Goal: Transaction & Acquisition: Book appointment/travel/reservation

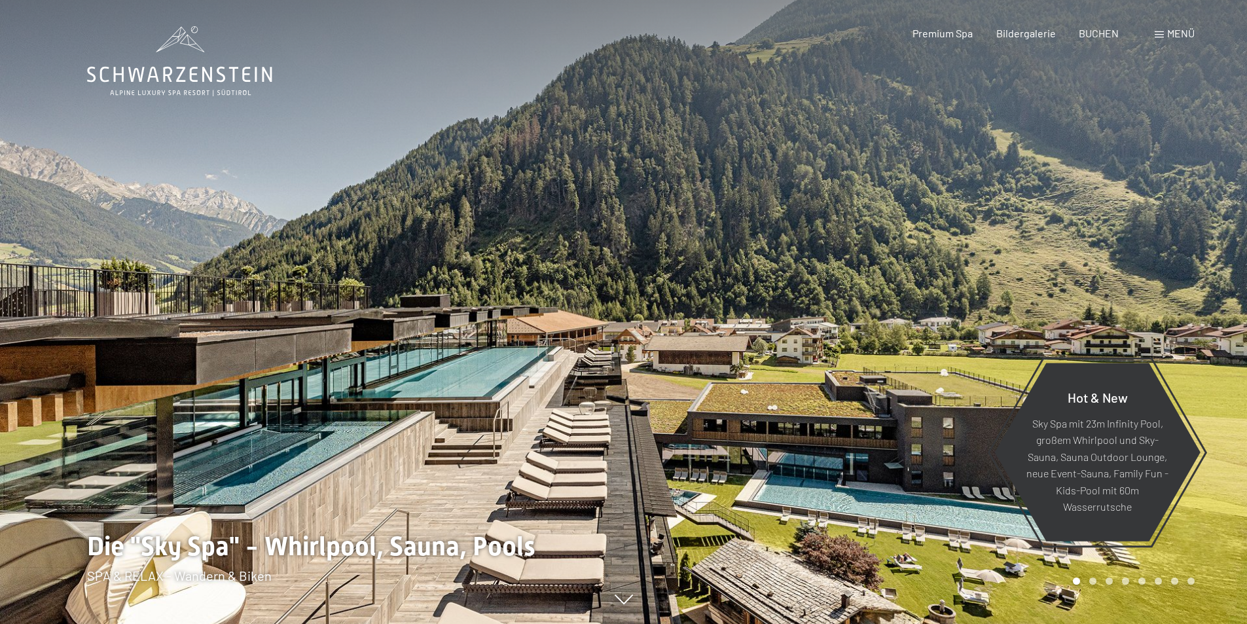
click at [964, 355] on div at bounding box center [936, 312] width 624 height 624
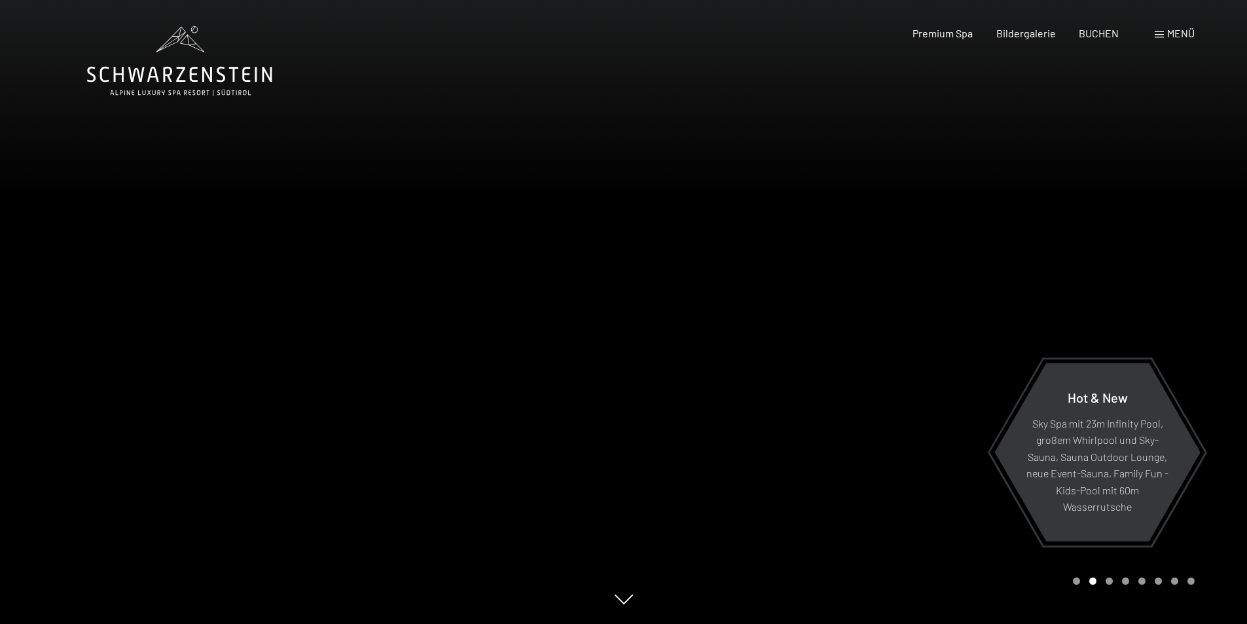
click at [964, 355] on div at bounding box center [936, 312] width 624 height 624
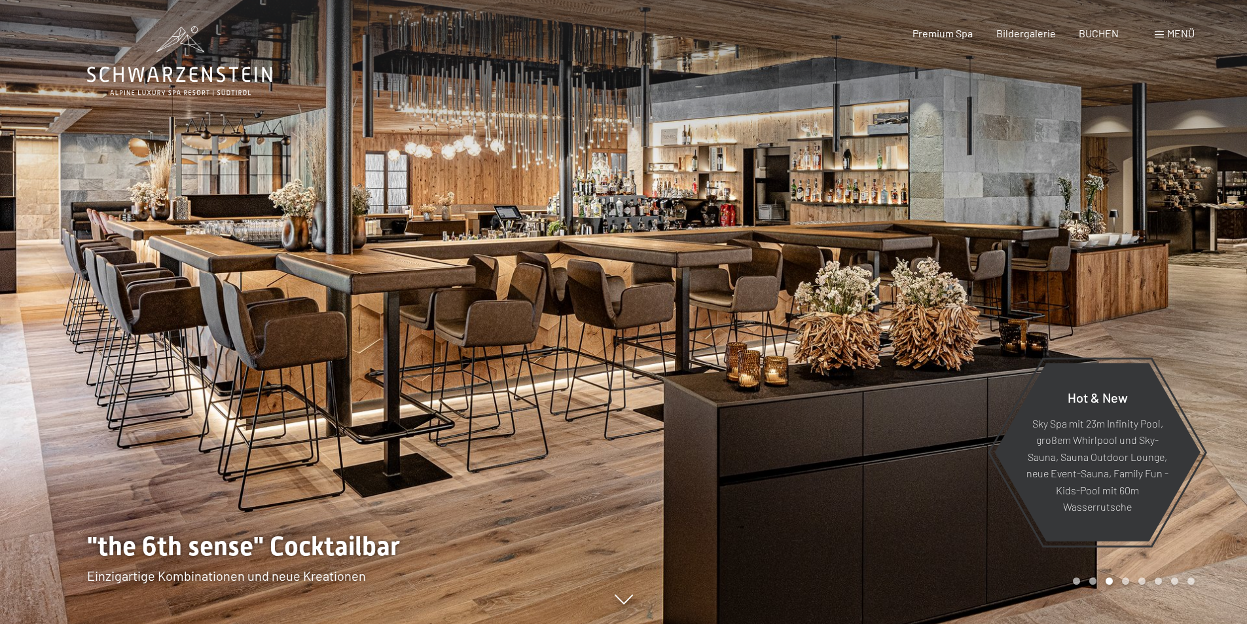
click at [981, 323] on div at bounding box center [936, 312] width 624 height 624
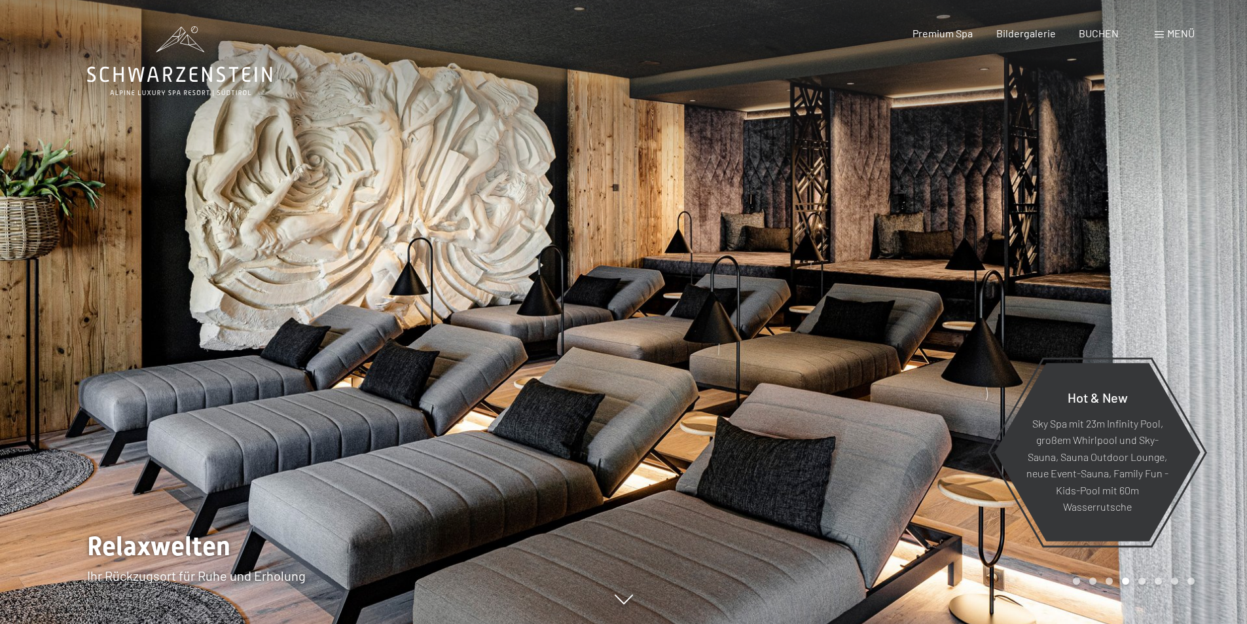
click at [876, 317] on div at bounding box center [936, 312] width 624 height 624
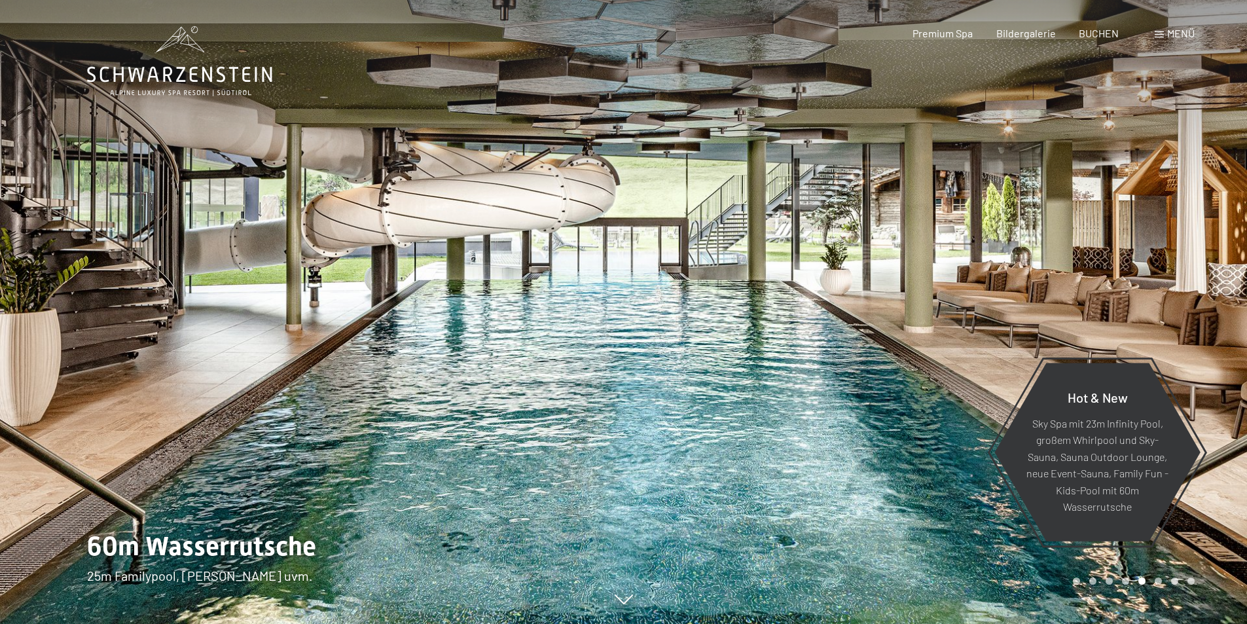
click at [906, 317] on div at bounding box center [936, 312] width 624 height 624
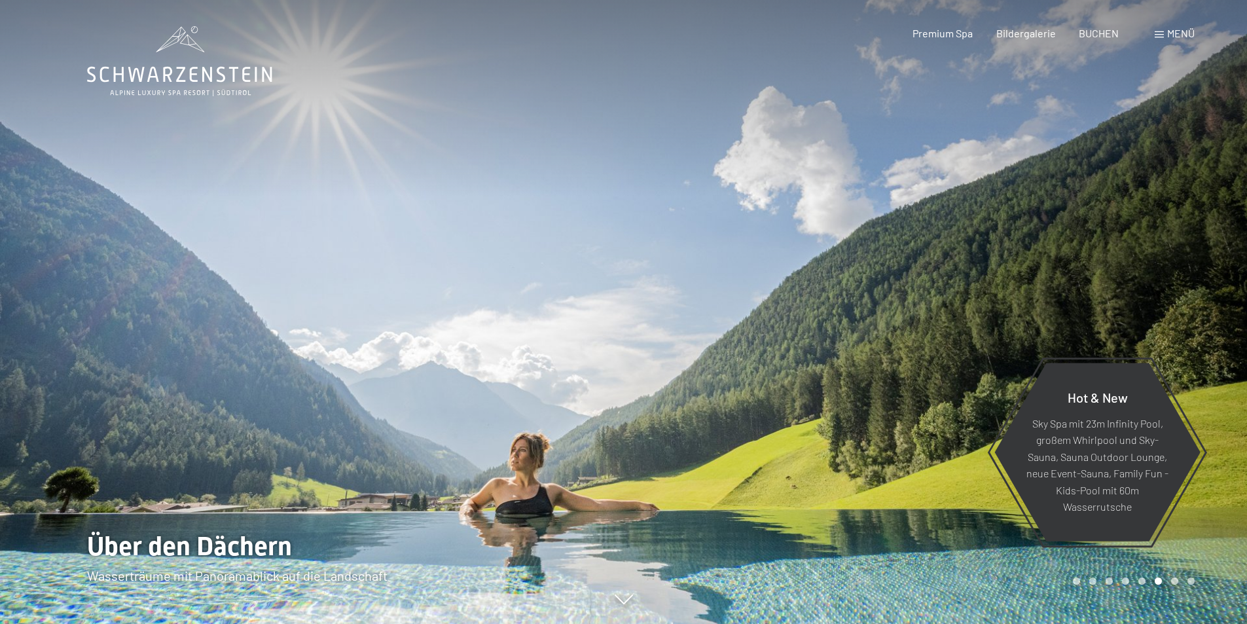
click at [906, 317] on div at bounding box center [936, 312] width 624 height 624
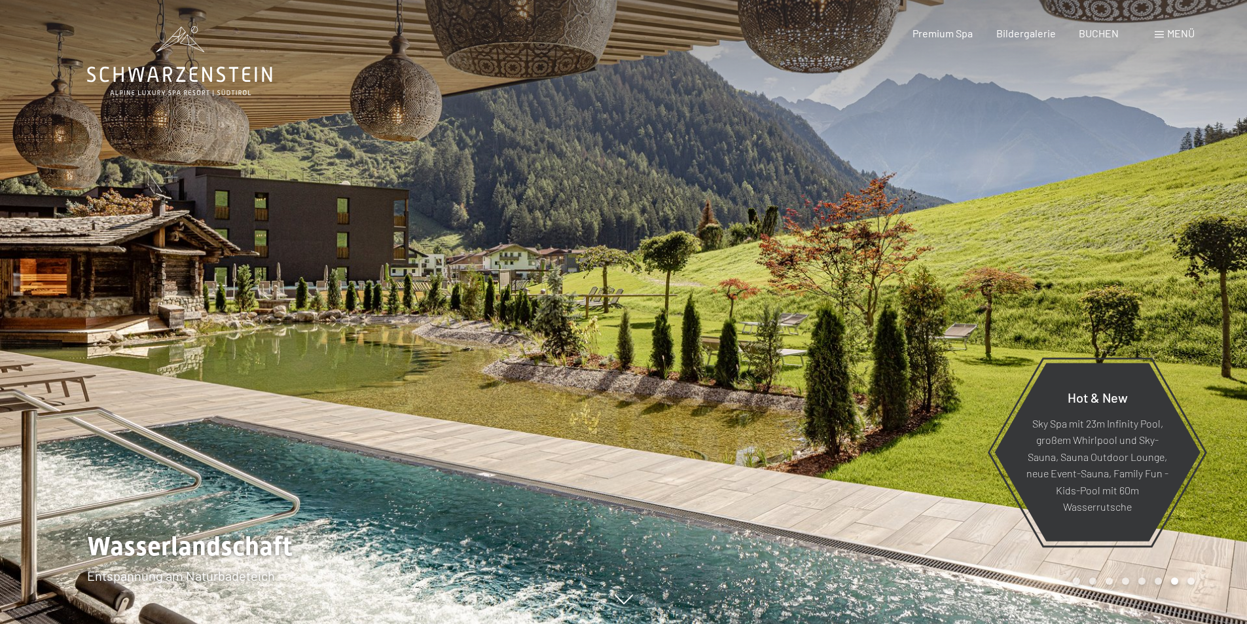
click at [906, 317] on div at bounding box center [936, 312] width 624 height 624
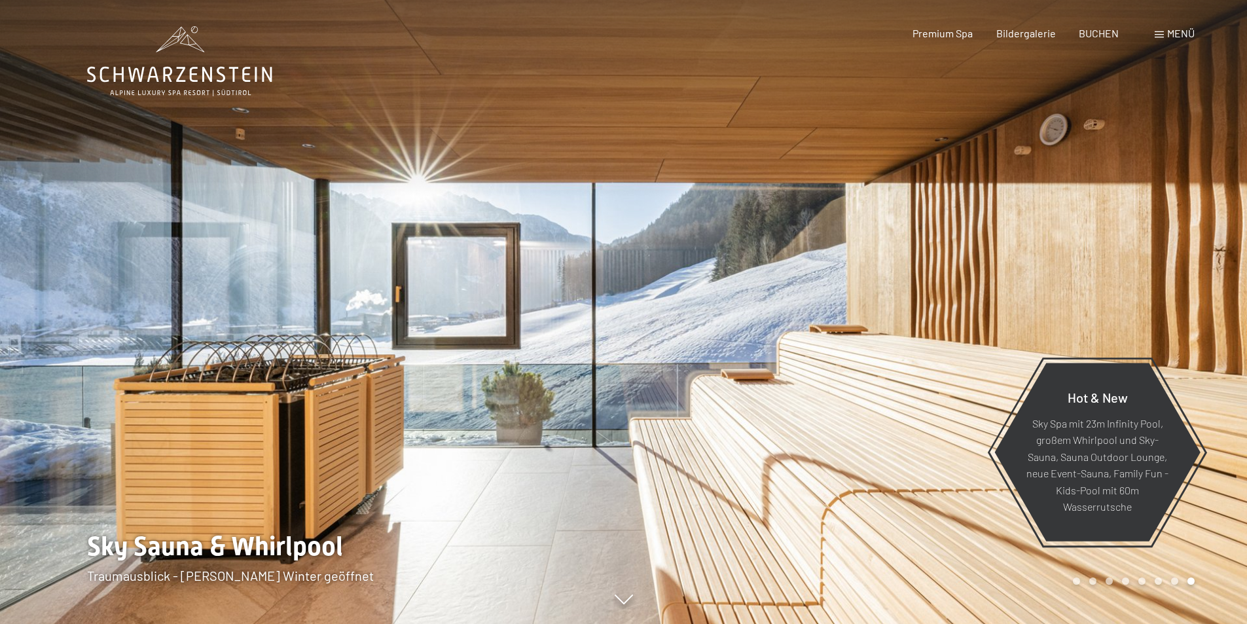
click at [906, 317] on div at bounding box center [936, 312] width 624 height 624
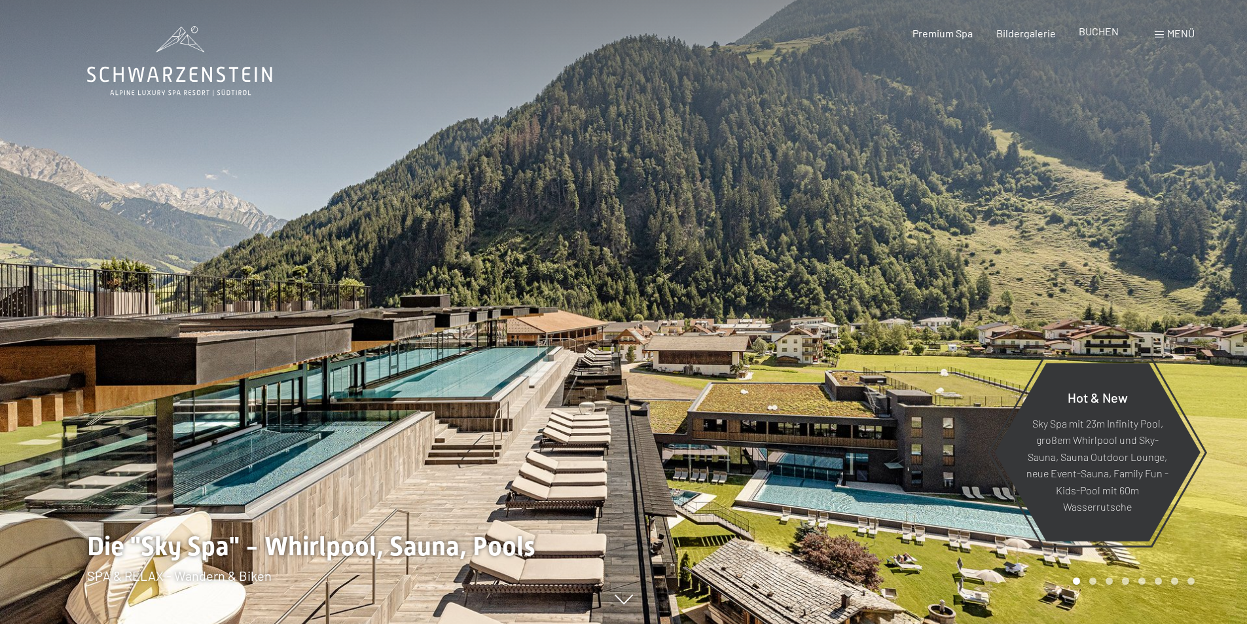
click at [1097, 31] on span "BUCHEN" at bounding box center [1098, 31] width 40 height 12
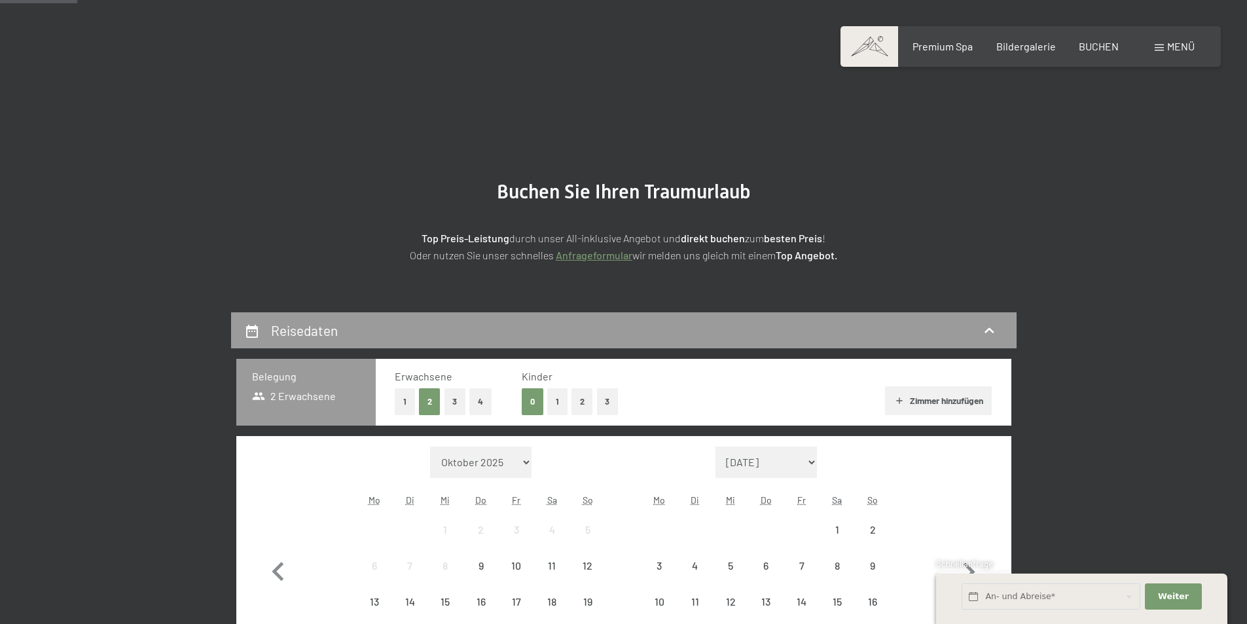
scroll to position [262, 0]
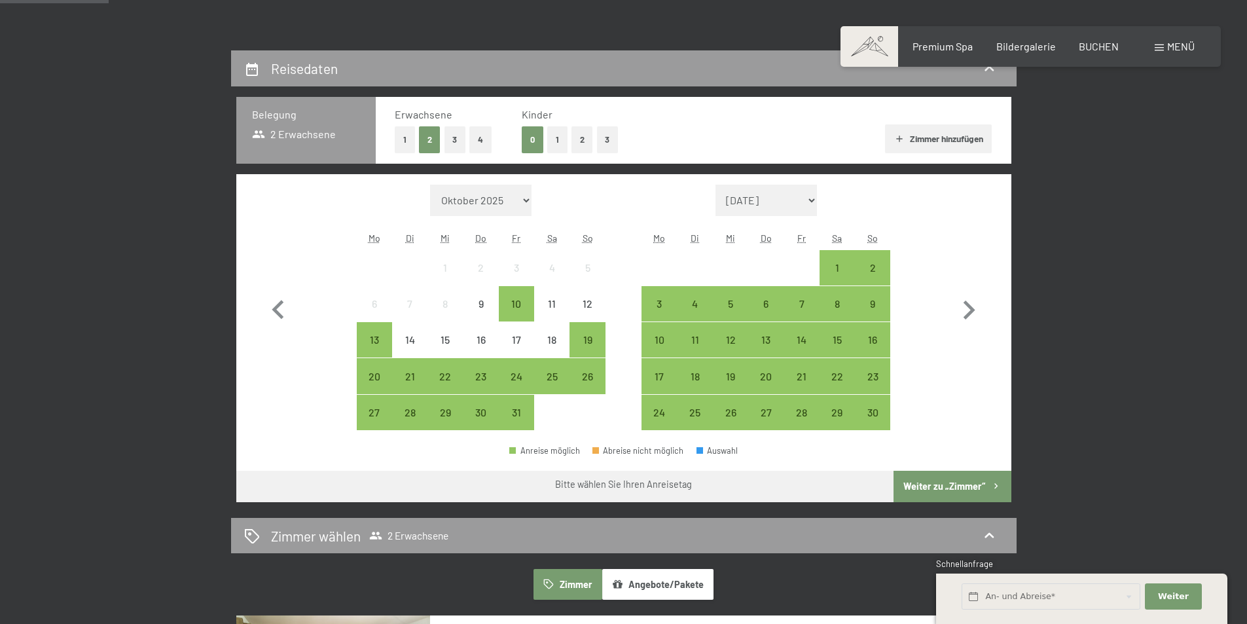
click at [577, 140] on button "2" at bounding box center [582, 139] width 22 height 27
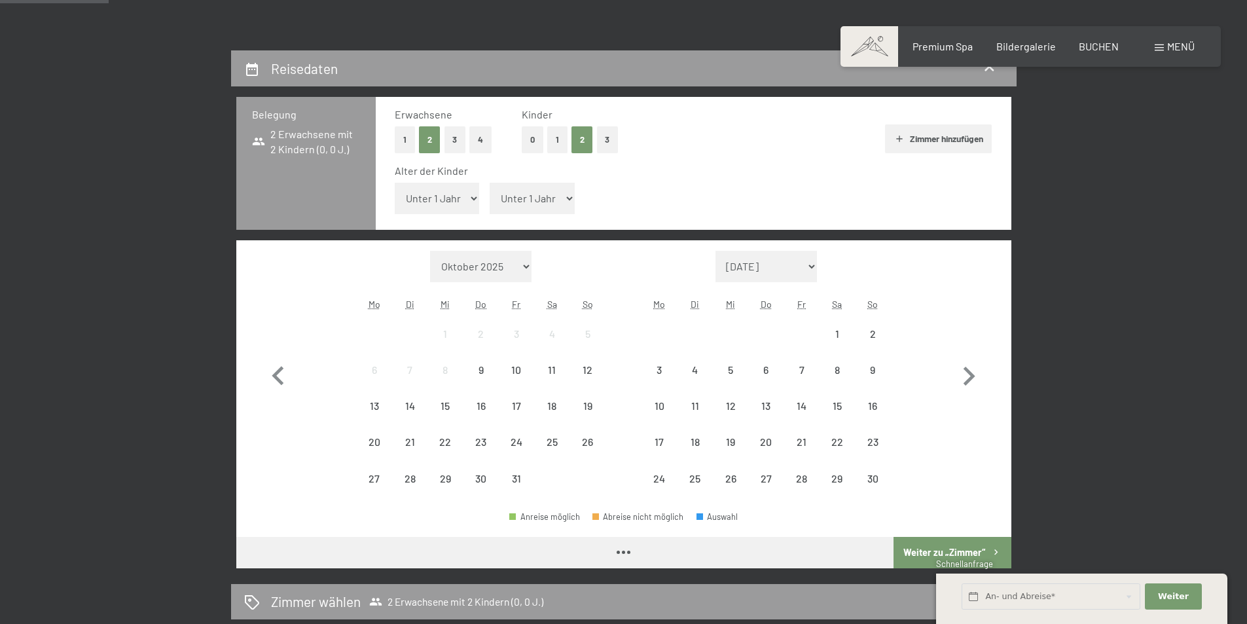
click at [436, 201] on select "Unter 1 Jahr 1 Jahr 2 Jahre 3 Jahre 4 Jahre 5 Jahre 6 Jahre 7 Jahre 8 Jahre 9 J…" at bounding box center [437, 198] width 85 height 31
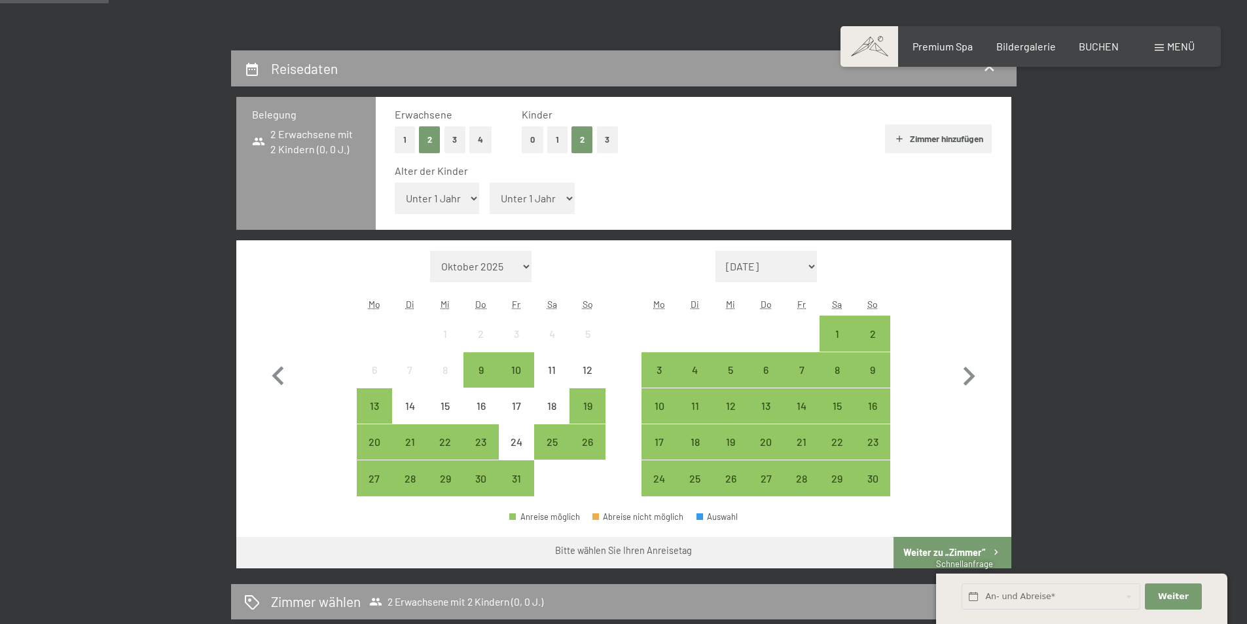
select select "6"
click at [395, 183] on select "Unter 1 Jahr 1 Jahr 2 Jahre 3 Jahre 4 Jahre 5 Jahre 6 Jahre 7 Jahre 8 Jahre 9 J…" at bounding box center [437, 198] width 85 height 31
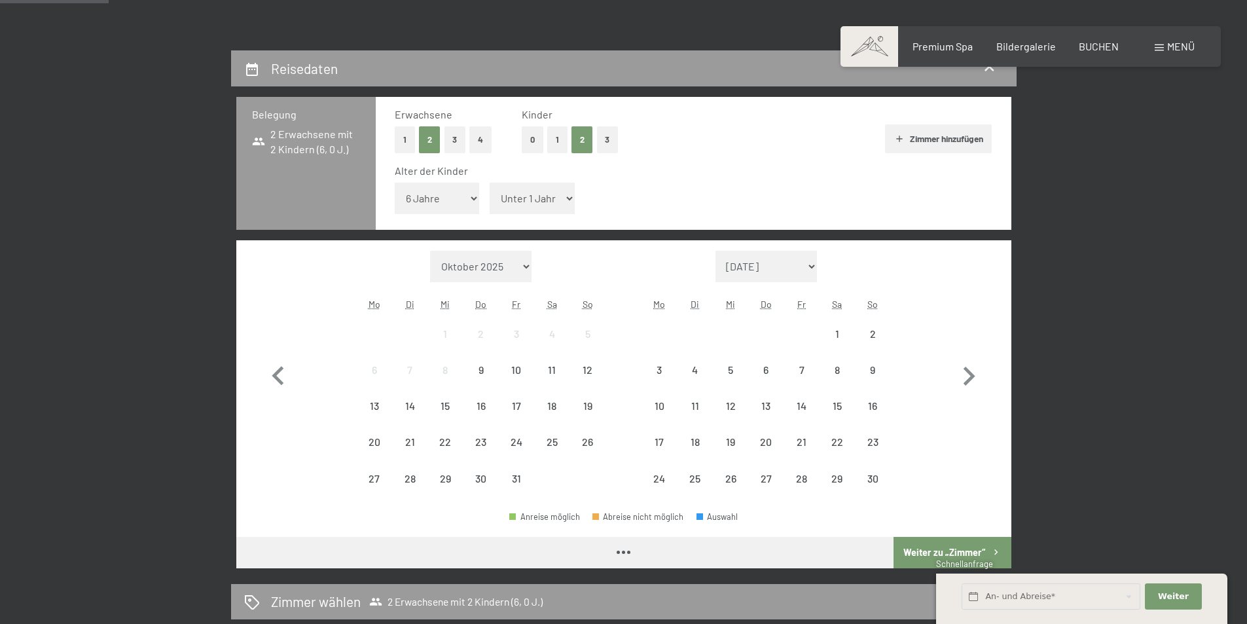
click at [543, 187] on select "Unter 1 Jahr 1 Jahr 2 Jahre 3 Jahre 4 Jahre 5 Jahre 6 Jahre 7 Jahre 8 Jahre 9 J…" at bounding box center [531, 198] width 85 height 31
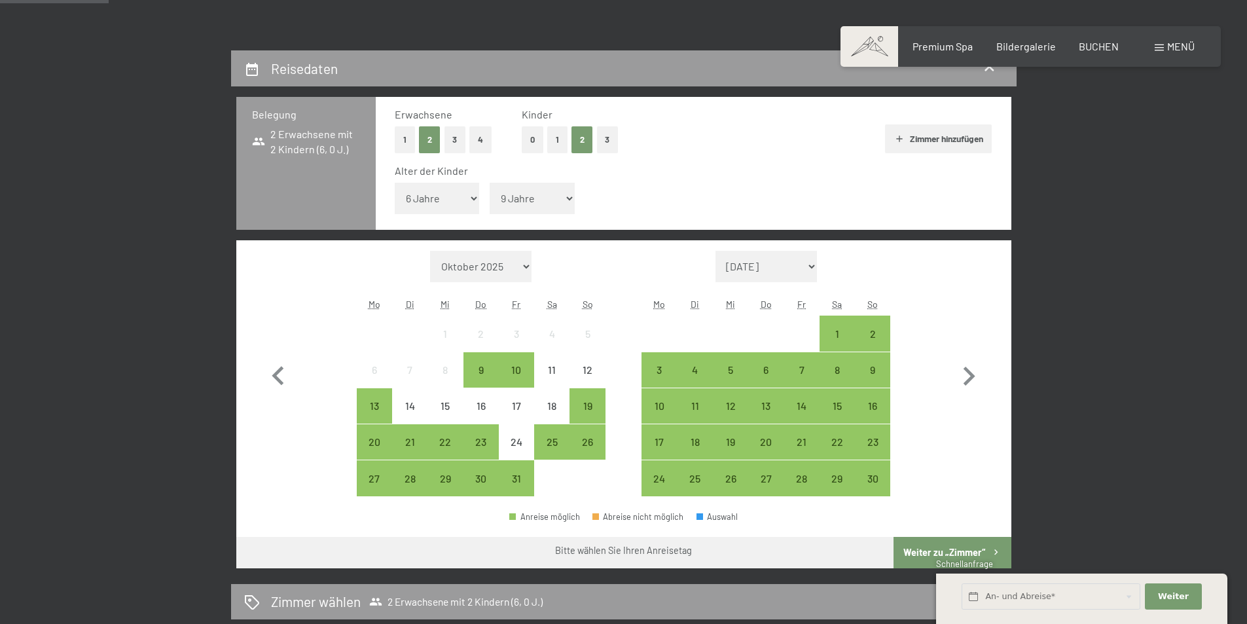
click at [489, 183] on select "Unter 1 Jahr 1 Jahr 2 Jahre 3 Jahre 4 Jahre 5 Jahre 6 Jahre 7 Jahre 8 Jahre 9 J…" at bounding box center [531, 198] width 85 height 31
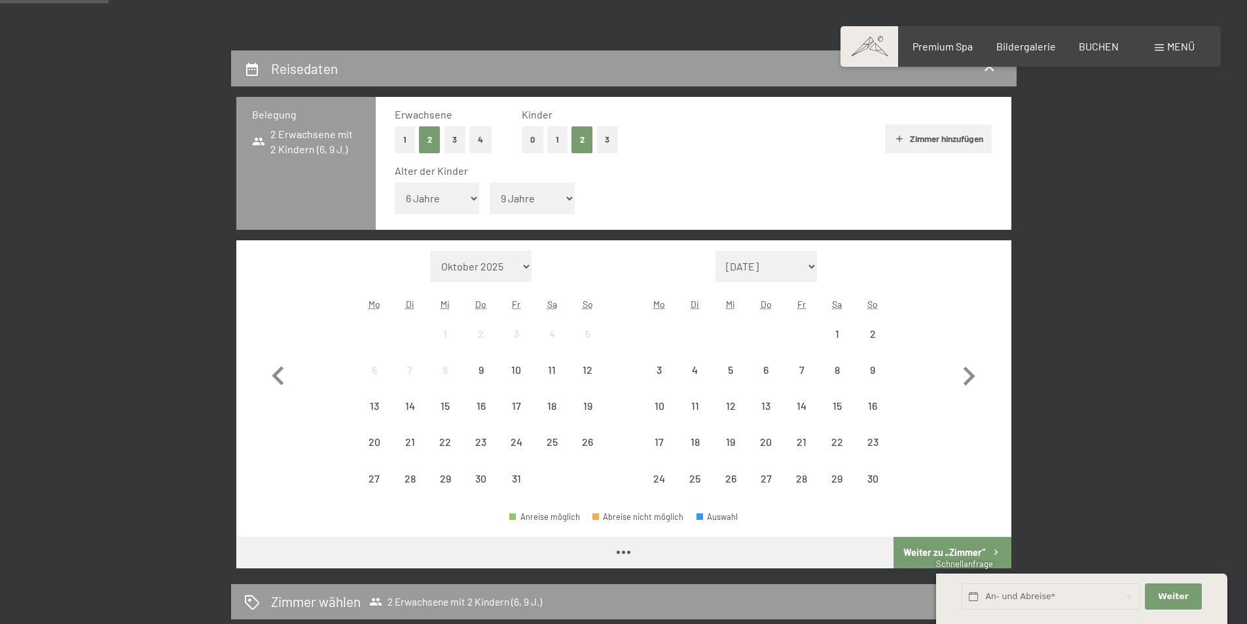
drag, startPoint x: 544, startPoint y: 196, endPoint x: 545, endPoint y: 213, distance: 16.4
click at [544, 196] on select "Unter 1 Jahr 1 Jahr 2 Jahre 3 Jahre 4 Jahre 5 Jahre 6 Jahre 7 Jahre 8 Jahre 9 J…" at bounding box center [531, 198] width 85 height 31
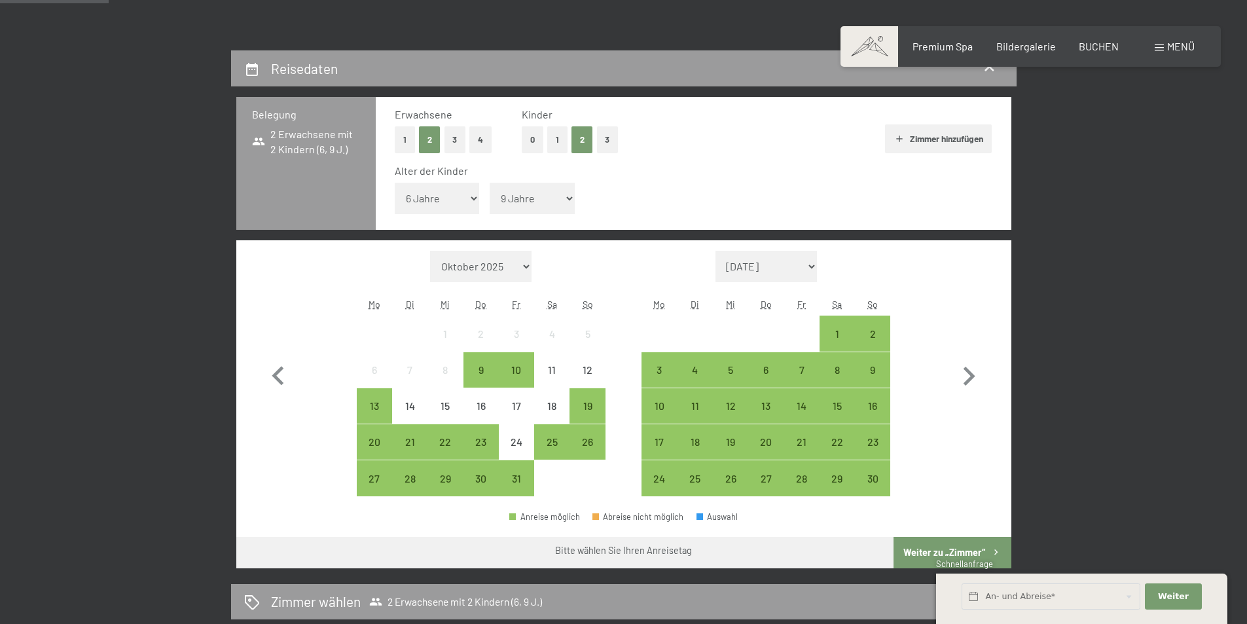
select select "10"
click at [489, 183] on select "Unter 1 Jahr 1 Jahr 2 Jahre 3 Jahre 4 Jahre 5 Jahre 6 Jahre 7 Jahre 8 Jahre 9 J…" at bounding box center [531, 198] width 85 height 31
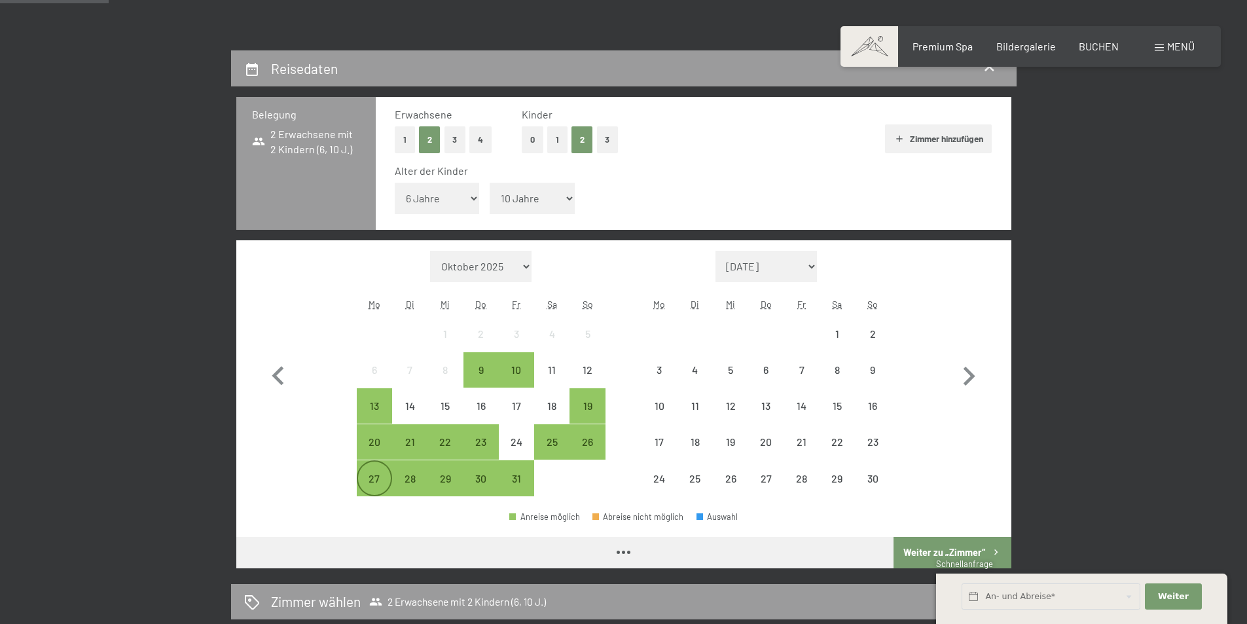
click at [372, 478] on div "27" at bounding box center [374, 489] width 33 height 33
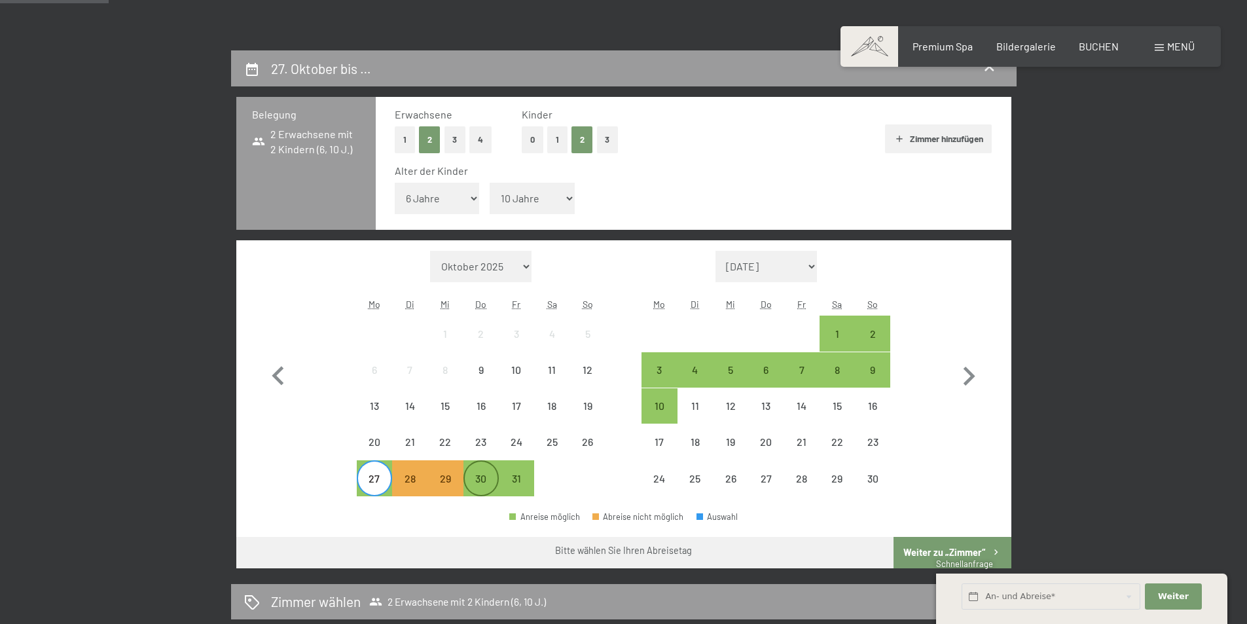
click at [486, 480] on div "30" at bounding box center [481, 489] width 33 height 33
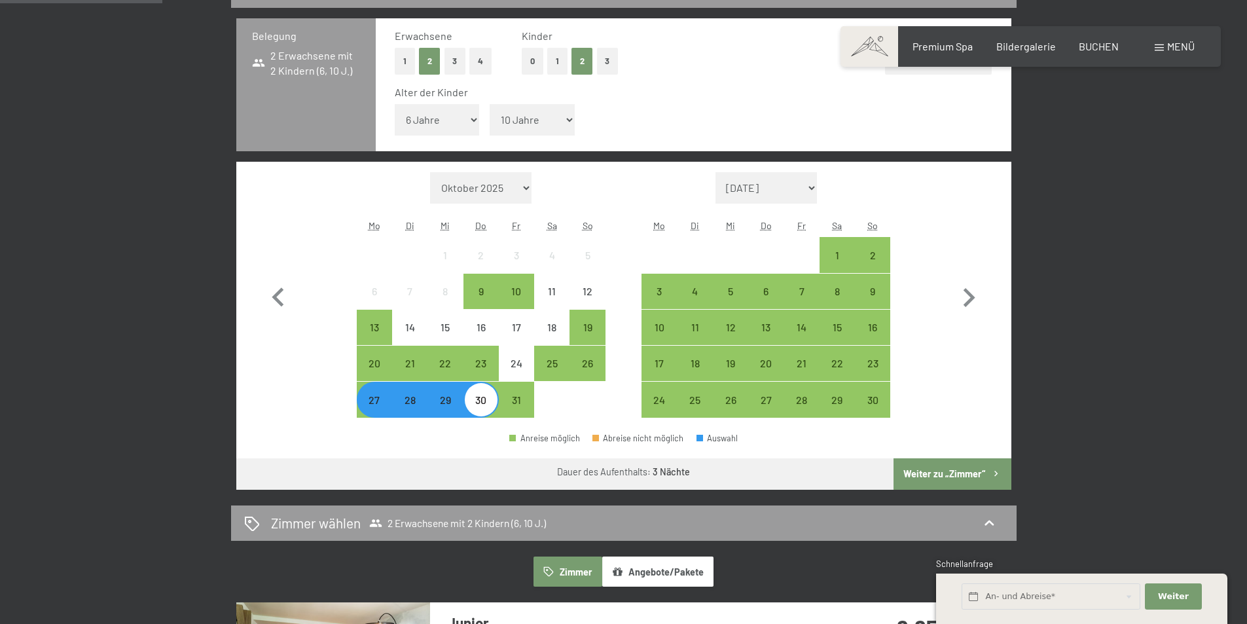
scroll to position [393, 0]
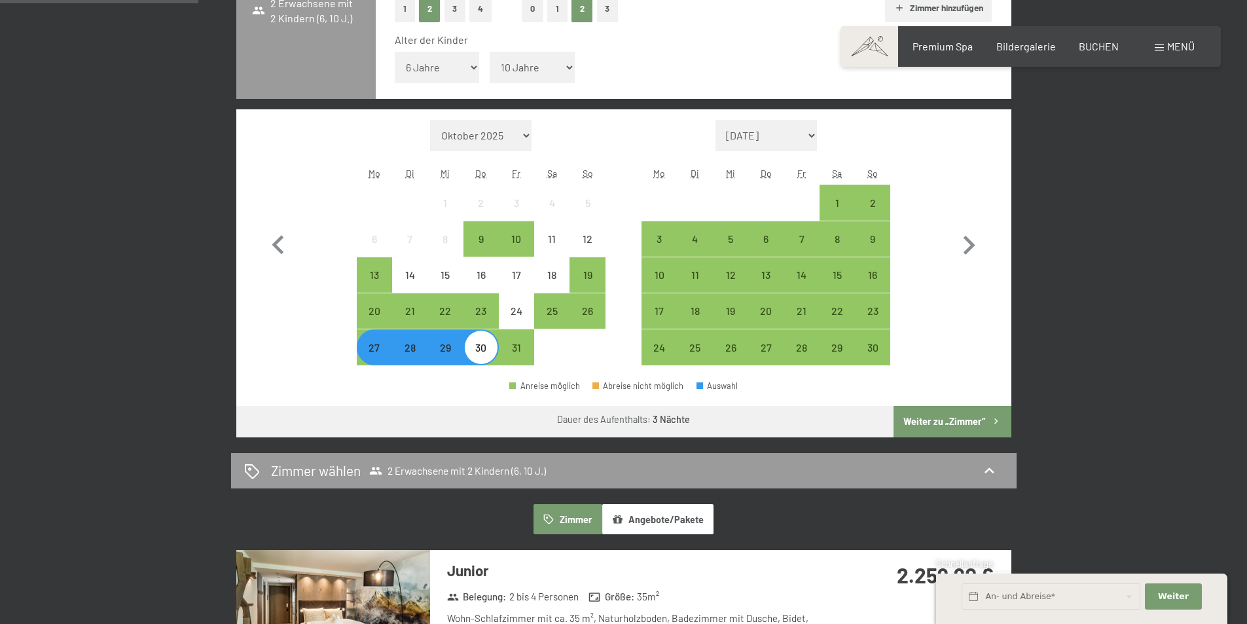
click at [951, 416] on button "Weiter zu „Zimmer“" at bounding box center [951, 421] width 117 height 31
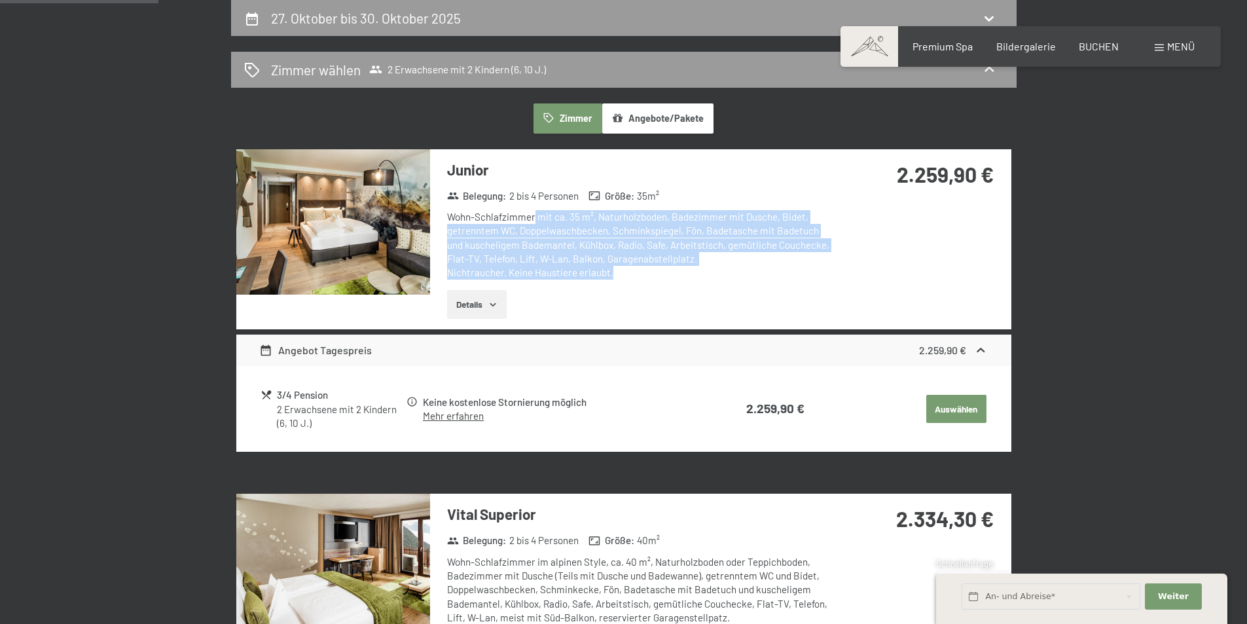
drag, startPoint x: 535, startPoint y: 221, endPoint x: 653, endPoint y: 275, distance: 129.7
click at [653, 275] on div "Wohn-Schlafzimmer mit ca. 35 m², Naturholzboden, Badezimmer mit Dusche, Bidet, …" at bounding box center [641, 244] width 389 height 69
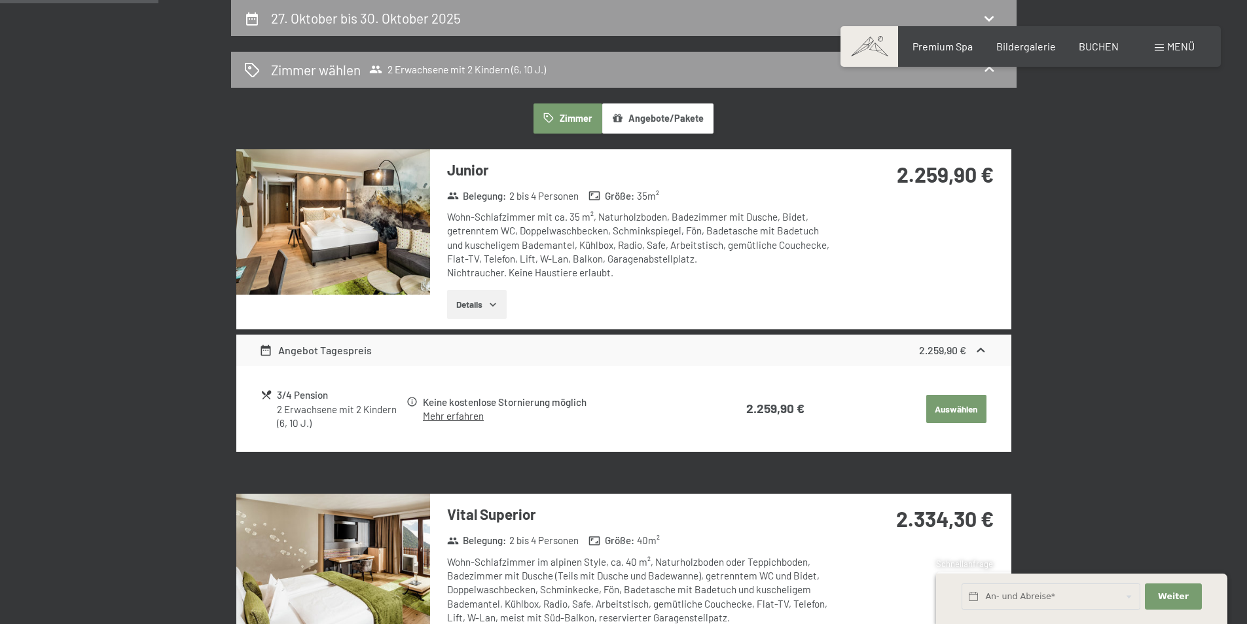
click at [266, 394] on icon at bounding box center [266, 395] width 12 height 12
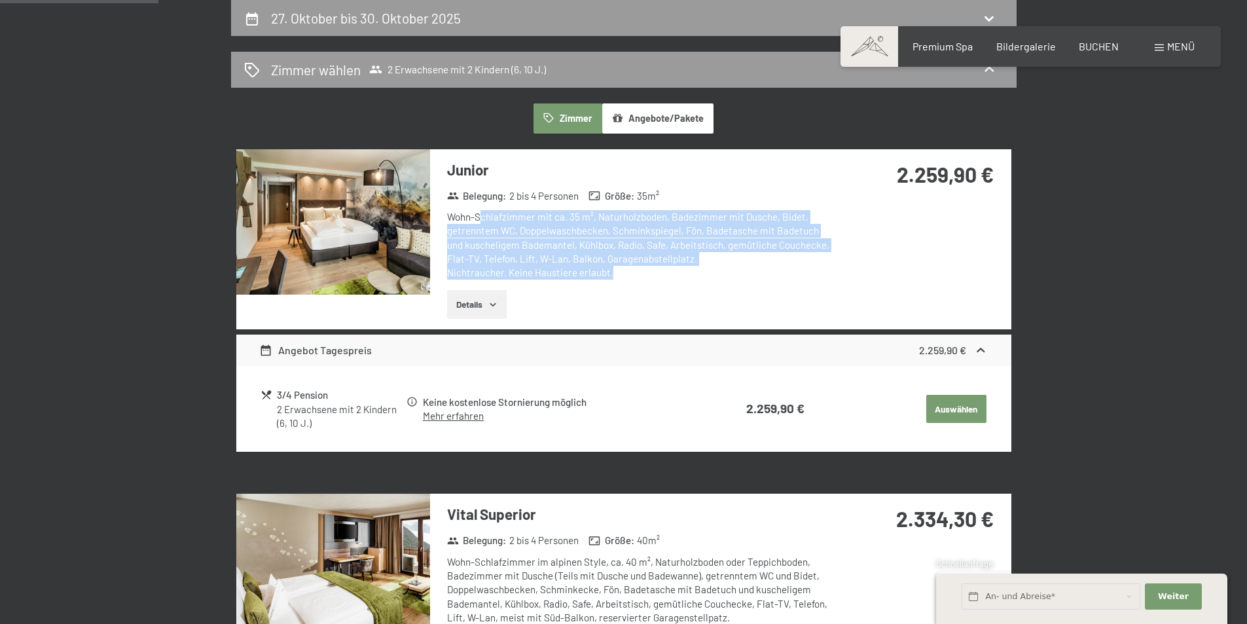
drag, startPoint x: 486, startPoint y: 216, endPoint x: 628, endPoint y: 273, distance: 153.0
click at [628, 273] on div "Wohn-Schlafzimmer mit ca. 35 m², Naturholzboden, Badezimmer mit Dusche, Bidet, …" at bounding box center [641, 244] width 389 height 69
click at [664, 120] on button "Angebote/Pakete" at bounding box center [657, 118] width 111 height 30
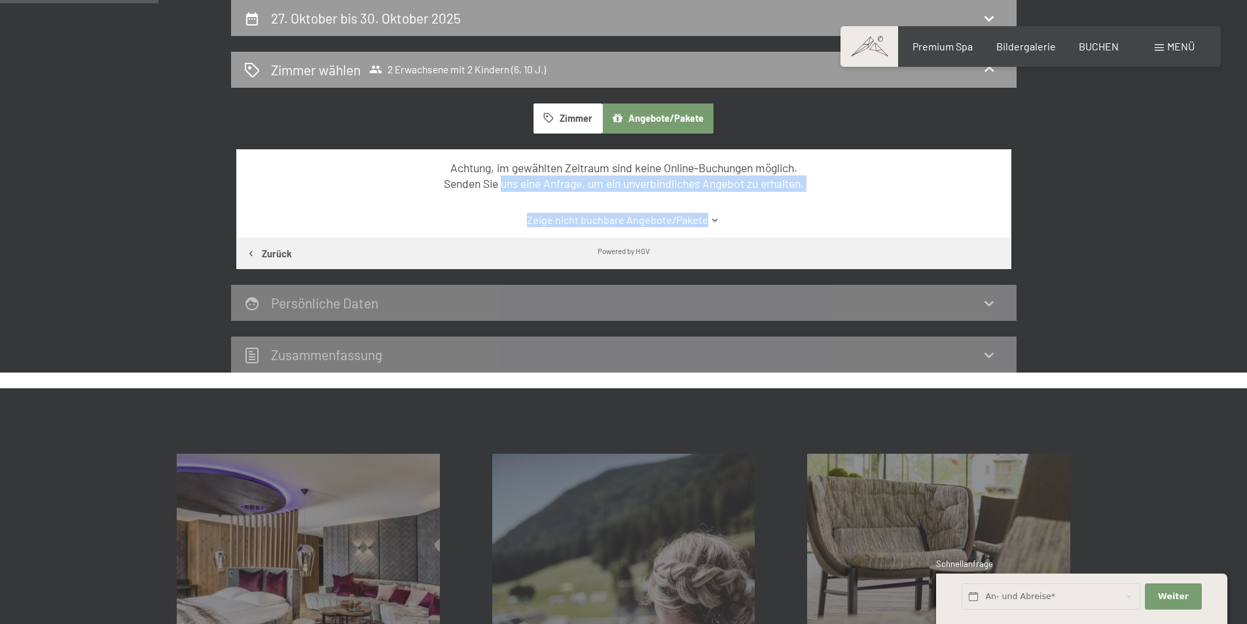
drag, startPoint x: 499, startPoint y: 183, endPoint x: 669, endPoint y: 230, distance: 175.9
click at [669, 230] on div "Achtung, im gewählten Zeitraum sind keine Online-Buchungen möglich. Senden Sie …" at bounding box center [623, 193] width 775 height 89
click at [571, 119] on button "Zimmer" at bounding box center [567, 118] width 68 height 30
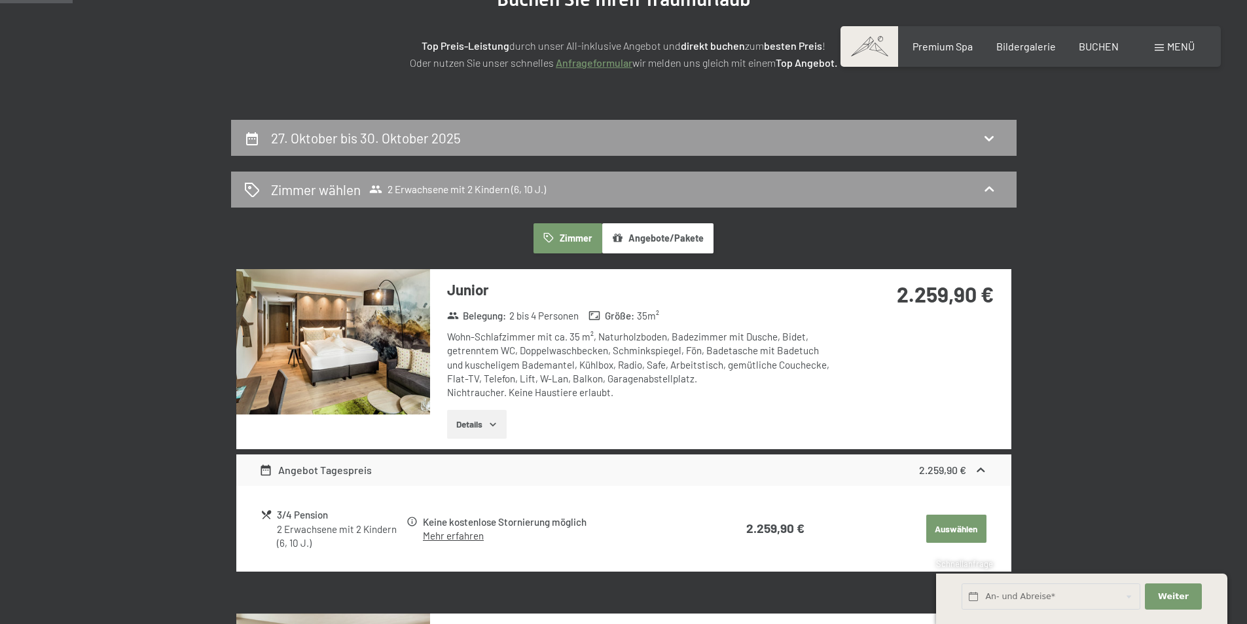
scroll to position [378, 0]
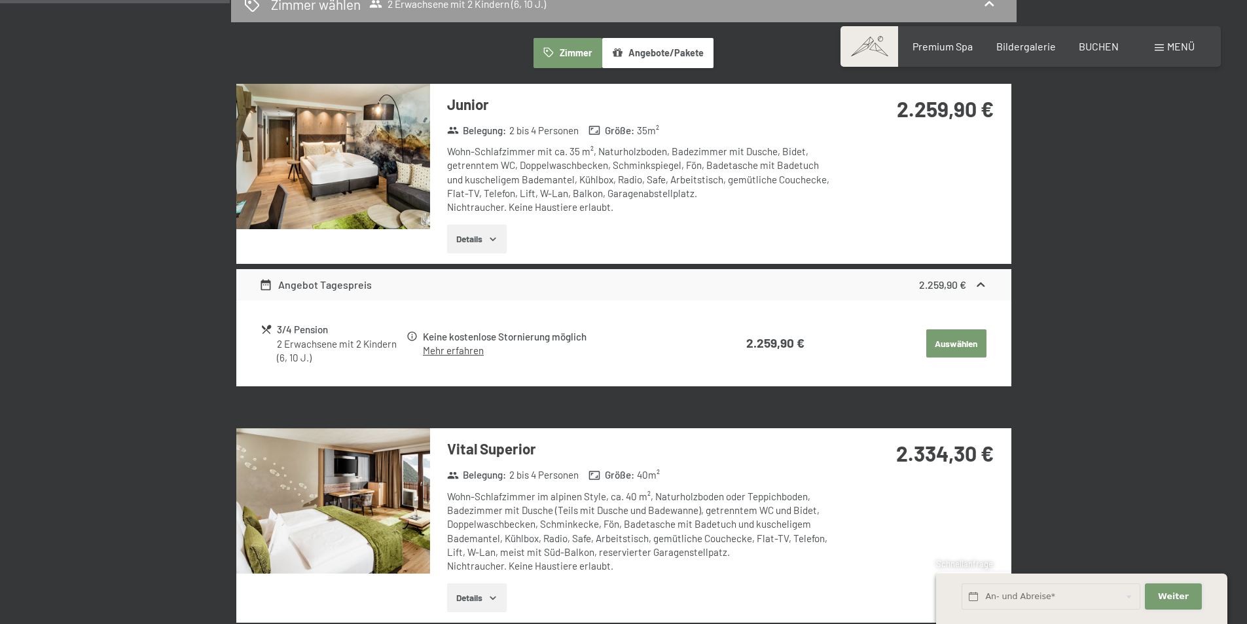
click at [1167, 584] on button "Weiter Adressfelder ausblenden" at bounding box center [1172, 596] width 56 height 27
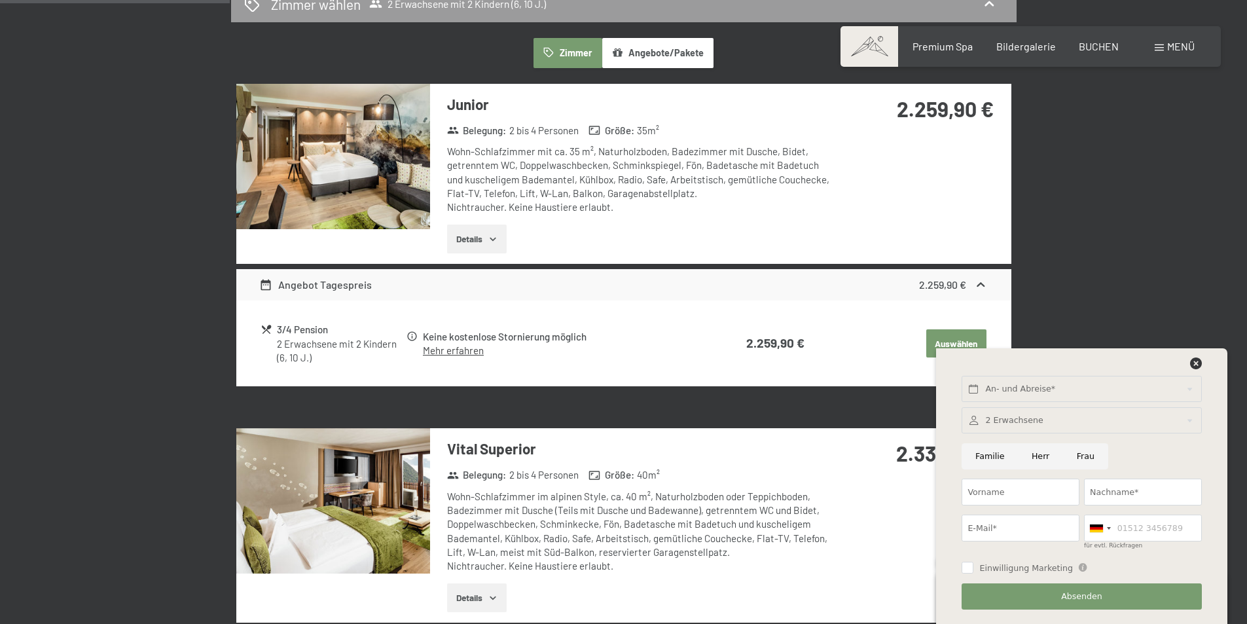
click at [1195, 364] on icon at bounding box center [1196, 363] width 12 height 12
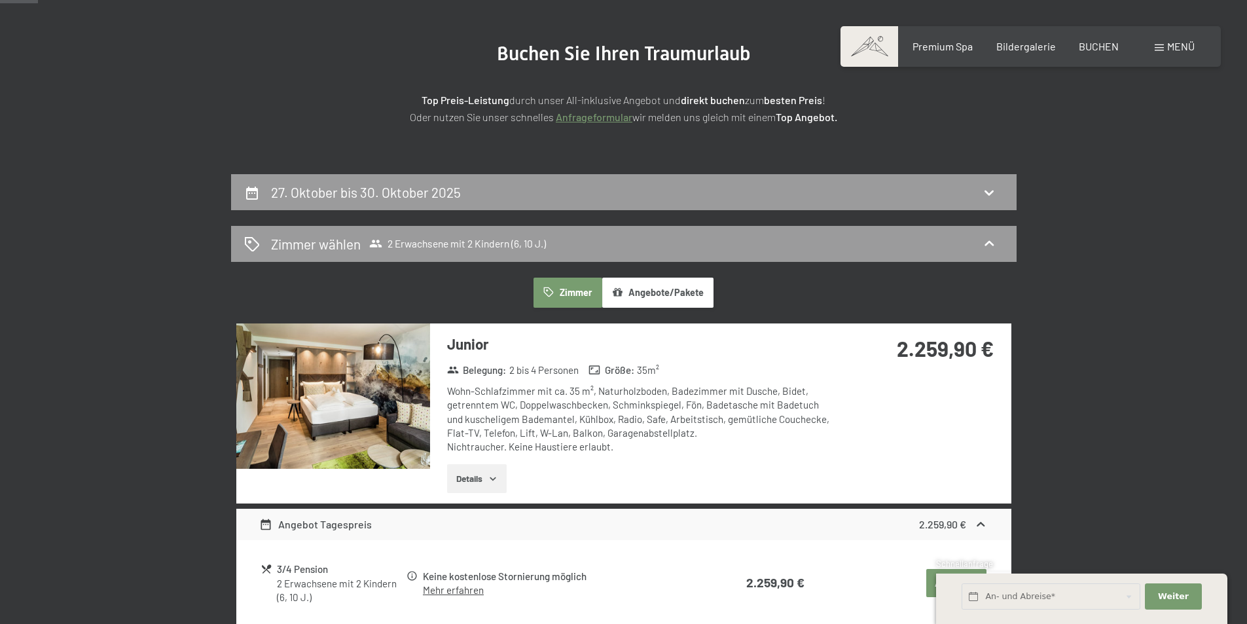
scroll to position [0, 0]
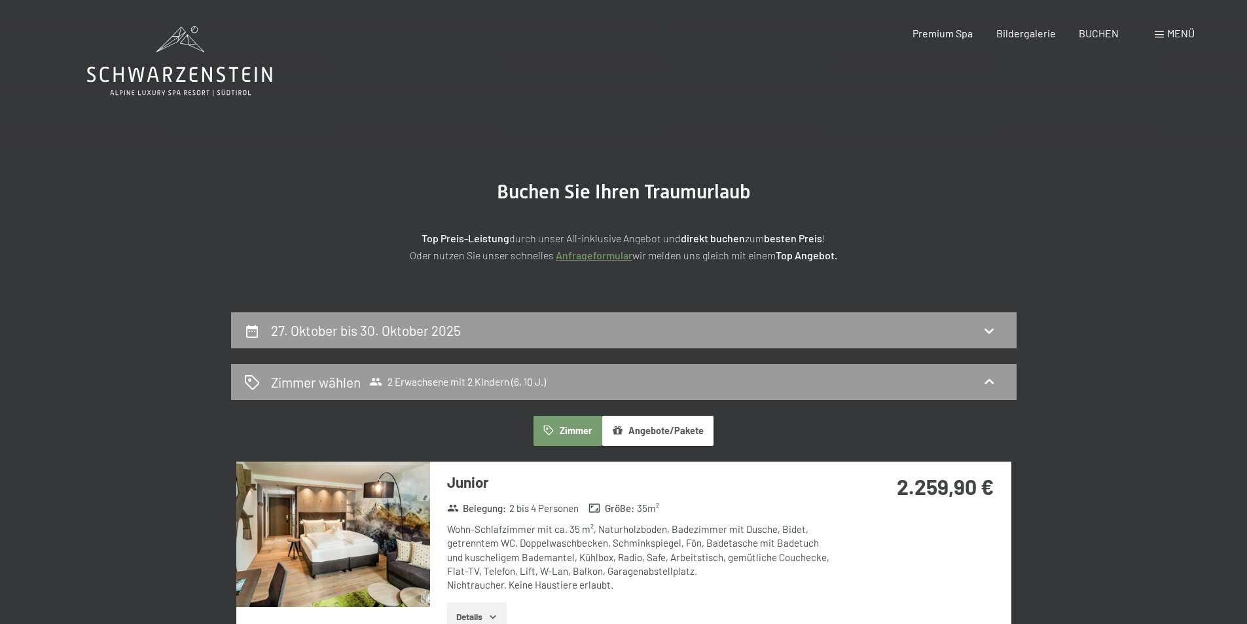
click at [176, 80] on icon at bounding box center [179, 61] width 185 height 70
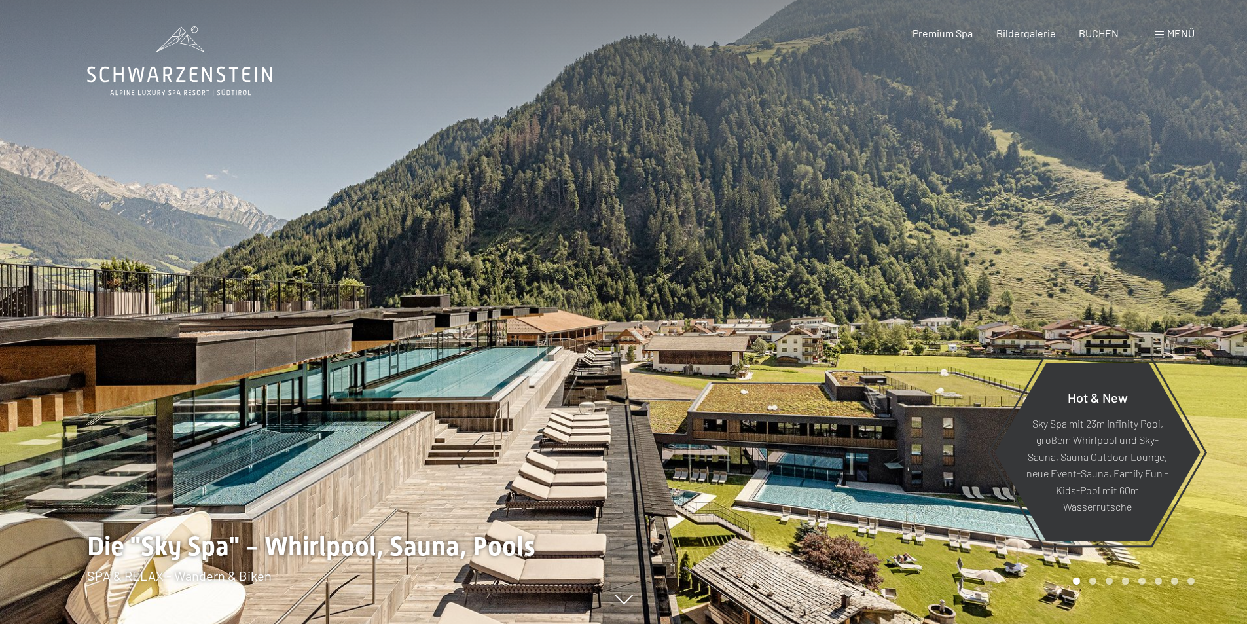
click at [940, 34] on span "Premium Spa" at bounding box center [942, 33] width 60 height 12
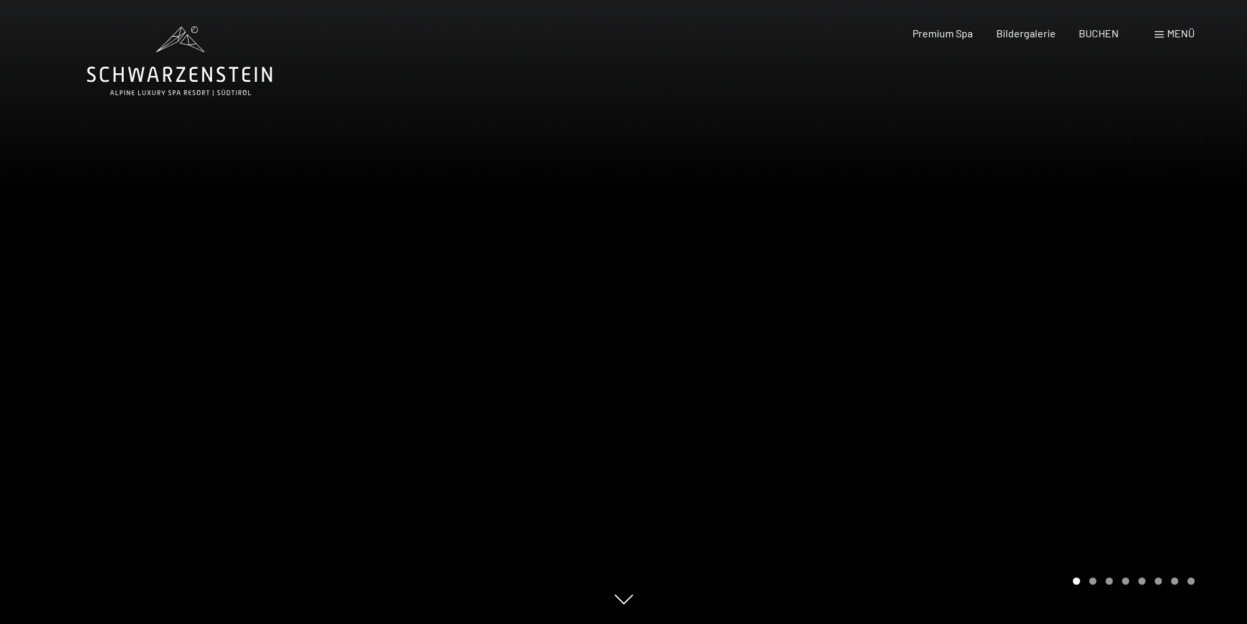
click at [1124, 331] on div at bounding box center [936, 312] width 624 height 624
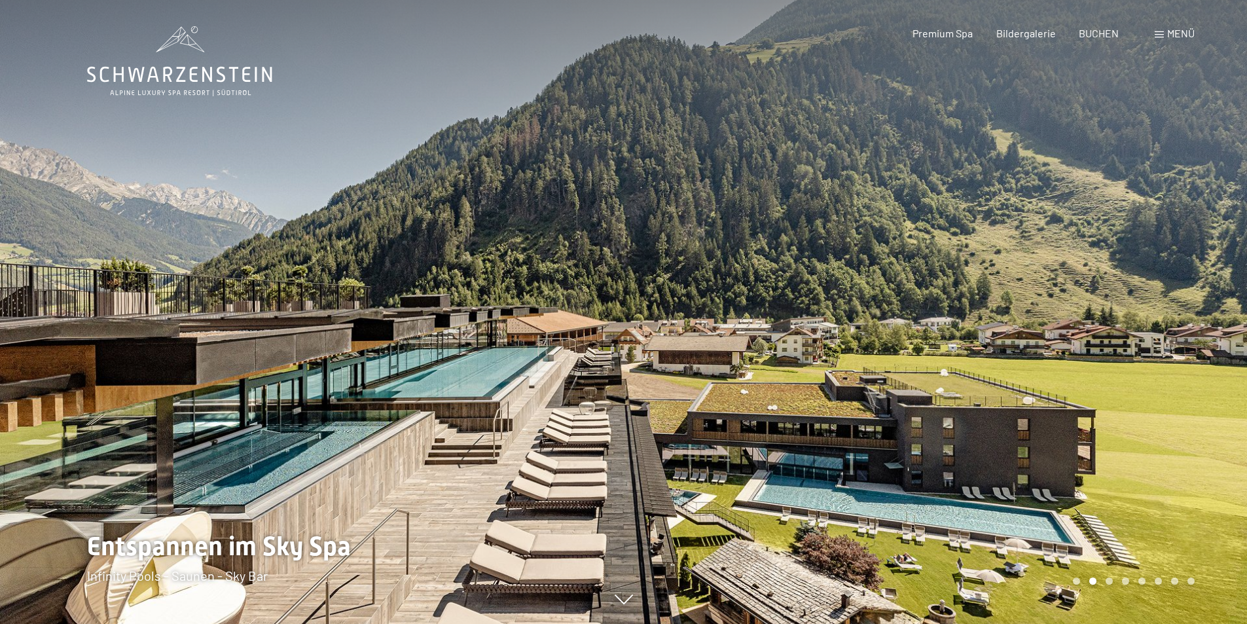
click at [1150, 329] on div at bounding box center [936, 312] width 624 height 624
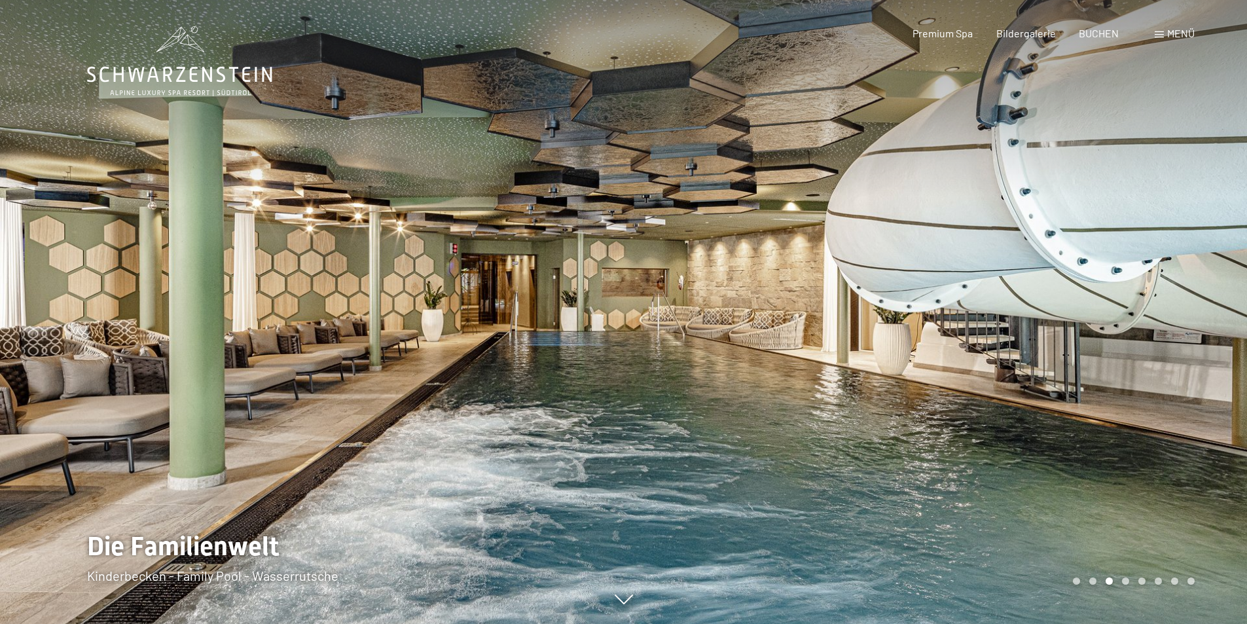
click at [1010, 303] on div at bounding box center [936, 312] width 624 height 624
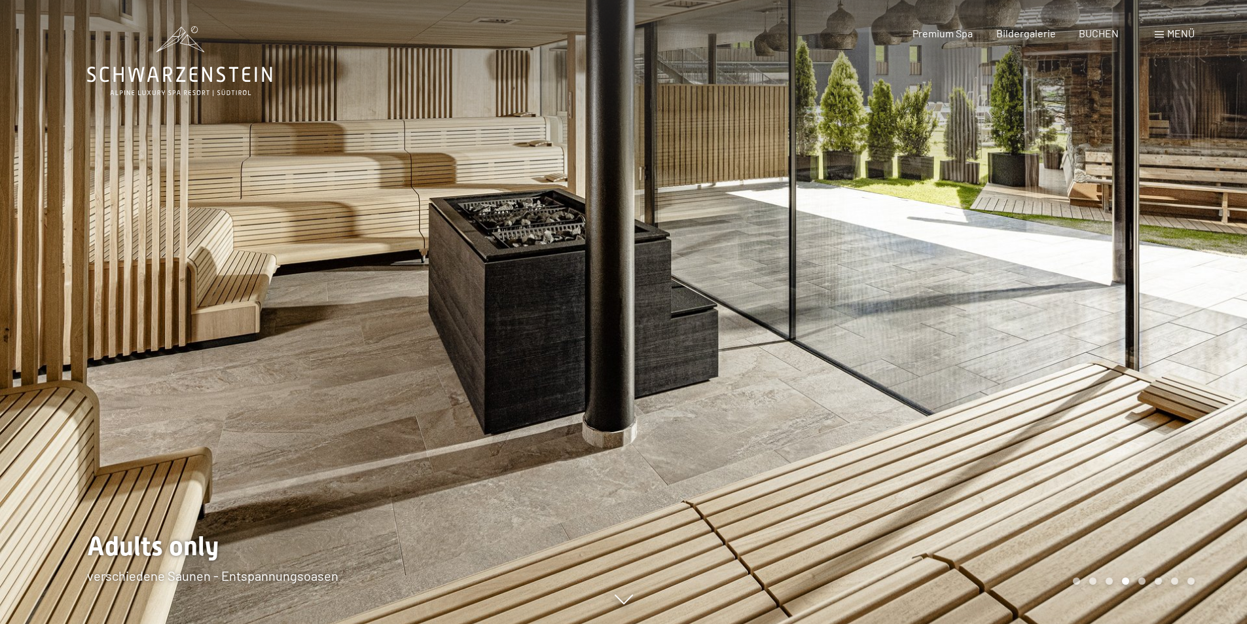
click at [1010, 303] on div at bounding box center [936, 312] width 624 height 624
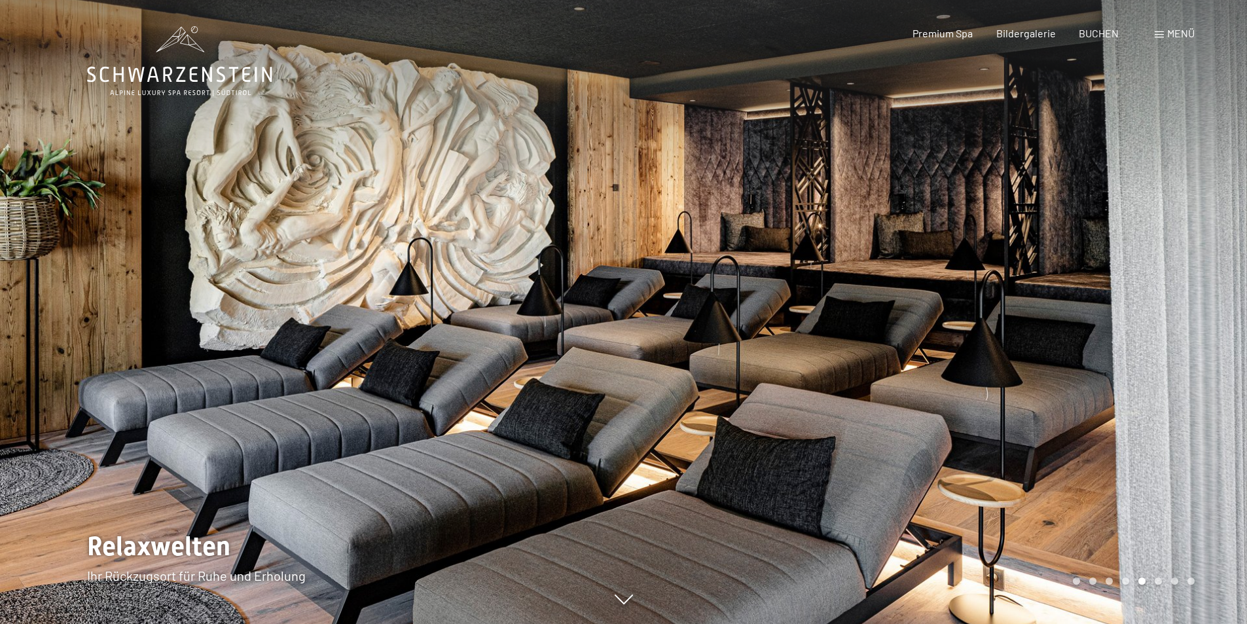
click at [1010, 303] on div at bounding box center [936, 312] width 624 height 624
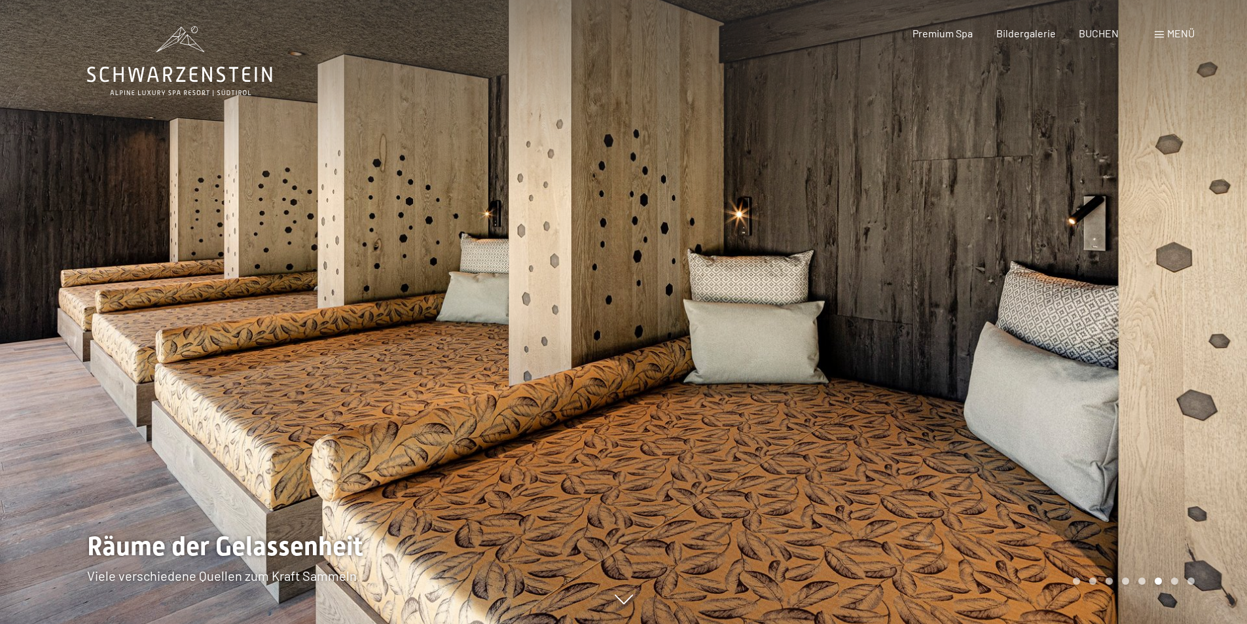
click at [1010, 303] on div at bounding box center [936, 312] width 624 height 624
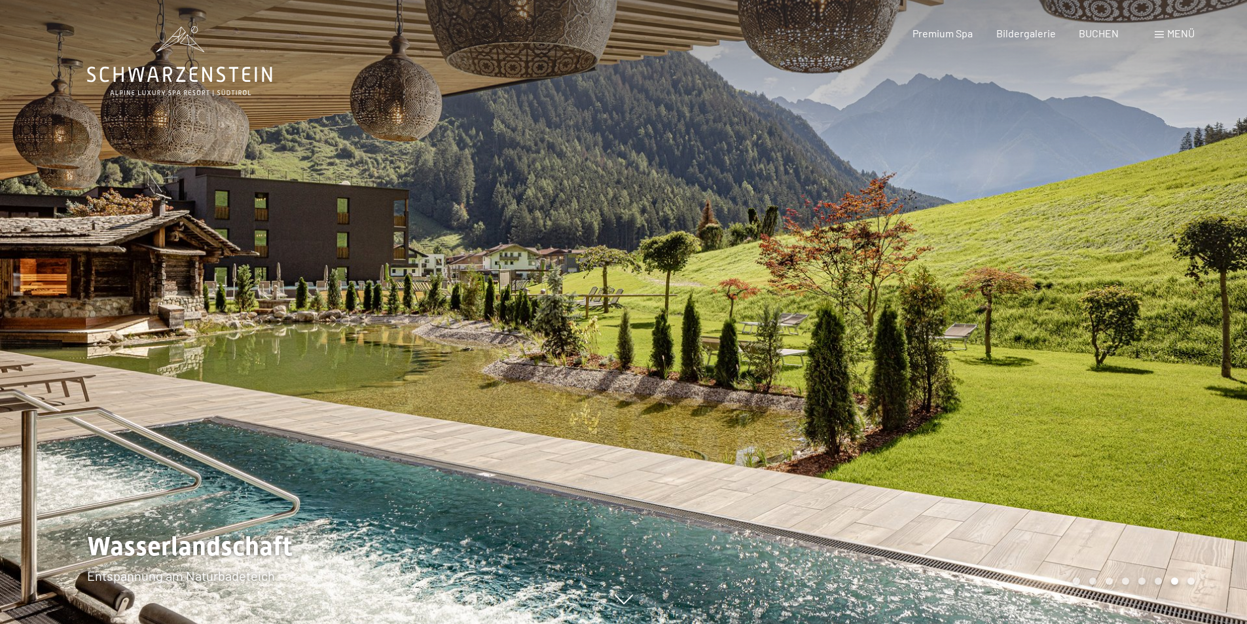
click at [1010, 303] on div at bounding box center [936, 312] width 624 height 624
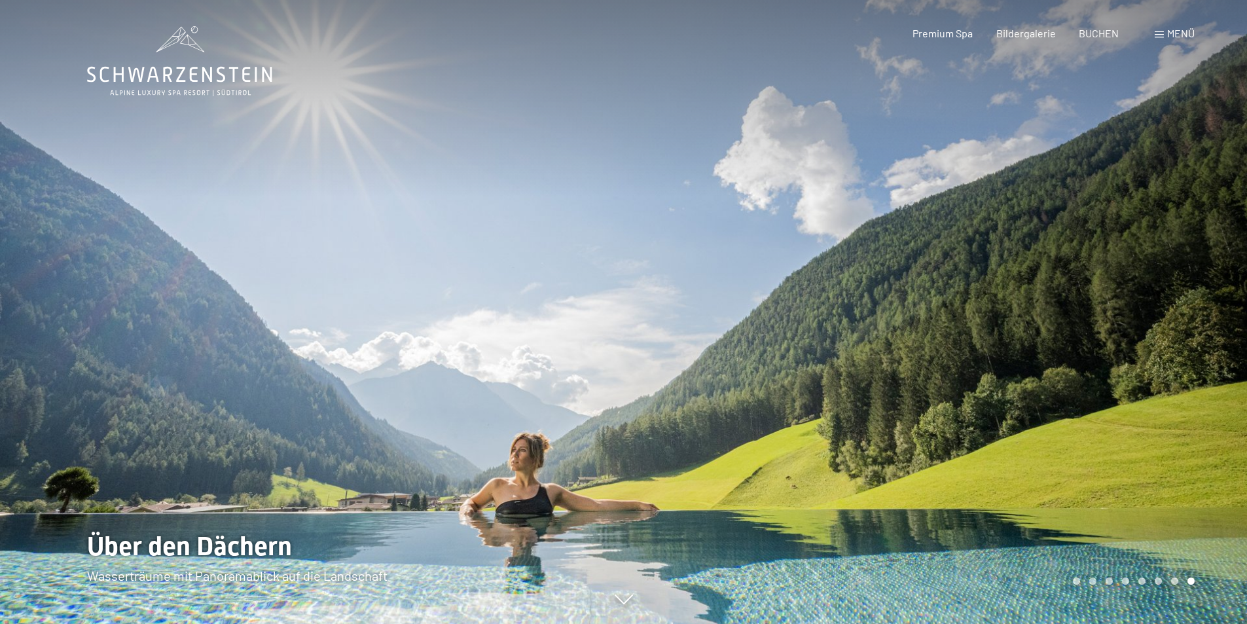
click at [1010, 303] on div at bounding box center [936, 312] width 624 height 624
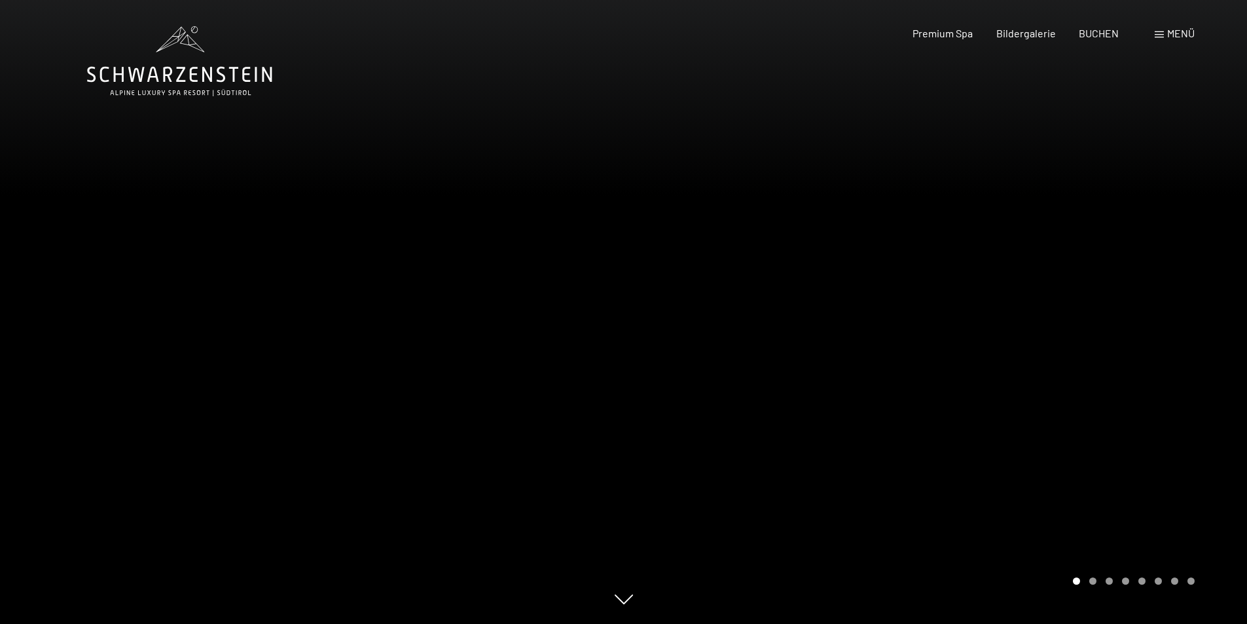
click at [1010, 303] on div at bounding box center [936, 312] width 624 height 624
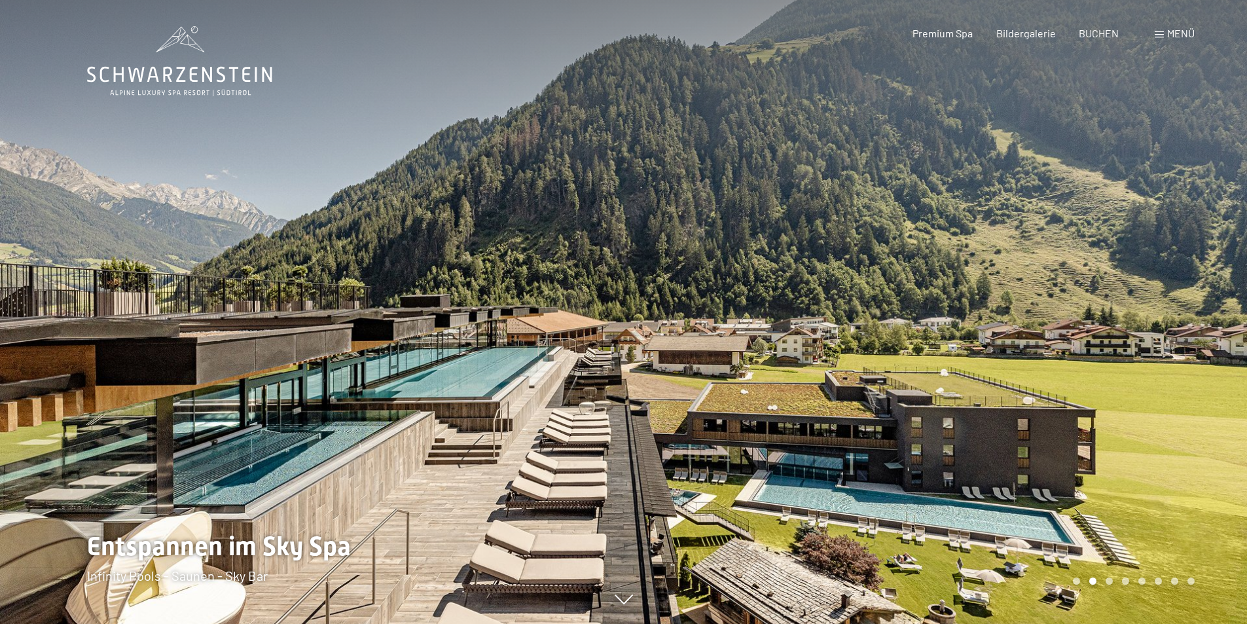
click at [1010, 303] on div at bounding box center [936, 312] width 624 height 624
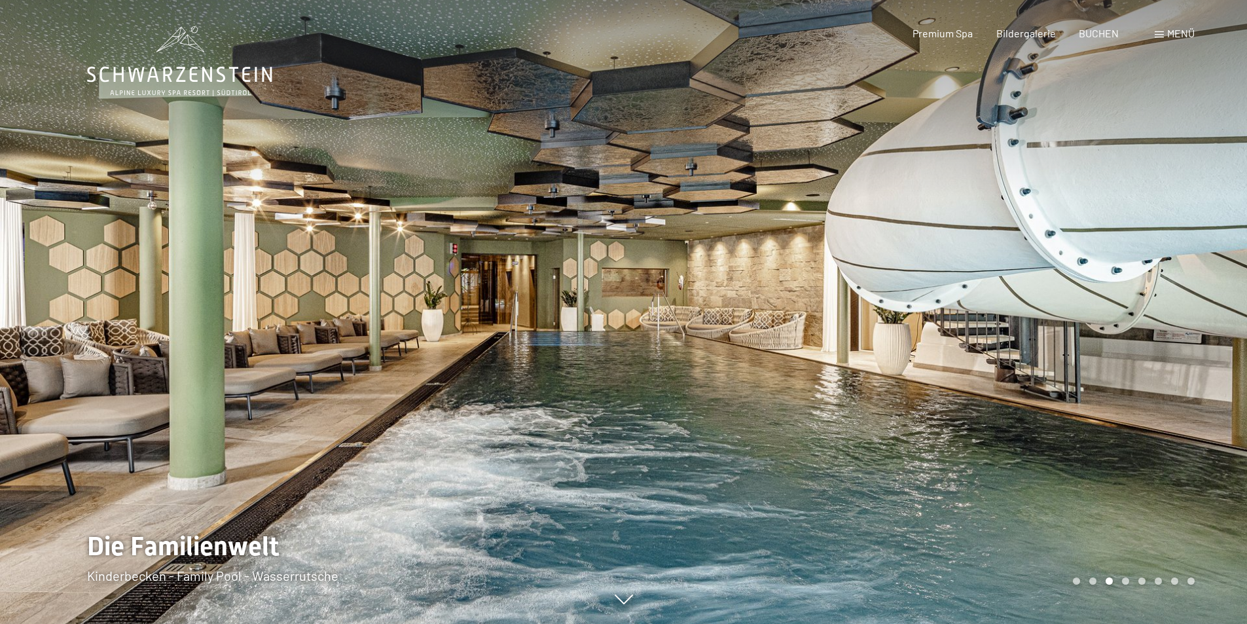
click at [1179, 35] on span "Menü" at bounding box center [1180, 33] width 27 height 12
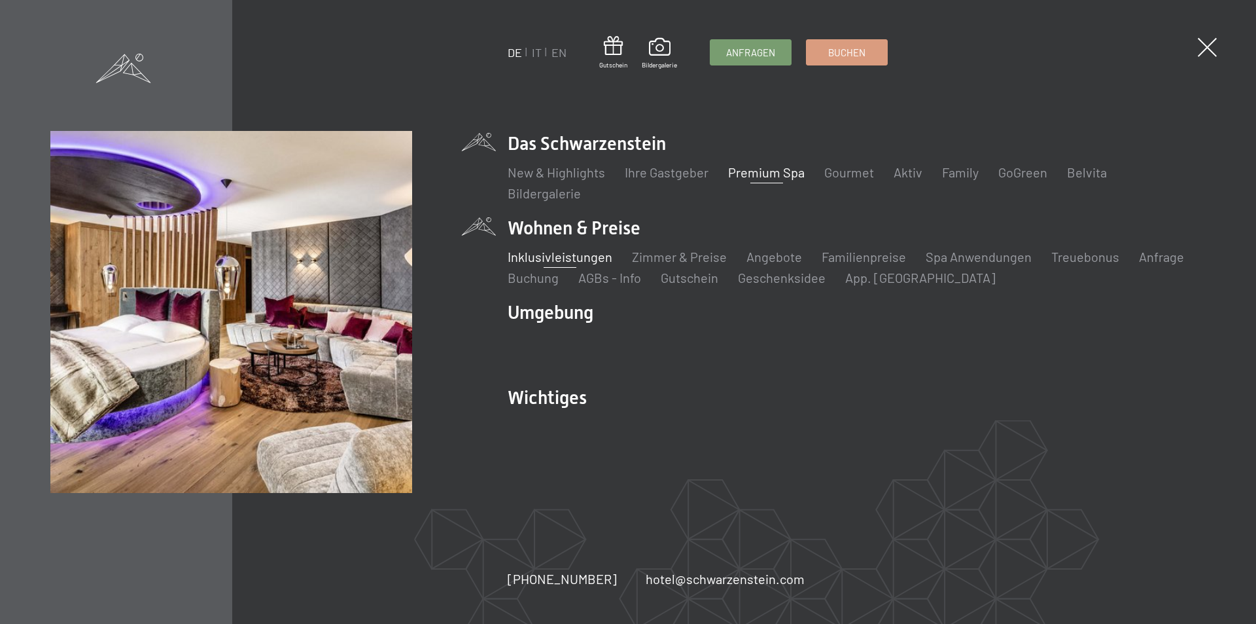
click at [568, 255] on link "Inklusivleistungen" at bounding box center [560, 257] width 105 height 16
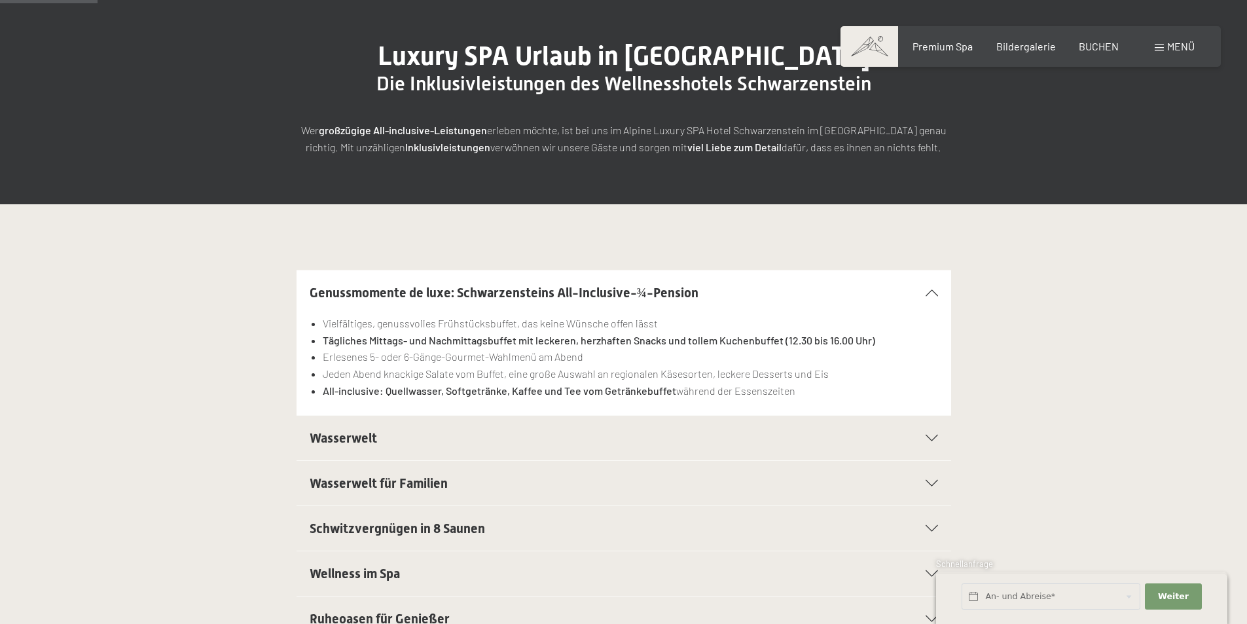
scroll to position [196, 0]
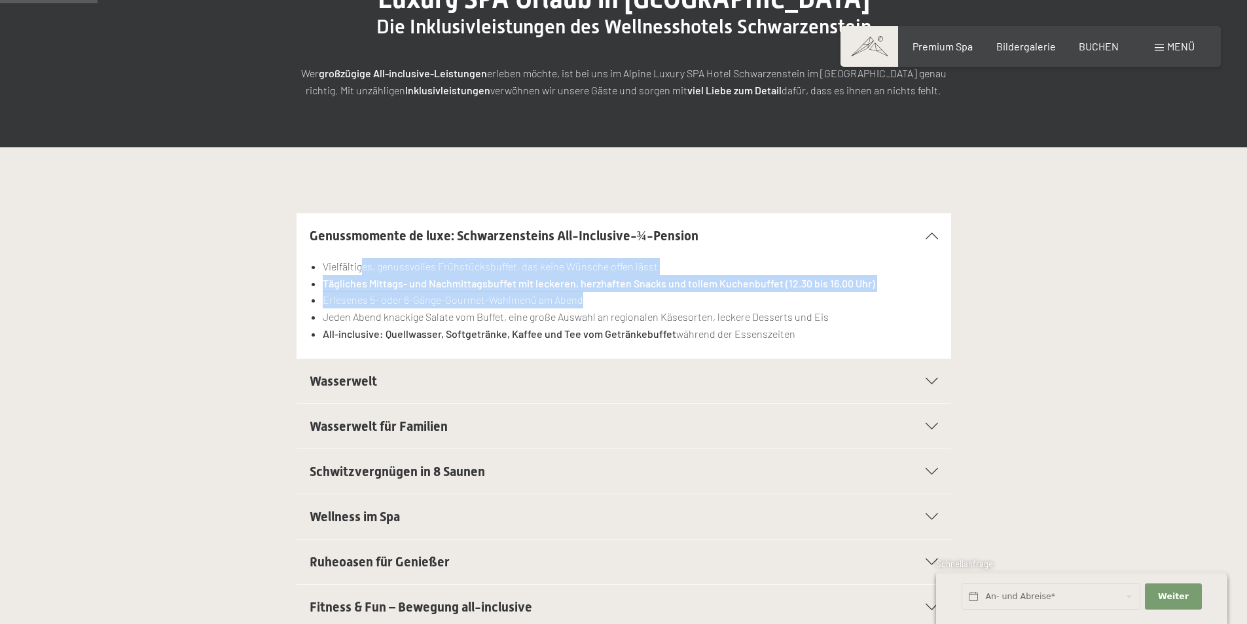
drag, startPoint x: 362, startPoint y: 268, endPoint x: 605, endPoint y: 294, distance: 244.2
click at [605, 294] on ul "Vielfältiges, genussvolles Frühstücksbuffet, das keine Wünsche offen lässt Tägl…" at bounding box center [623, 300] width 628 height 84
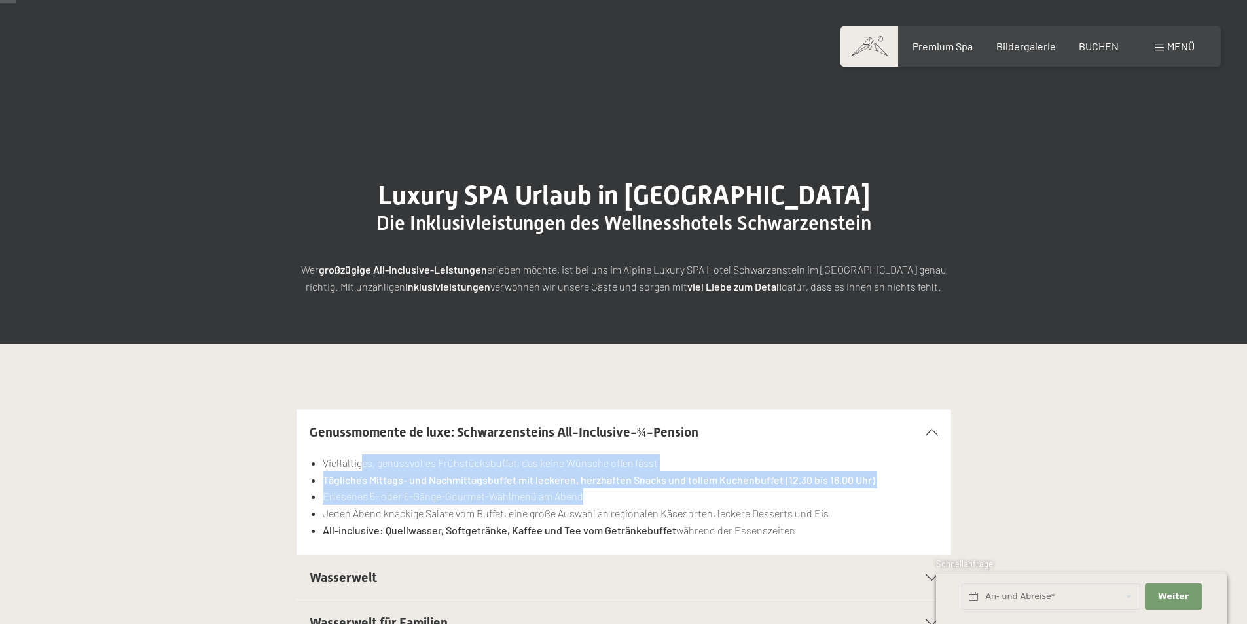
scroll to position [131, 0]
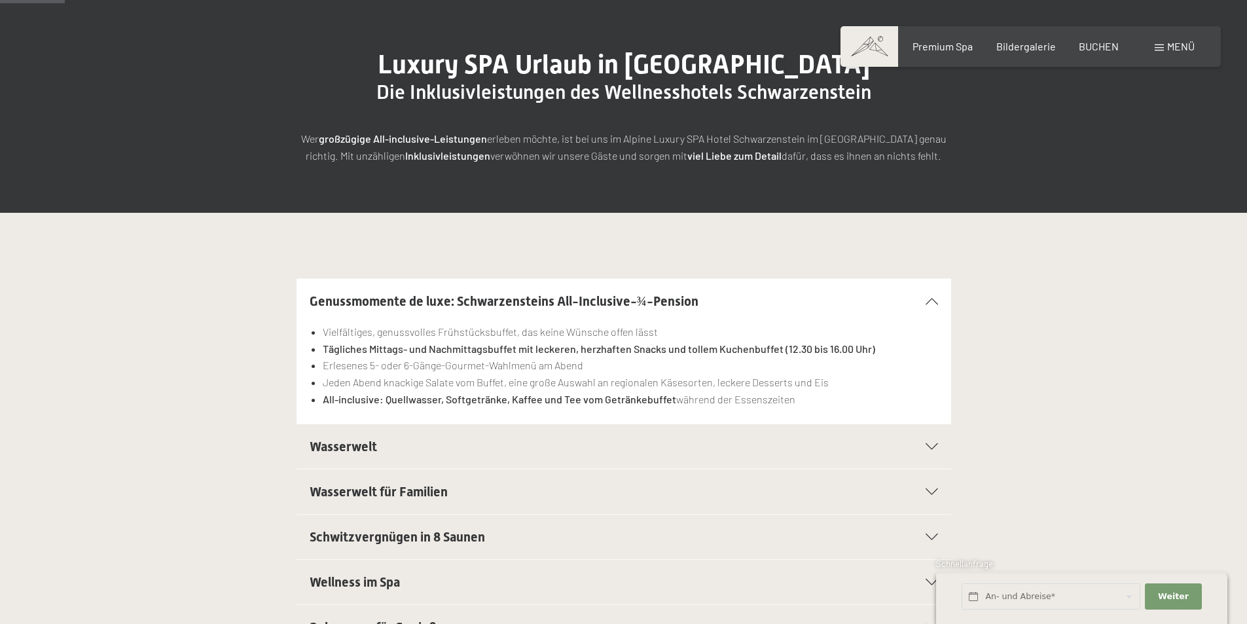
click at [373, 382] on li "Jeden Abend knackige Salate vom Buffet, eine große Auswahl an regionalen Käseso…" at bounding box center [630, 382] width 614 height 17
drag, startPoint x: 324, startPoint y: 381, endPoint x: 802, endPoint y: 394, distance: 478.5
click at [802, 394] on ul "Vielfältiges, genussvolles Frühstücksbuffet, das keine Wünsche offen lässt Tägl…" at bounding box center [623, 365] width 628 height 84
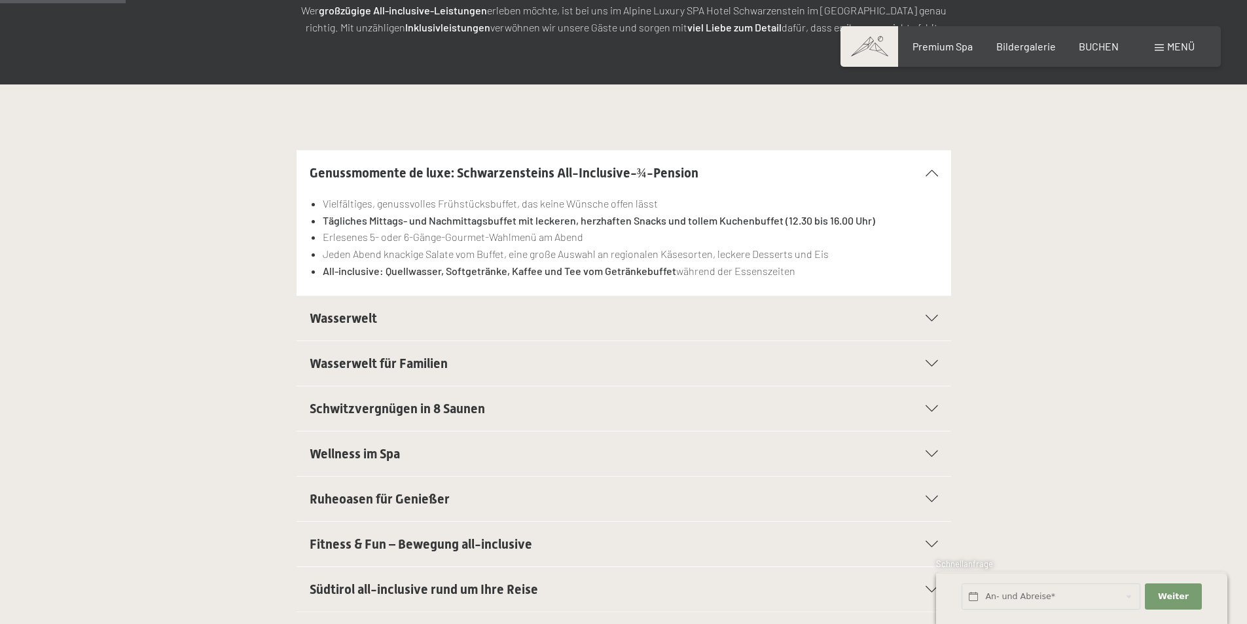
scroll to position [262, 0]
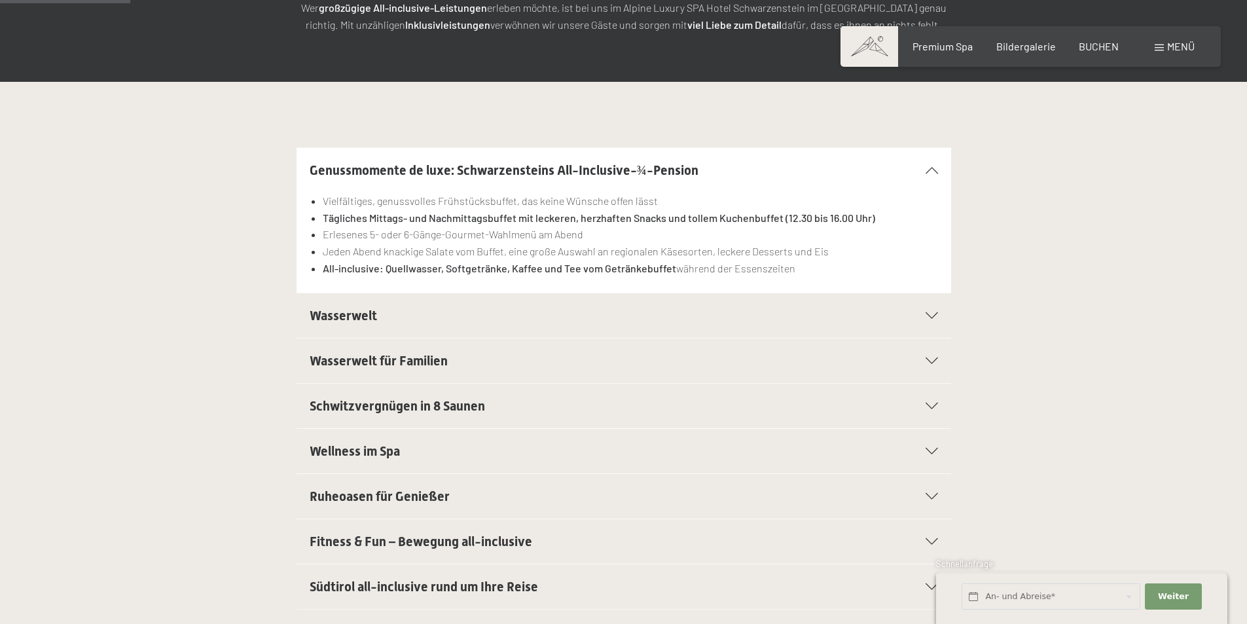
click at [414, 319] on h2 "Wasserwelt" at bounding box center [591, 315] width 565 height 18
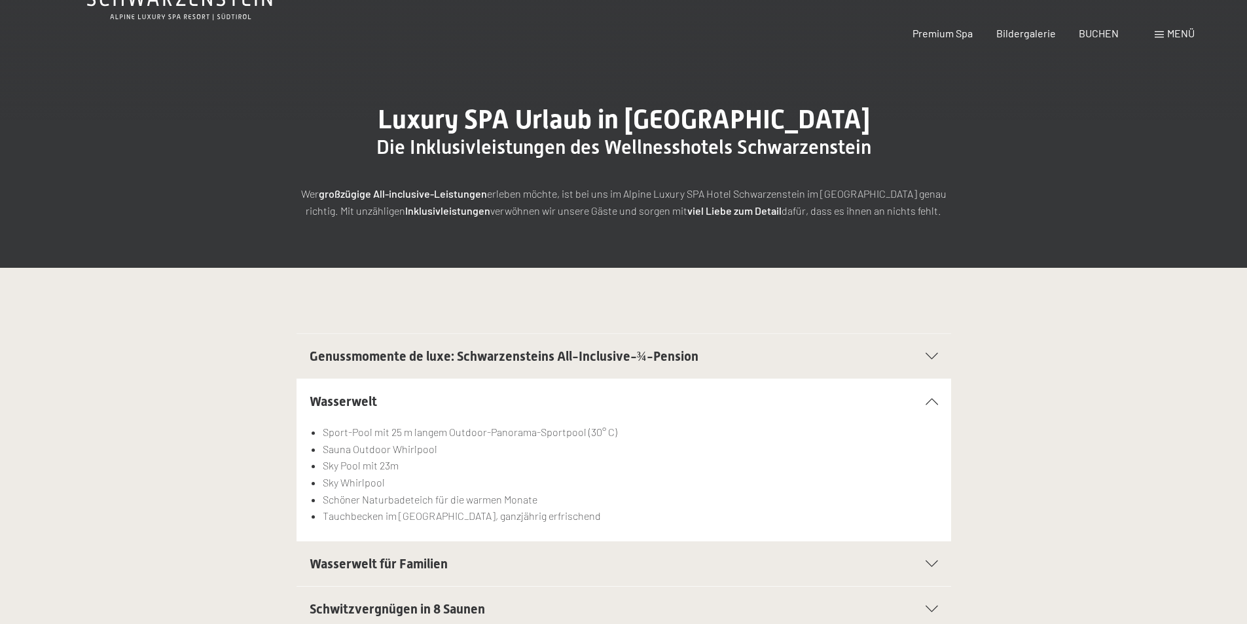
scroll to position [0, 0]
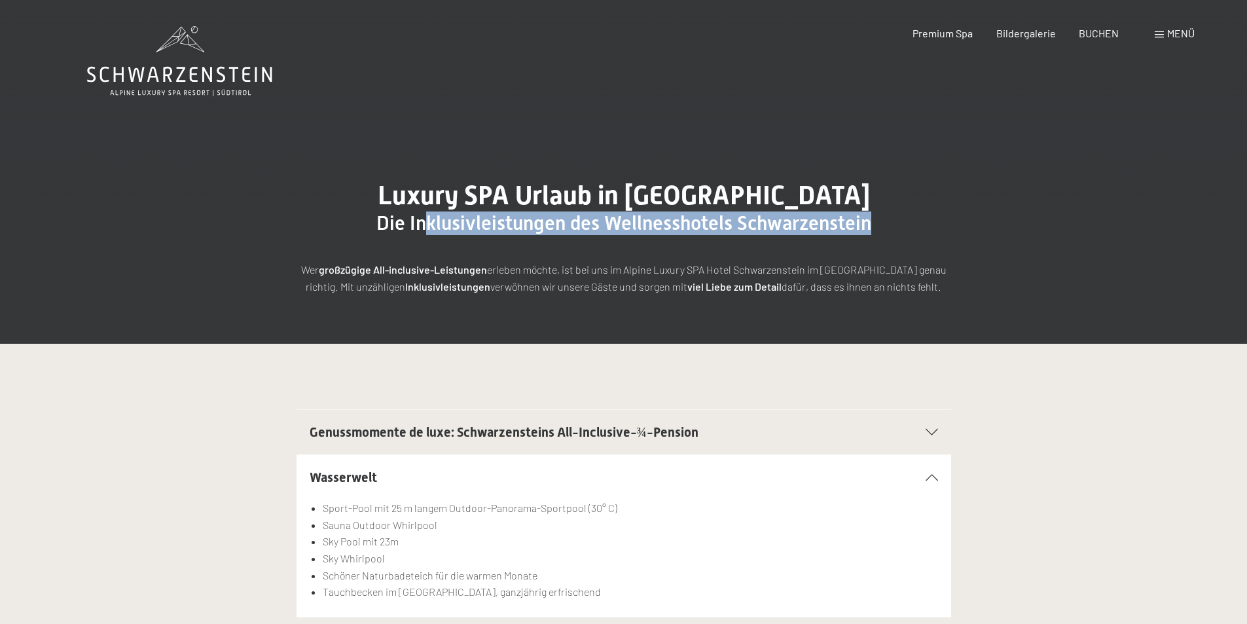
drag, startPoint x: 419, startPoint y: 222, endPoint x: 963, endPoint y: 221, distance: 543.8
click at [963, 221] on div "Luxury SPA Urlaub in [GEOGRAPHIC_DATA] Die Inklusivleistungen des Wellnesshotel…" at bounding box center [623, 237] width 752 height 115
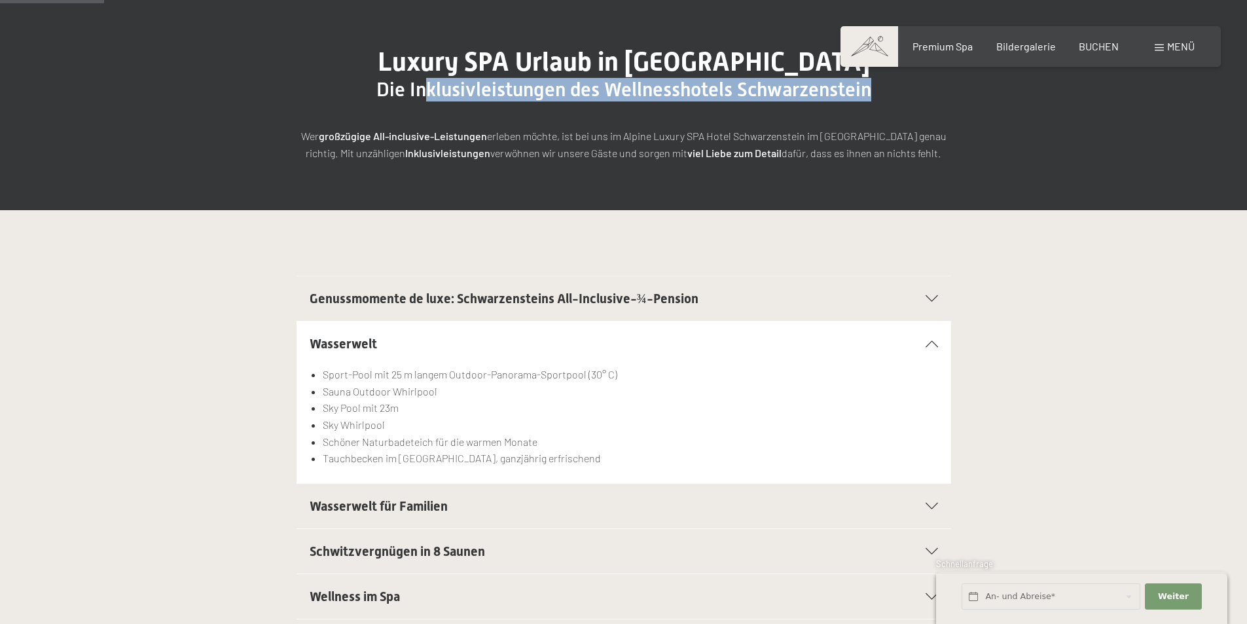
scroll to position [262, 0]
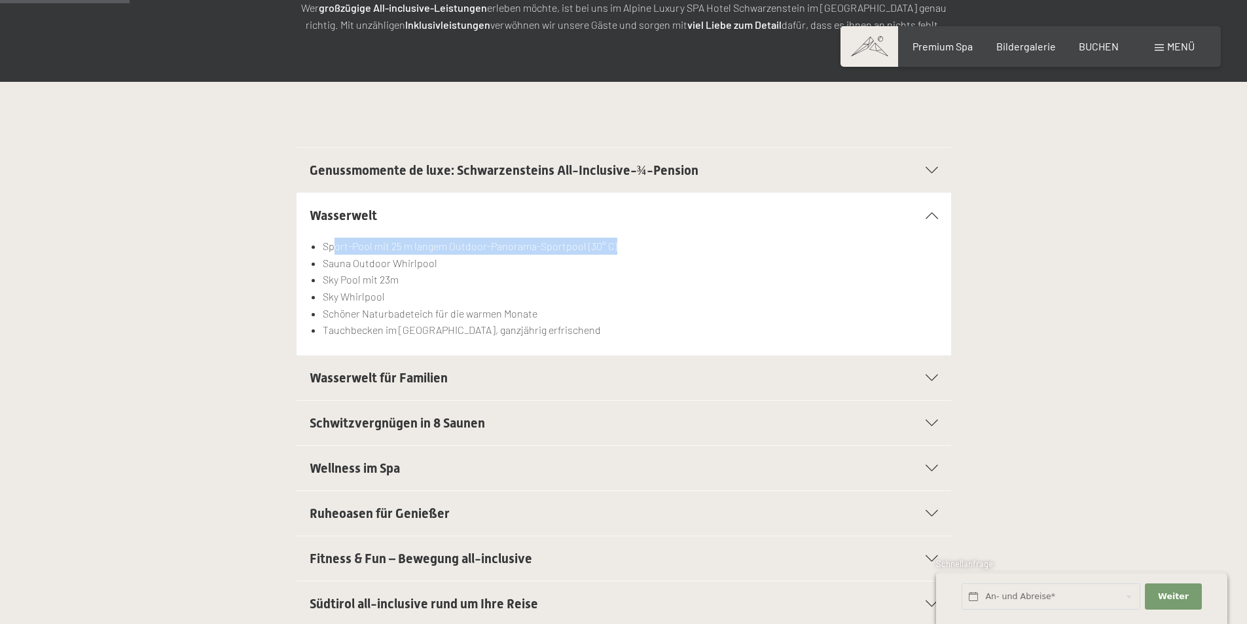
drag, startPoint x: 333, startPoint y: 247, endPoint x: 623, endPoint y: 251, distance: 289.9
click at [623, 251] on li "Sport-Pool mit 25 m langem Outdoor-Panorama-Sportpool (30° C)" at bounding box center [630, 246] width 614 height 17
drag, startPoint x: 334, startPoint y: 266, endPoint x: 446, endPoint y: 266, distance: 112.5
click at [446, 266] on li "Sauna Outdoor Whirlpool" at bounding box center [630, 263] width 614 height 17
drag, startPoint x: 323, startPoint y: 280, endPoint x: 404, endPoint y: 280, distance: 81.8
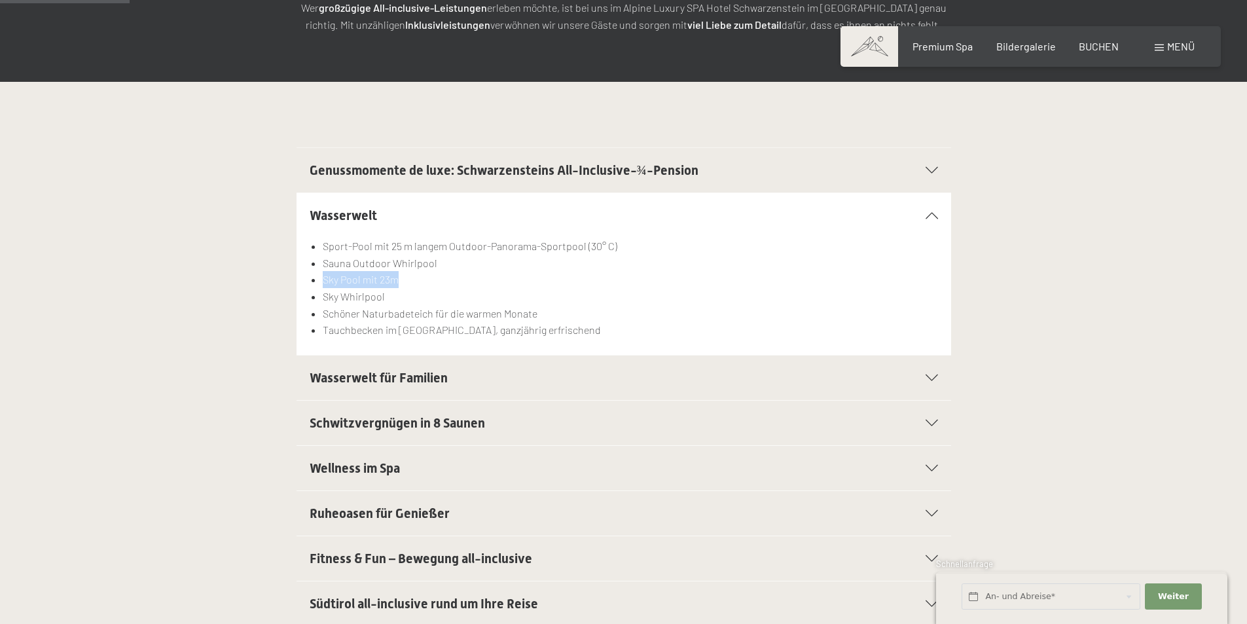
click at [404, 280] on li "Sky Pool mit 23m" at bounding box center [630, 279] width 614 height 17
drag, startPoint x: 334, startPoint y: 294, endPoint x: 384, endPoint y: 300, distance: 50.7
click at [384, 300] on li "Sky Whirlpool" at bounding box center [630, 296] width 614 height 17
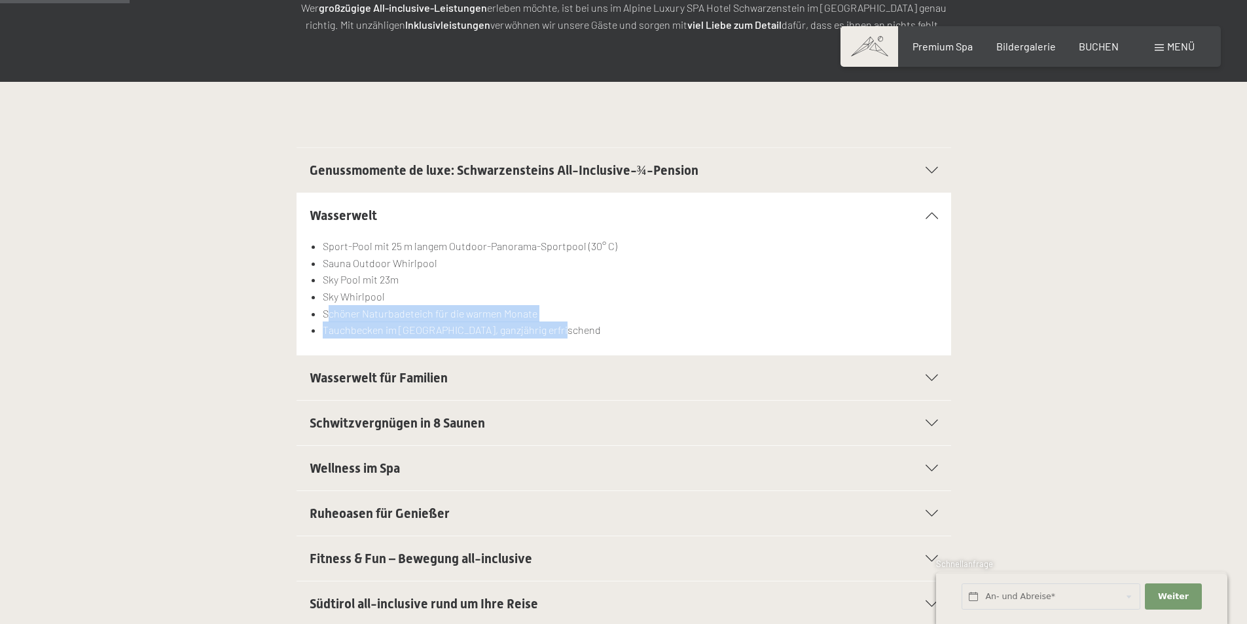
drag, startPoint x: 328, startPoint y: 315, endPoint x: 578, endPoint y: 332, distance: 250.5
click at [578, 332] on ul "Sport-Pool mit 25 m langem Outdoor-Panorama-Sportpool (30° C) Sauna Outdoor Whi…" at bounding box center [623, 288] width 628 height 101
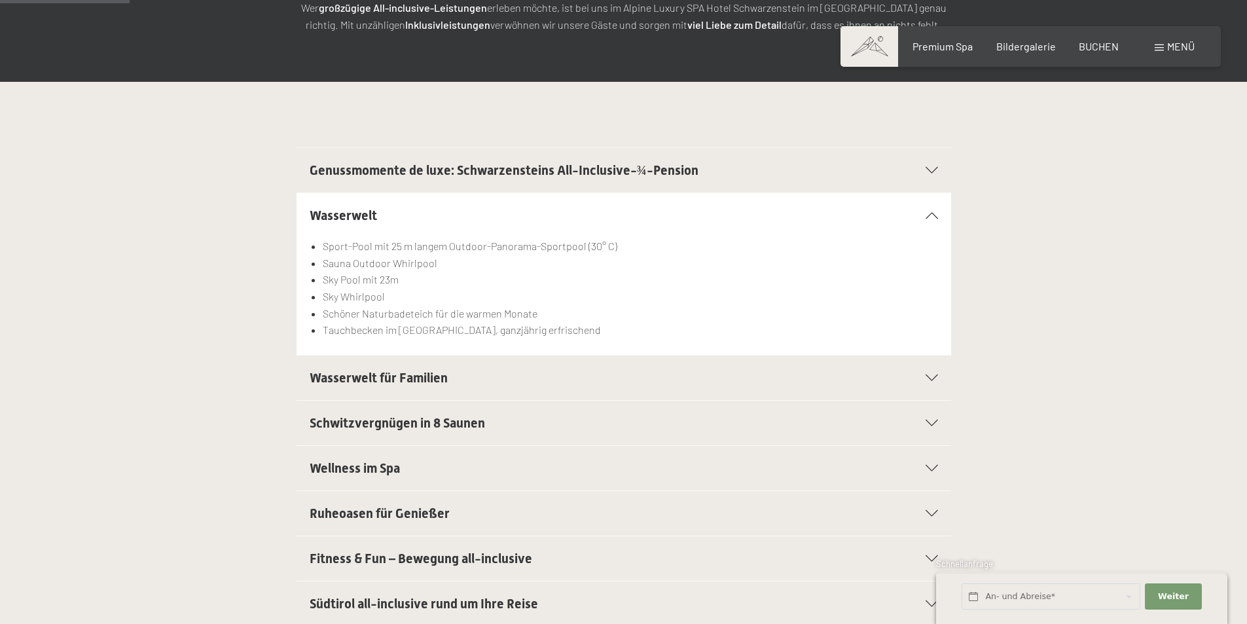
click at [410, 377] on span "Wasserwelt für Familien" at bounding box center [378, 378] width 138 height 16
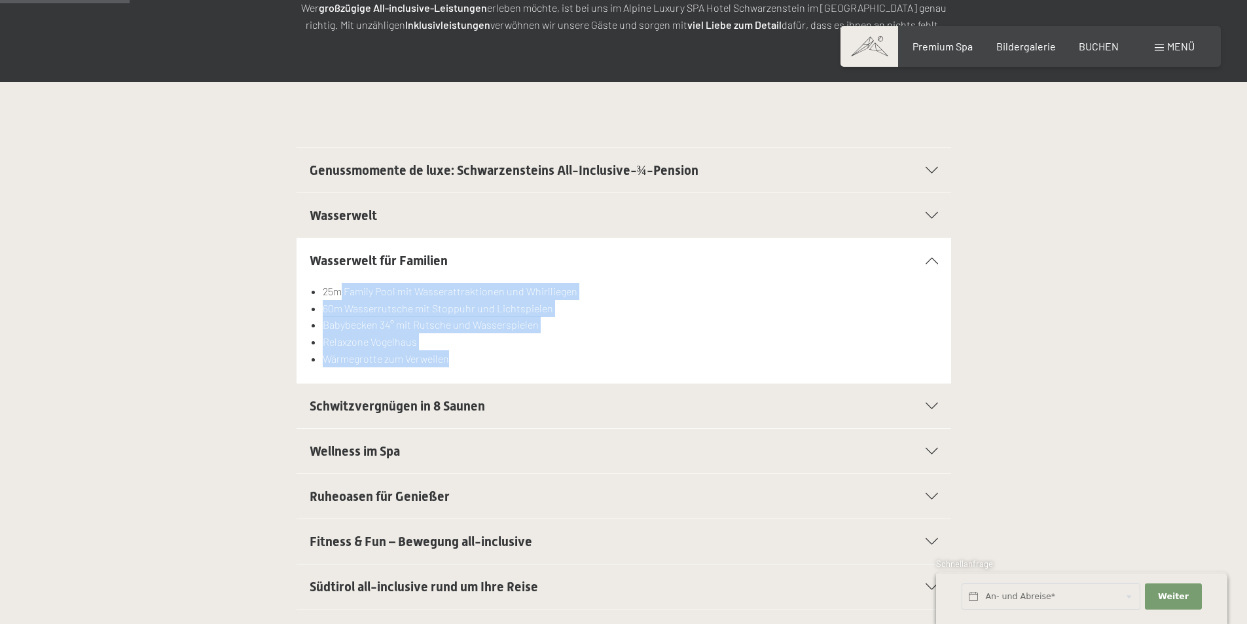
drag, startPoint x: 383, startPoint y: 292, endPoint x: 489, endPoint y: 362, distance: 127.0
click at [489, 362] on ul "25m Family Pool mit Wasserattraktionen und Whirlliegen 60m Wasserrutsche mit St…" at bounding box center [623, 325] width 628 height 84
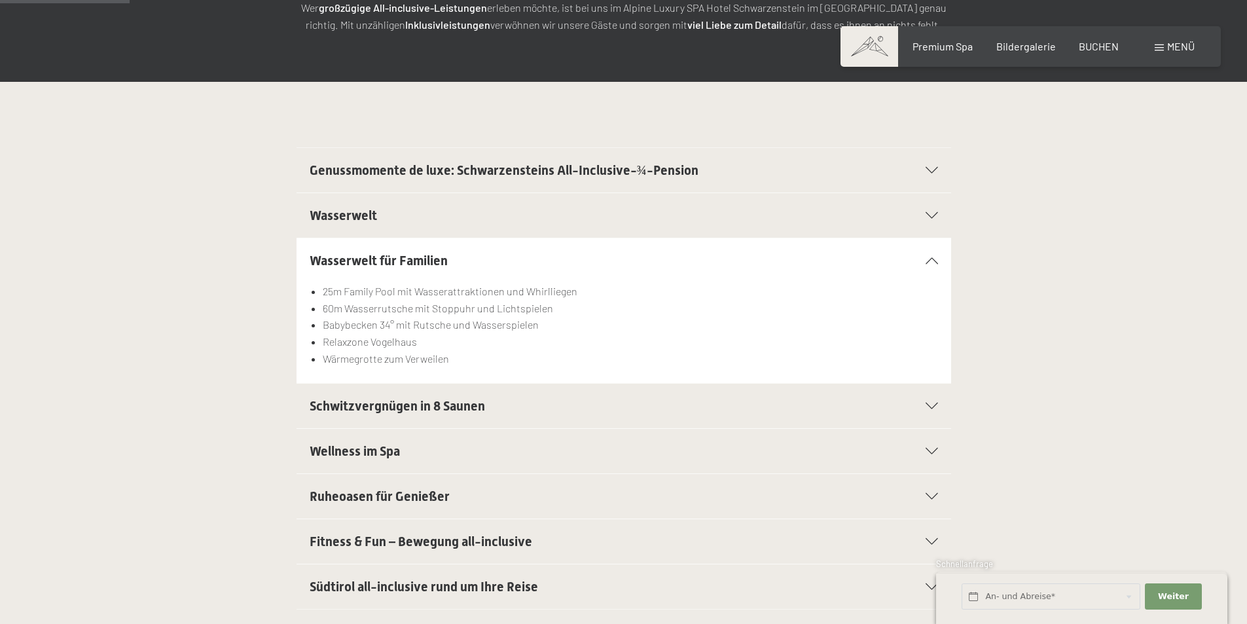
click at [460, 406] on span "Schwitzvergnügen in 8 Saunen" at bounding box center [396, 406] width 175 height 16
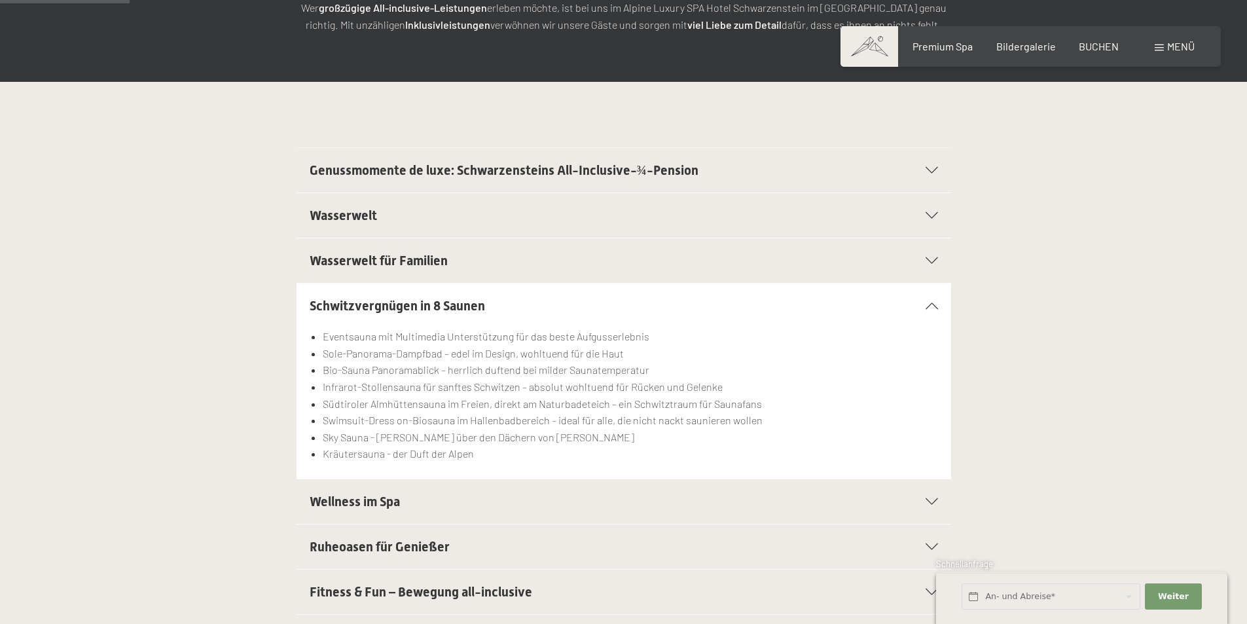
click at [400, 500] on span "Wellness im Spa" at bounding box center [354, 501] width 90 height 16
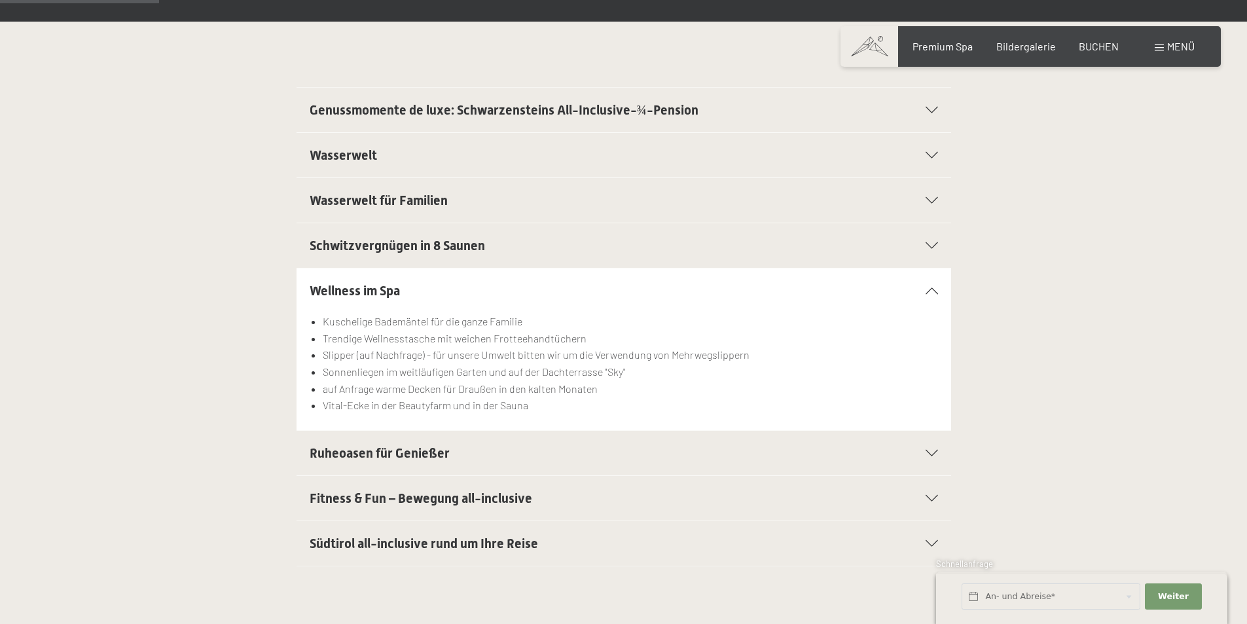
scroll to position [393, 0]
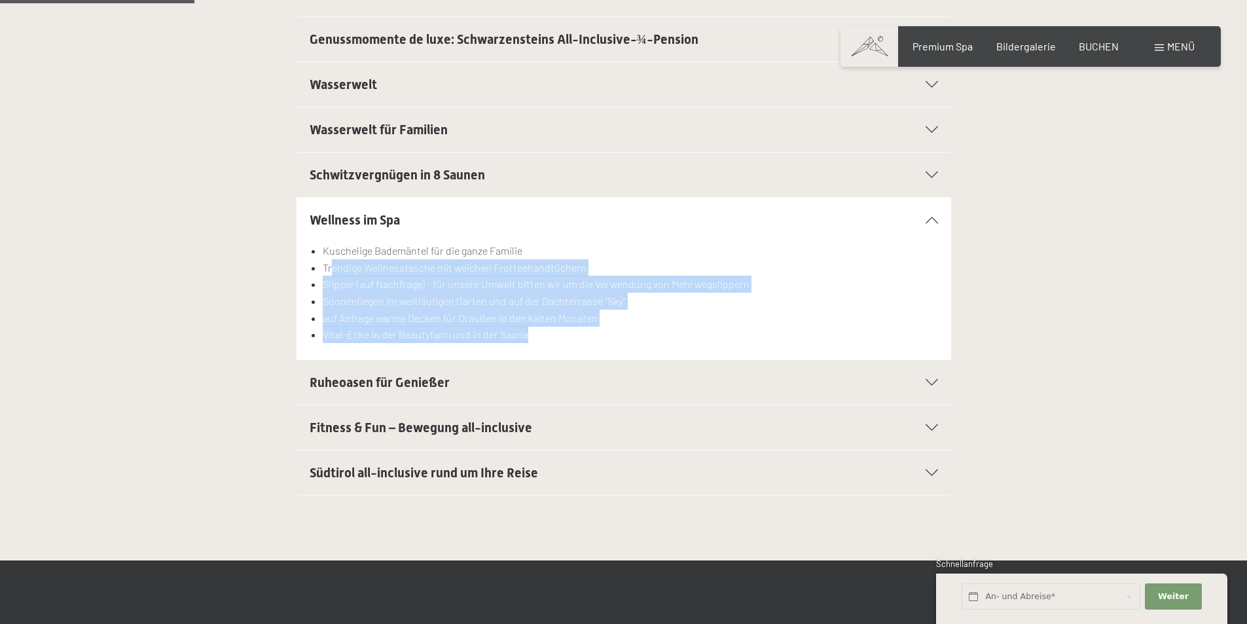
drag, startPoint x: 334, startPoint y: 270, endPoint x: 544, endPoint y: 336, distance: 220.2
click at [544, 336] on ul "Kuschelige Bademäntel für die ganze Familie Trendige Wellnesstasche mit weichen…" at bounding box center [623, 292] width 628 height 101
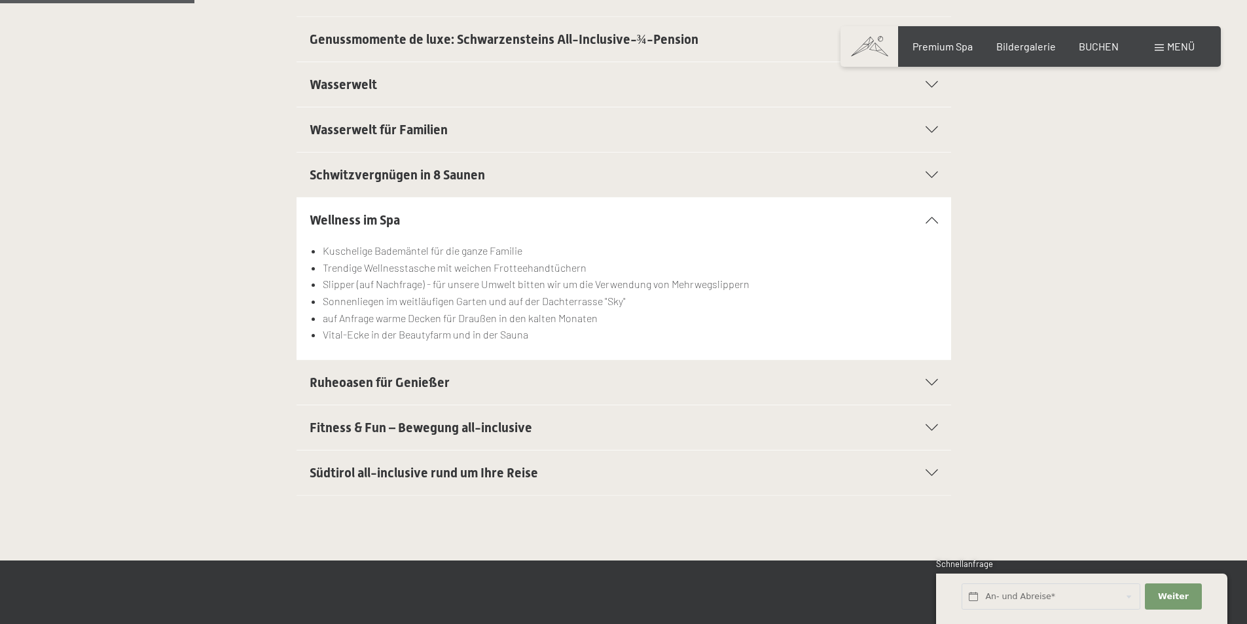
click at [438, 384] on span "Ruheoasen für Genießer" at bounding box center [379, 382] width 140 height 16
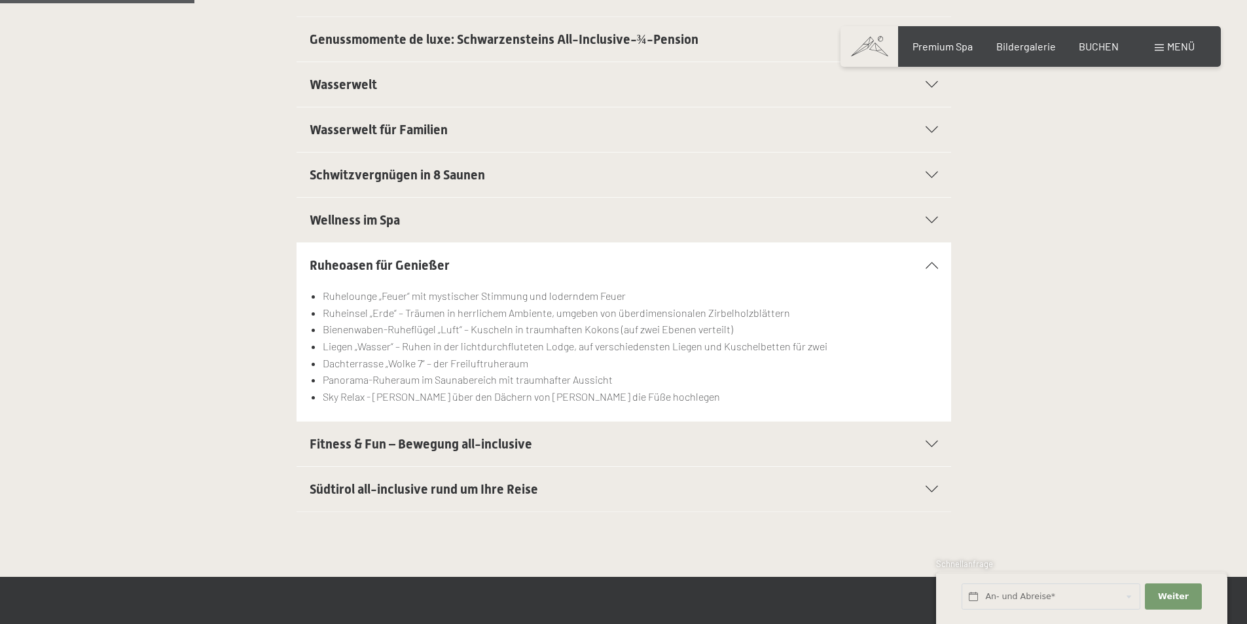
click at [402, 440] on span "Fitness & Fun – Bewegung all-inclusive" at bounding box center [420, 444] width 222 height 16
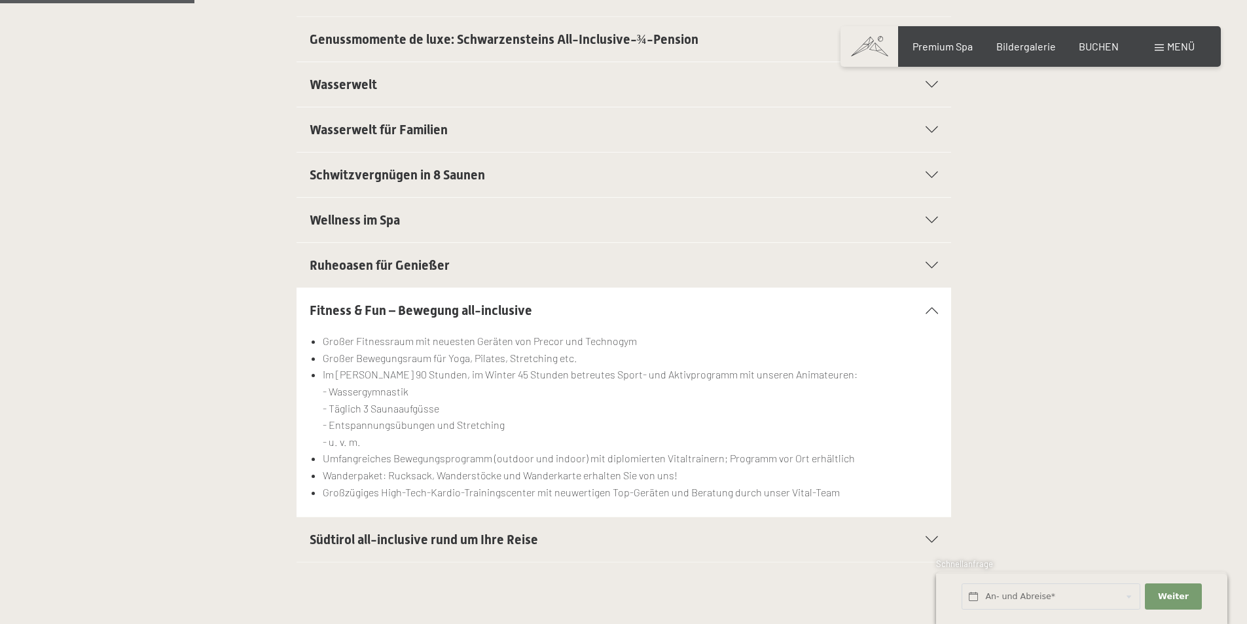
click at [385, 541] on span "Südtirol all-inclusive rund um Ihre Reise" at bounding box center [423, 539] width 228 height 16
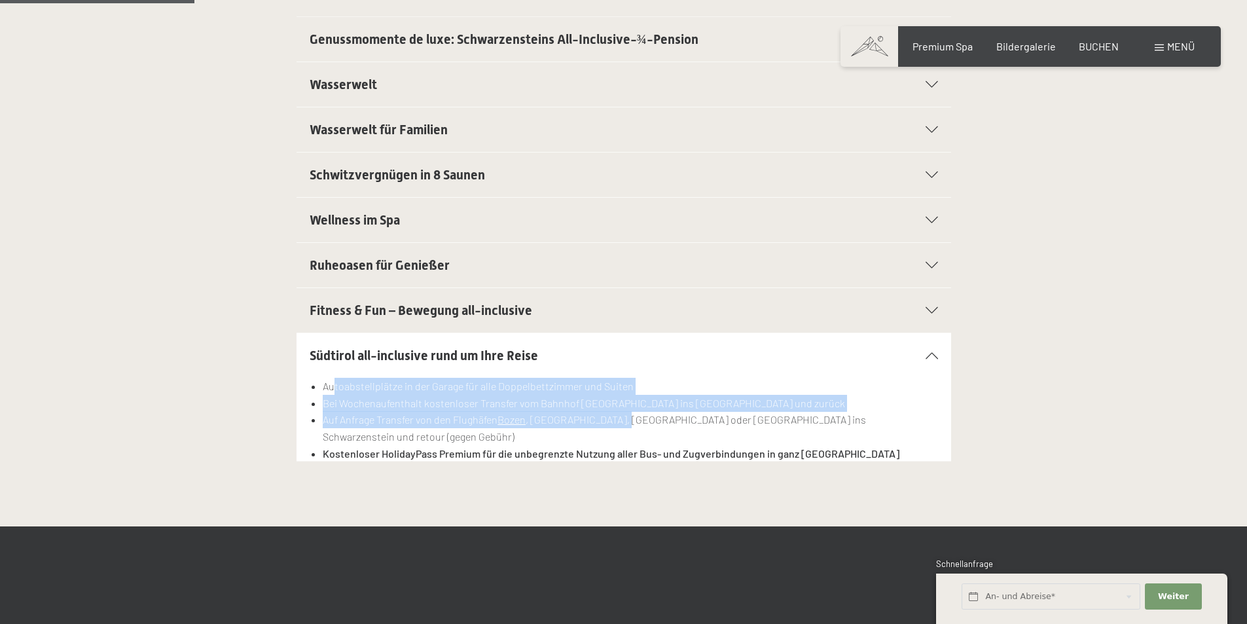
drag, startPoint x: 332, startPoint y: 388, endPoint x: 624, endPoint y: 423, distance: 294.5
click at [624, 423] on ul "Autoabstellplätze in der Garage für alle Doppelbettzimmer und Suiten Bei Wochen…" at bounding box center [623, 420] width 628 height 84
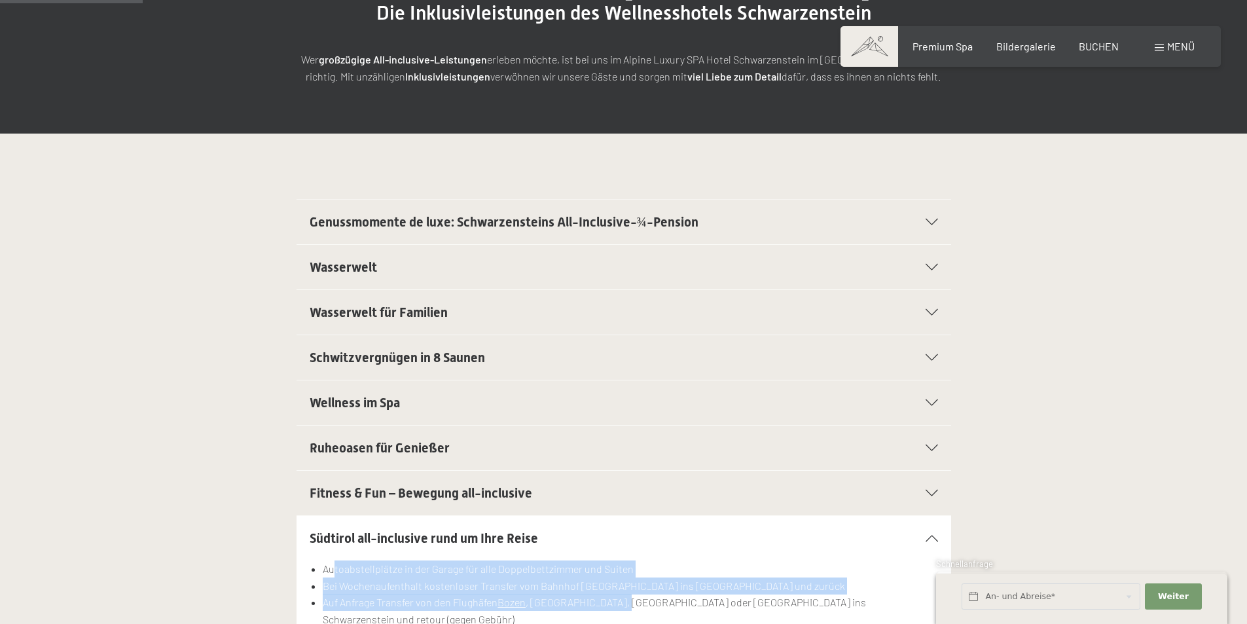
scroll to position [0, 0]
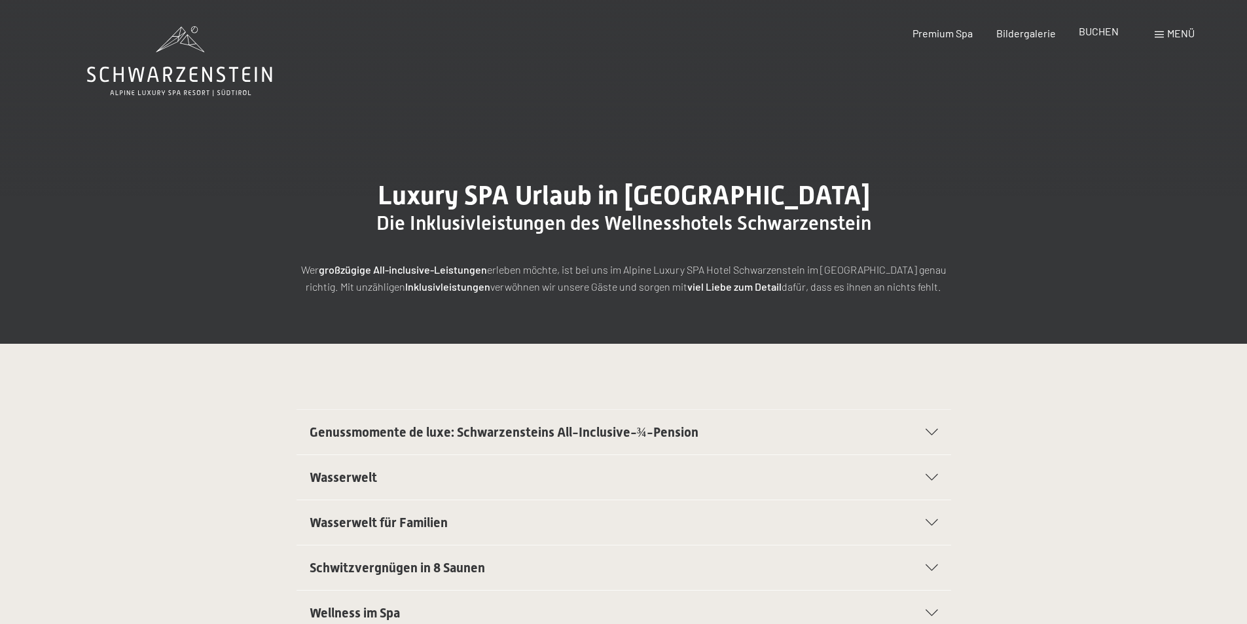
click at [1099, 33] on span "BUCHEN" at bounding box center [1098, 31] width 40 height 12
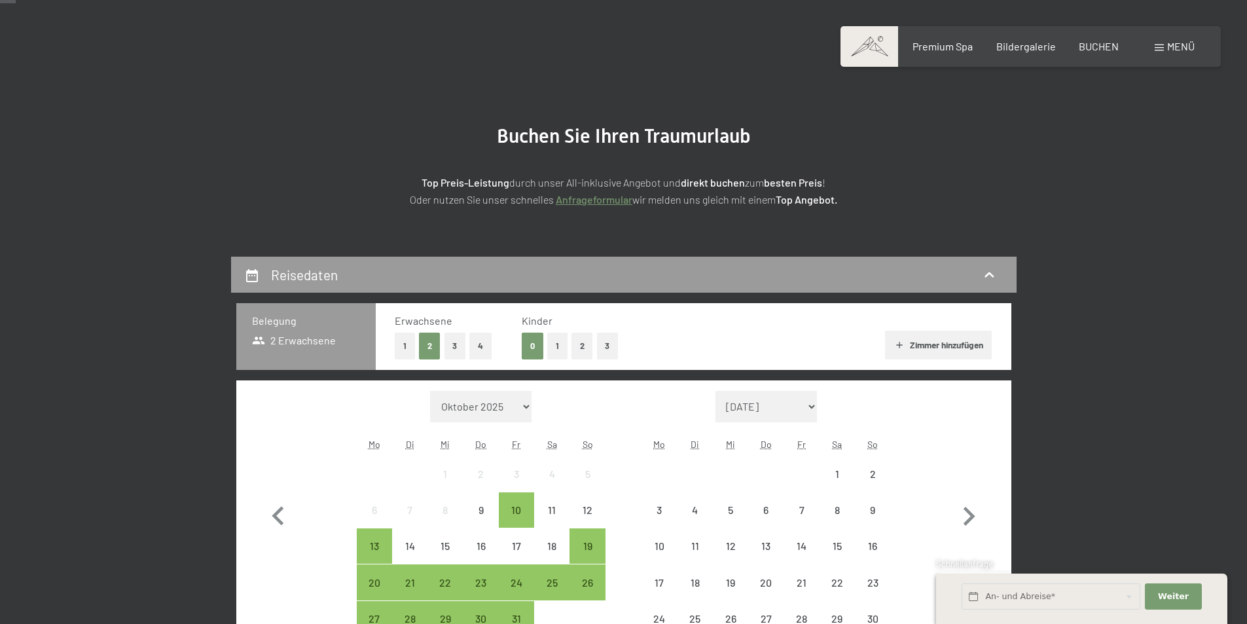
scroll to position [131, 0]
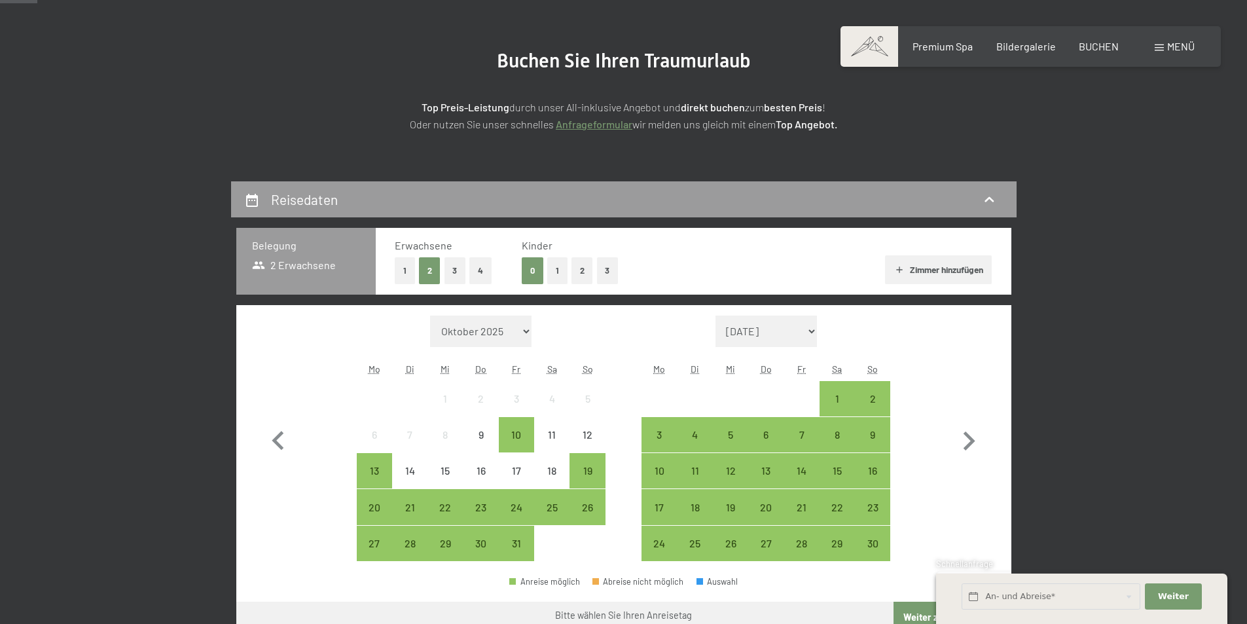
click at [580, 272] on button "2" at bounding box center [582, 270] width 22 height 27
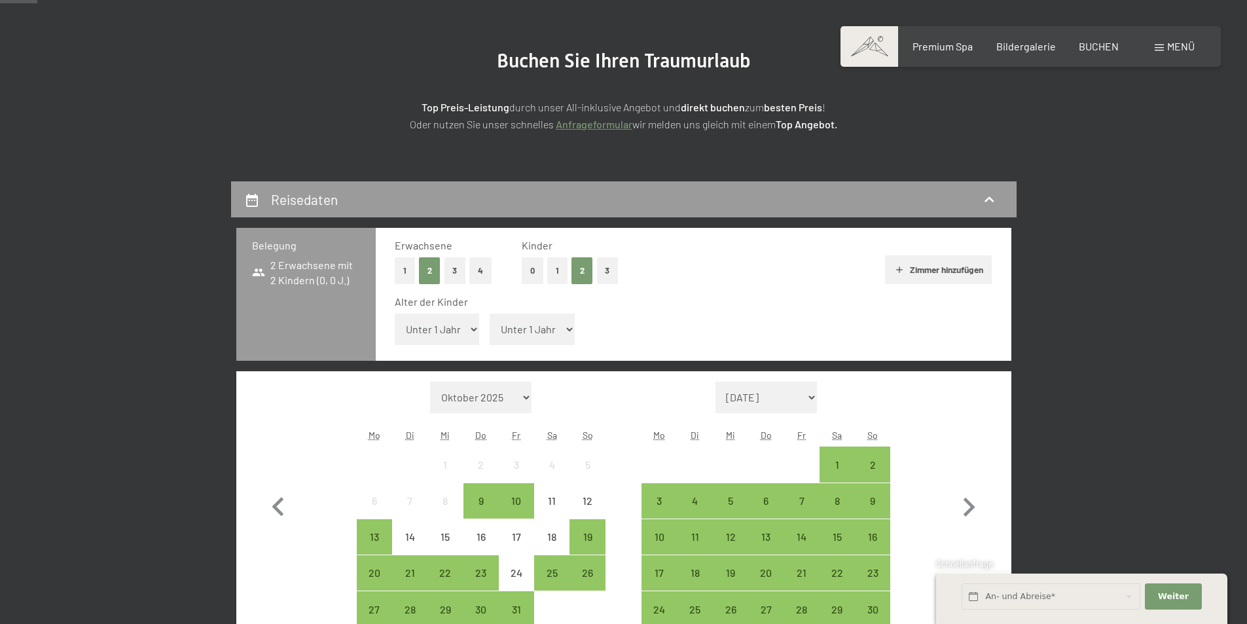
click at [449, 330] on select "Unter 1 Jahr 1 Jahr 2 Jahre 3 Jahre 4 Jahre 5 Jahre 6 Jahre 7 Jahre 8 Jahre 9 J…" at bounding box center [437, 328] width 85 height 31
select select "6"
click at [395, 313] on select "Unter 1 Jahr 1 Jahr 2 Jahre 3 Jahre 4 Jahre 5 Jahre 6 Jahre 7 Jahre 8 Jahre 9 J…" at bounding box center [437, 328] width 85 height 31
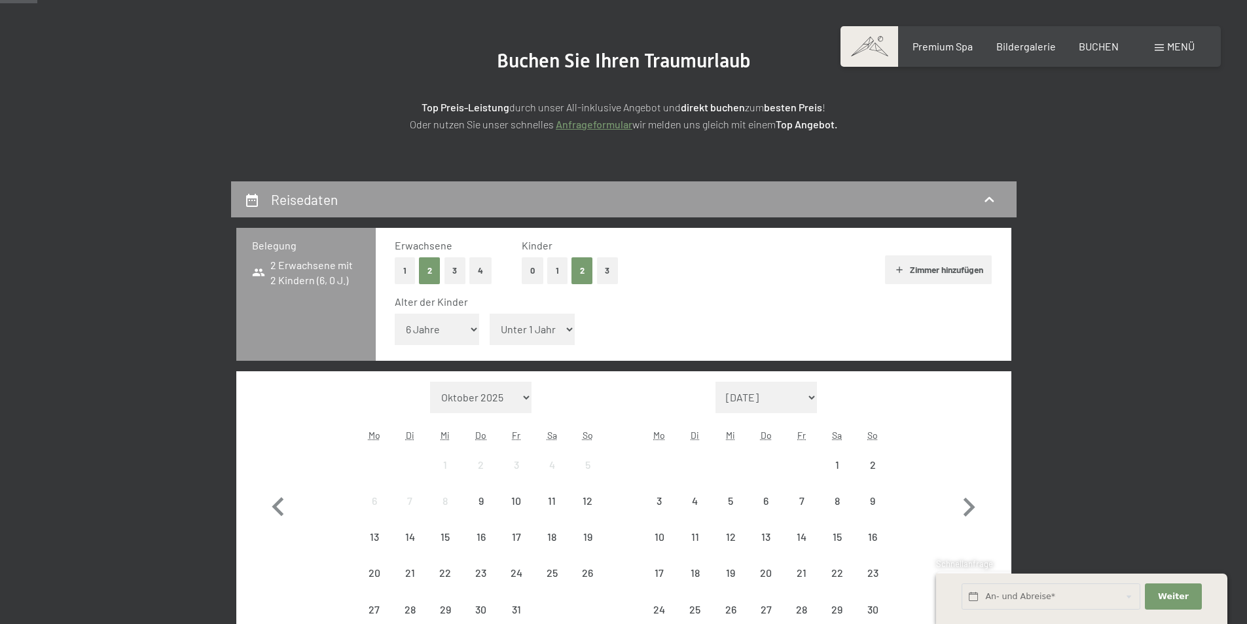
click at [561, 334] on select "Unter 1 Jahr 1 Jahr 2 Jahre 3 Jahre 4 Jahre 5 Jahre 6 Jahre 7 Jahre 8 Jahre 9 J…" at bounding box center [531, 328] width 85 height 31
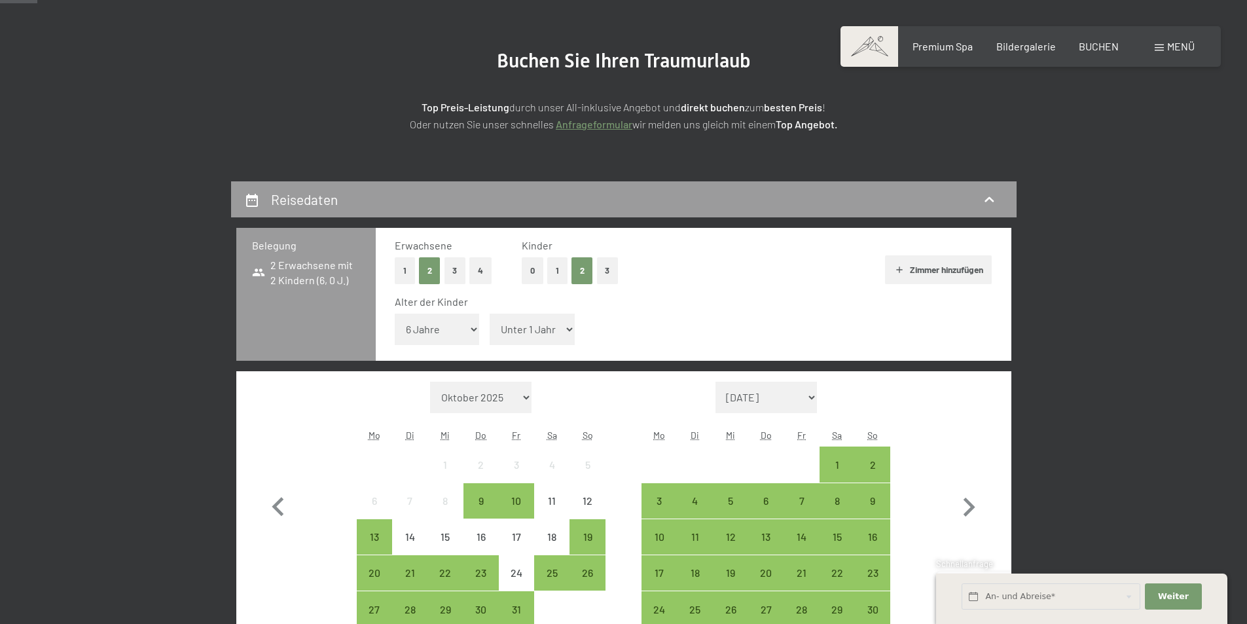
select select "10"
click at [489, 313] on select "Unter 1 Jahr 1 Jahr 2 Jahre 3 Jahre 4 Jahre 5 Jahre 6 Jahre 7 Jahre 8 Jahre 9 J…" at bounding box center [531, 328] width 85 height 31
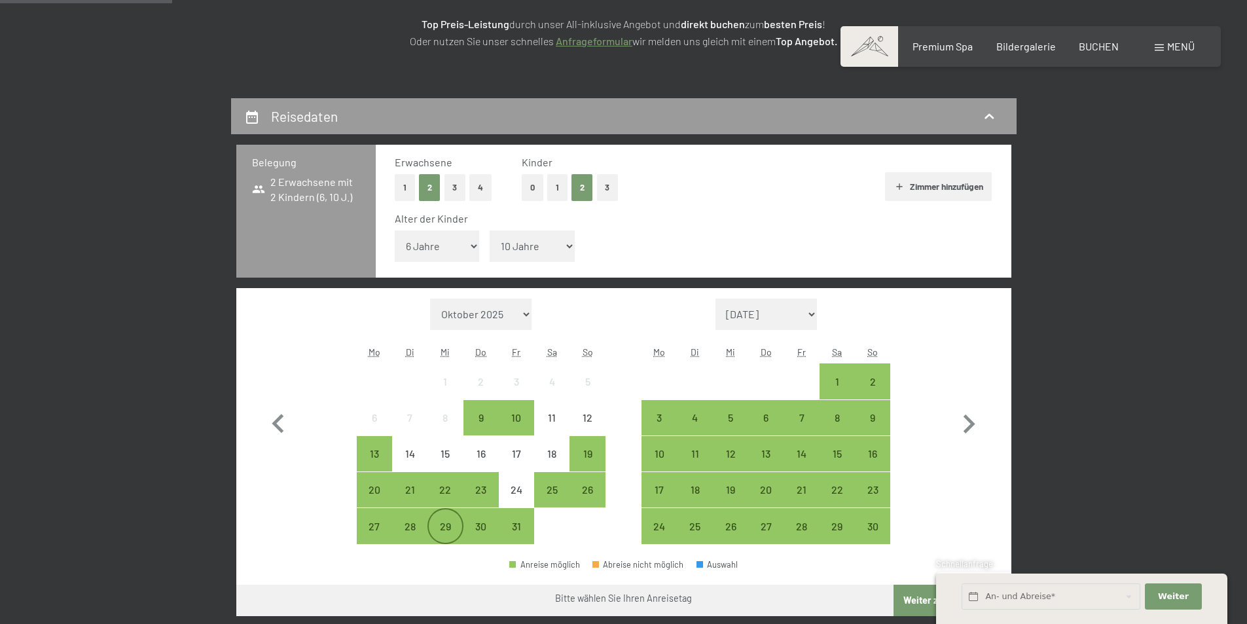
scroll to position [327, 0]
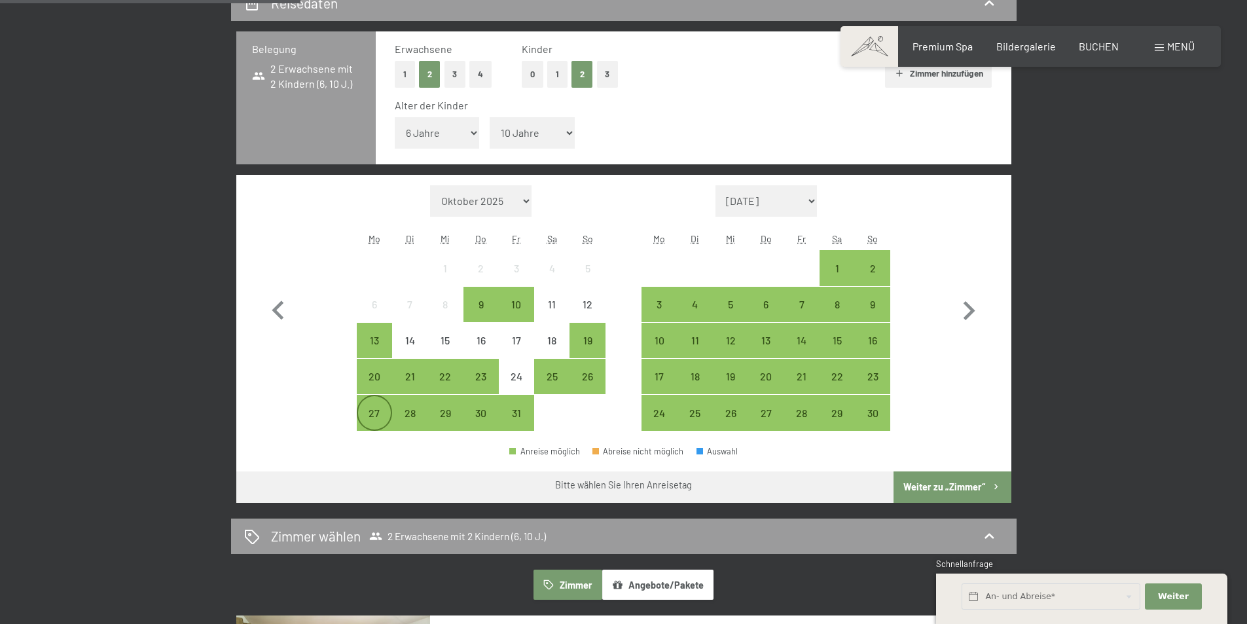
click at [374, 412] on div "27" at bounding box center [374, 424] width 33 height 33
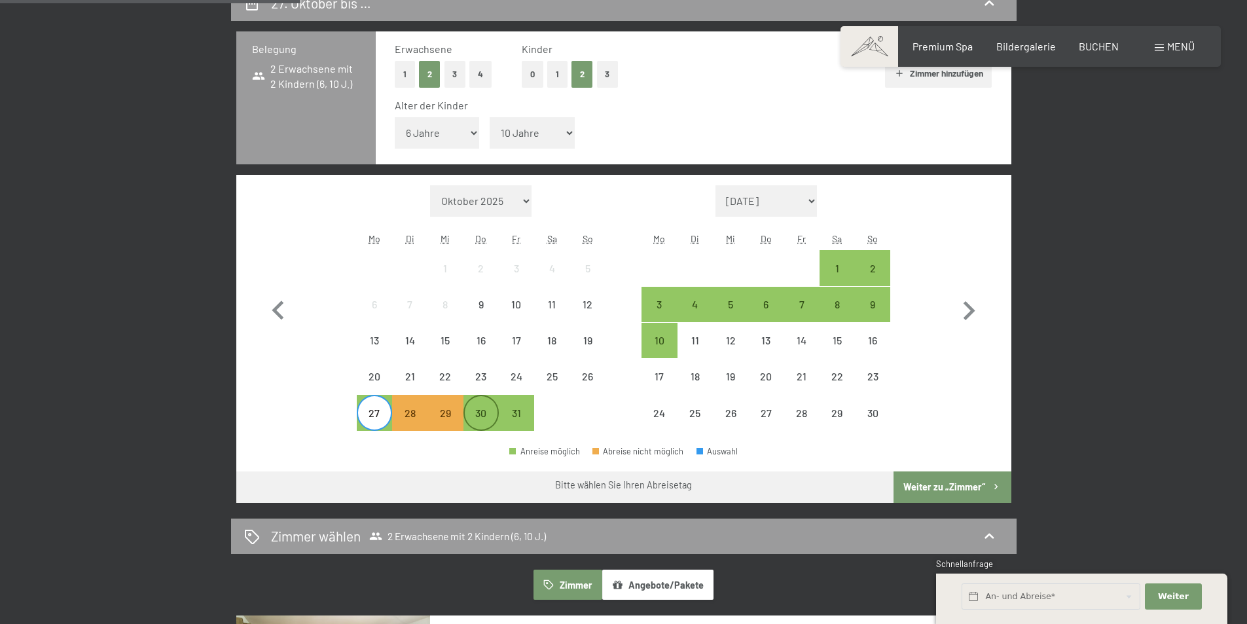
click at [476, 421] on div "30" at bounding box center [481, 424] width 33 height 33
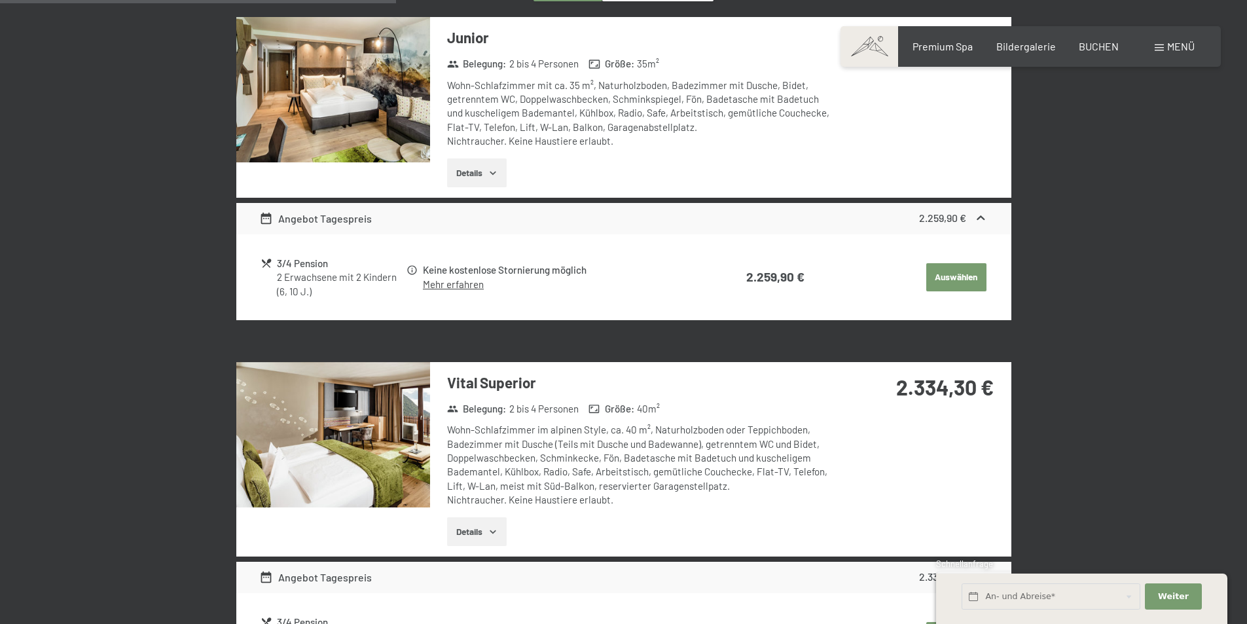
scroll to position [785, 0]
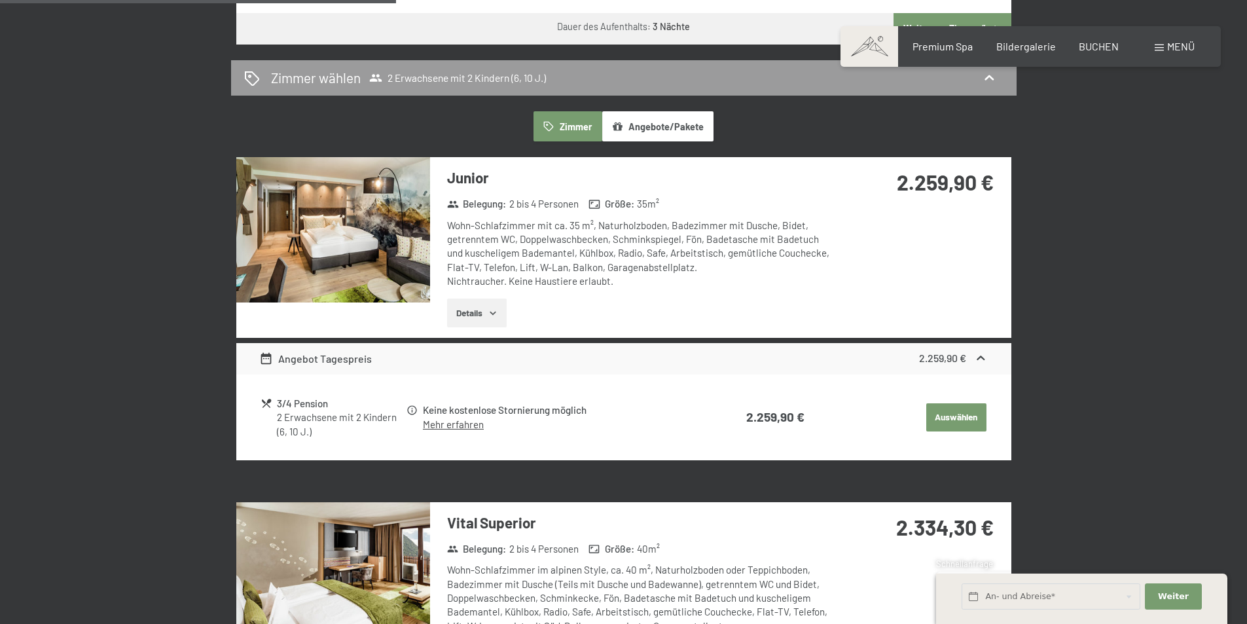
click at [474, 311] on button "Details" at bounding box center [477, 312] width 60 height 29
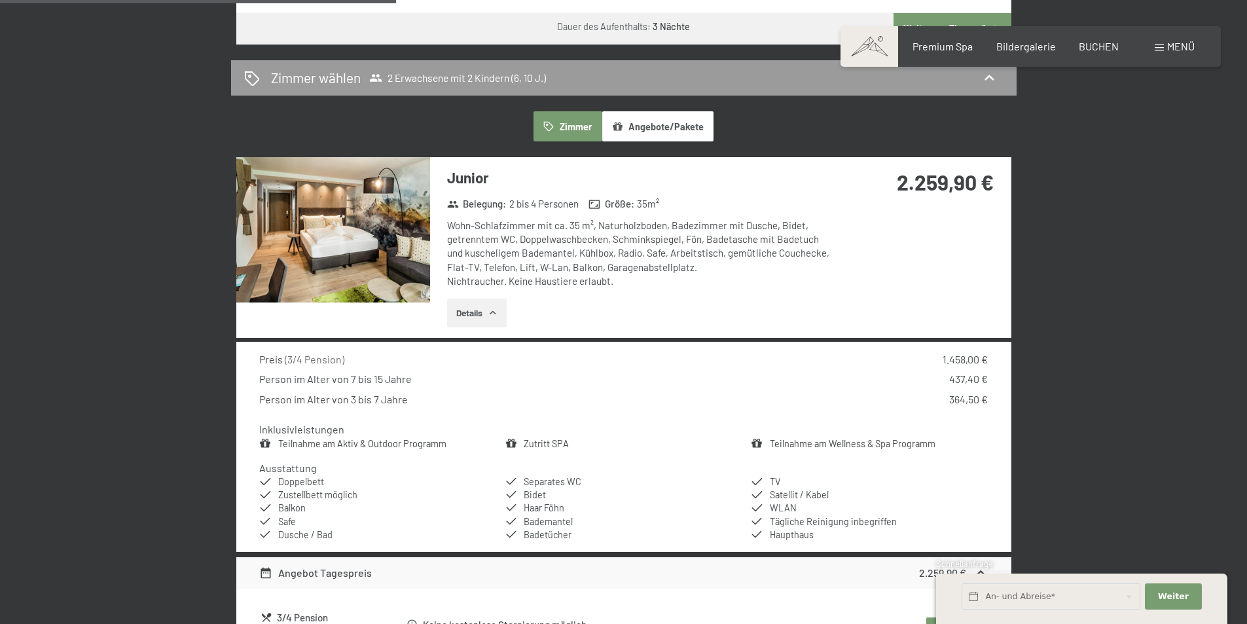
click at [360, 247] on img at bounding box center [333, 229] width 194 height 145
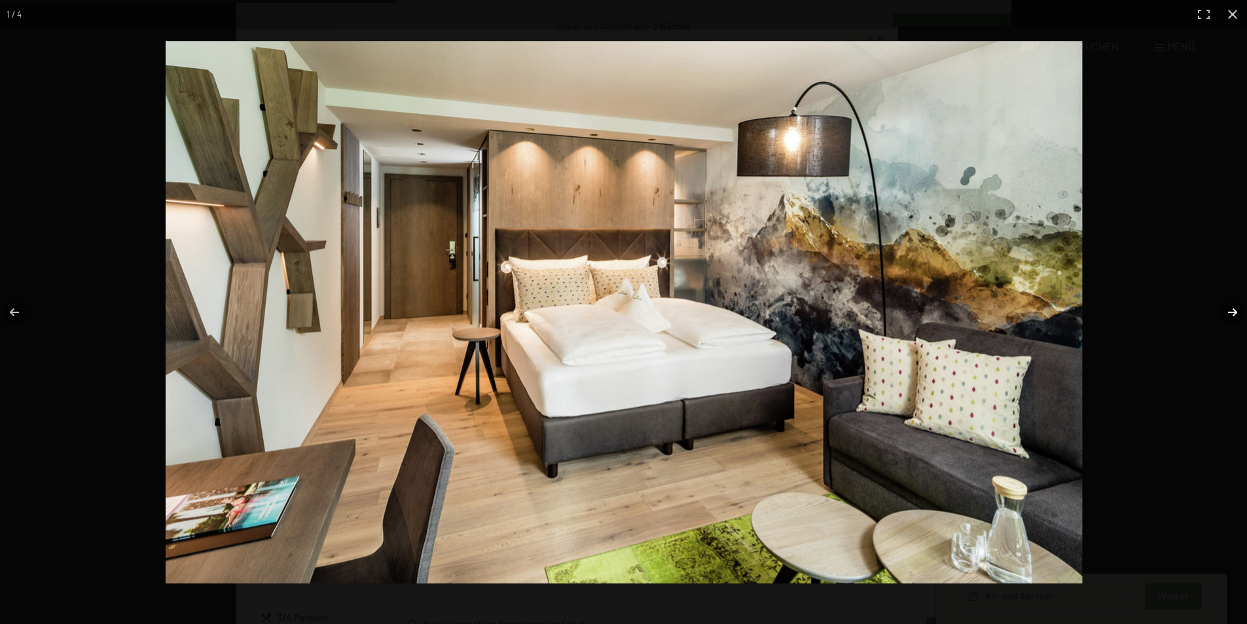
click at [1231, 313] on button "button" at bounding box center [1224, 311] width 46 height 65
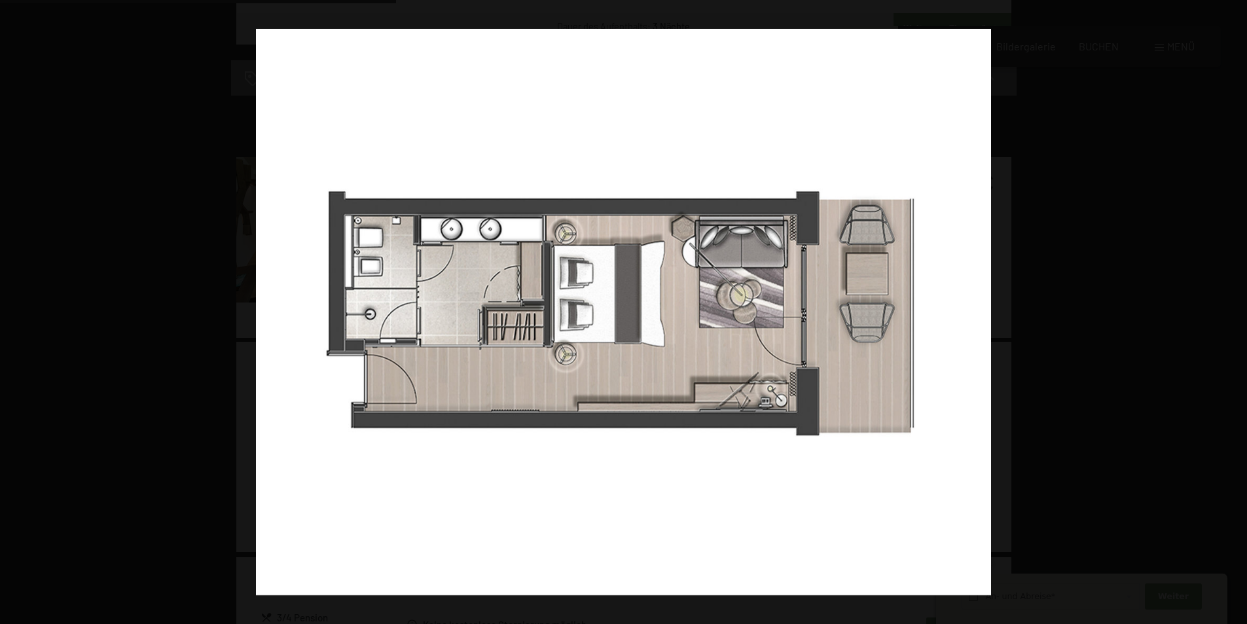
click at [1231, 313] on button "button" at bounding box center [1224, 311] width 46 height 65
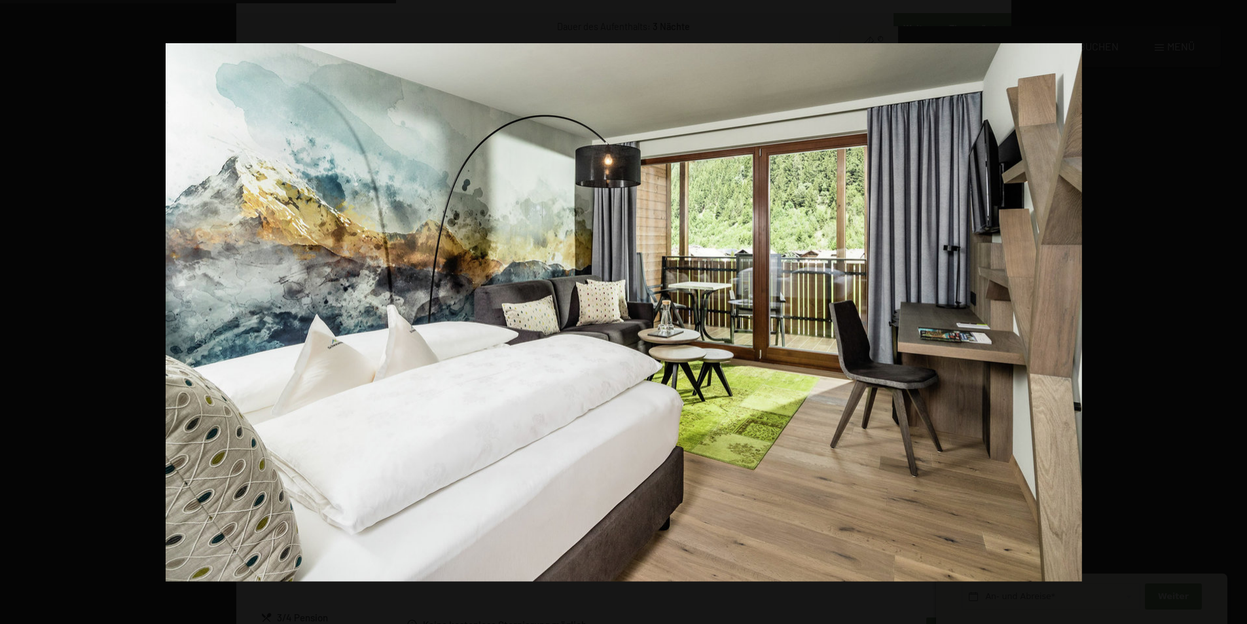
click at [1231, 313] on button "button" at bounding box center [1224, 311] width 46 height 65
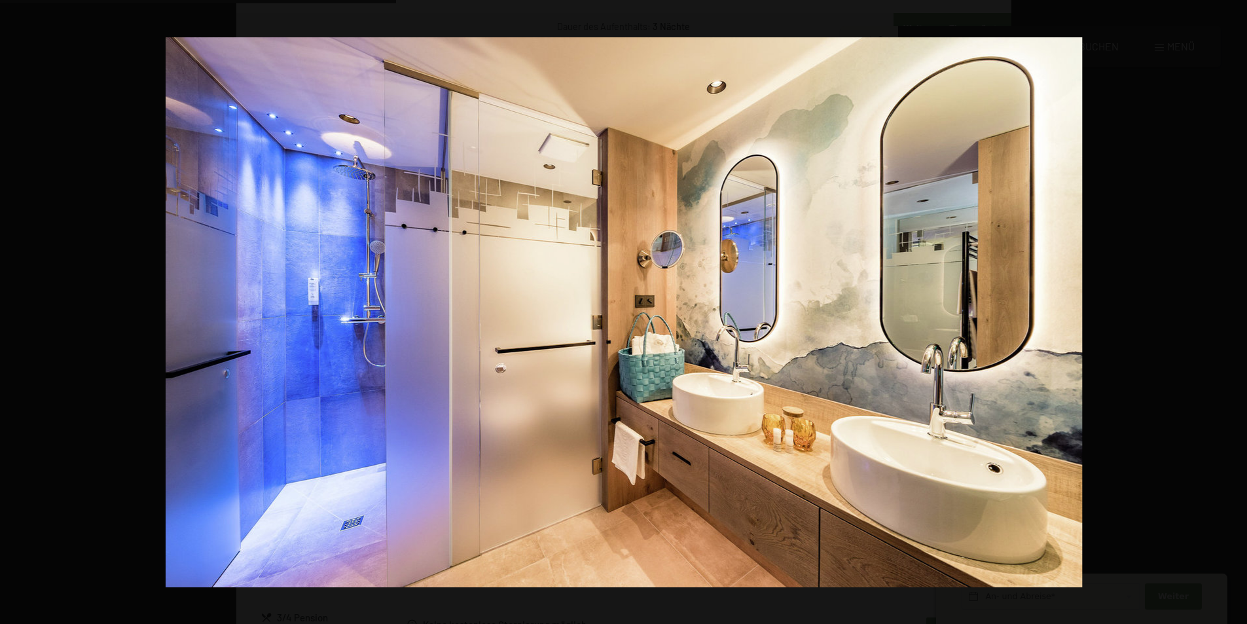
click at [1231, 313] on button "button" at bounding box center [1224, 311] width 46 height 65
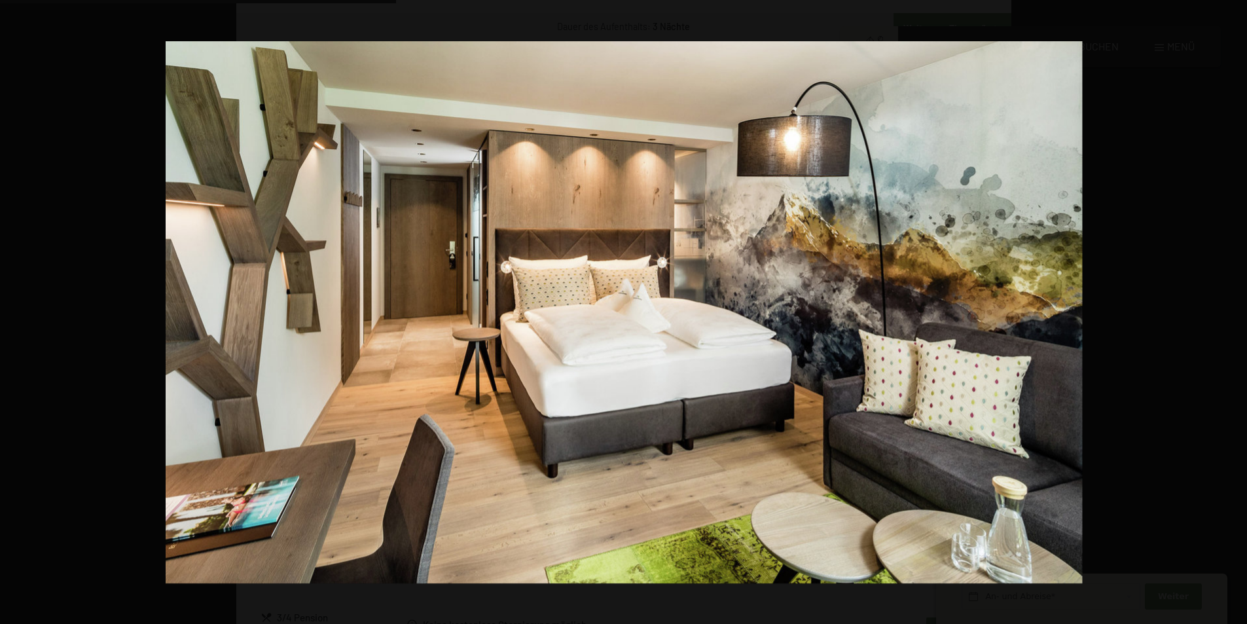
click at [1231, 313] on button "button" at bounding box center [1224, 311] width 46 height 65
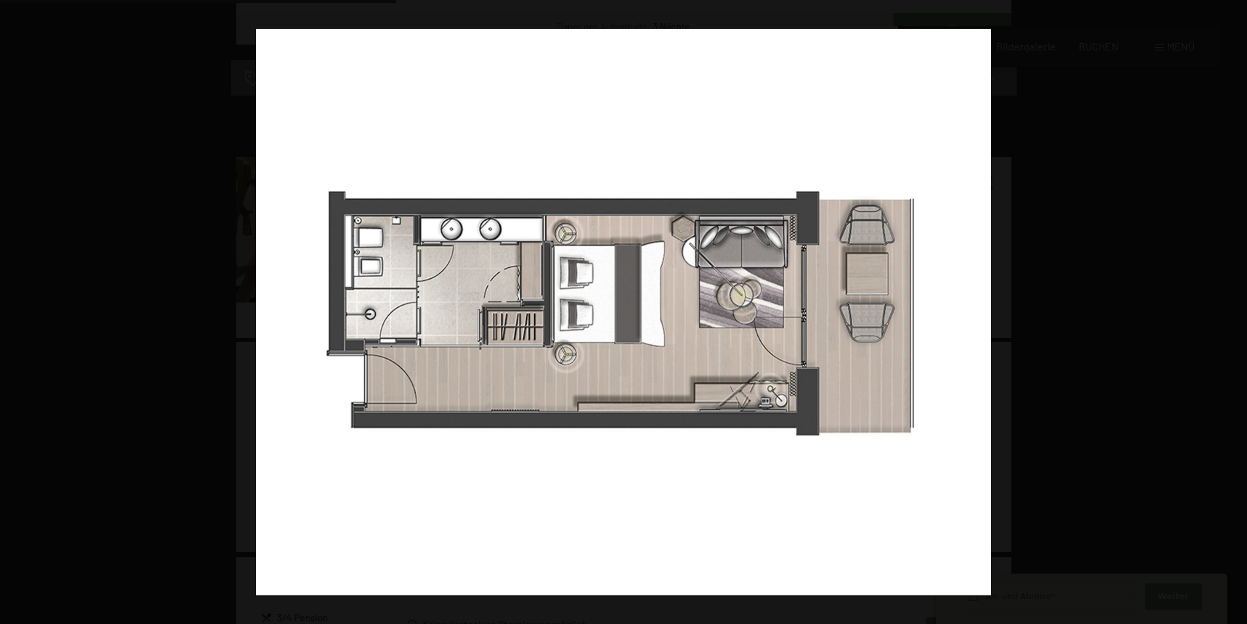
click at [1231, 313] on button "button" at bounding box center [1224, 311] width 46 height 65
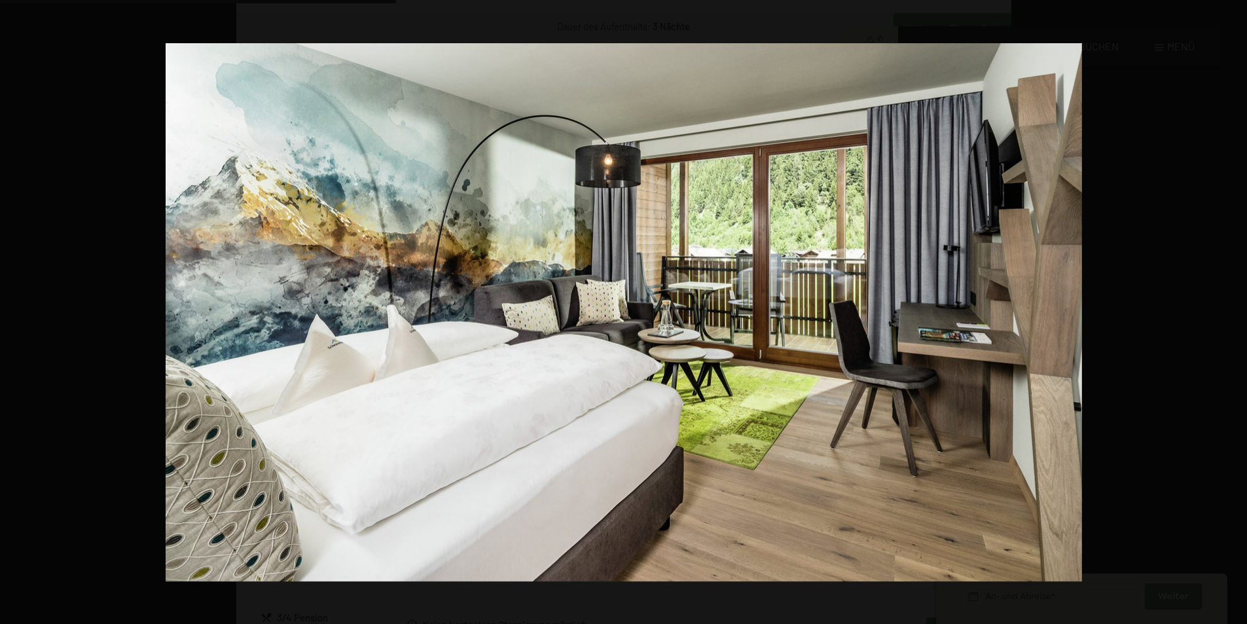
click at [1231, 313] on button "button" at bounding box center [1224, 311] width 46 height 65
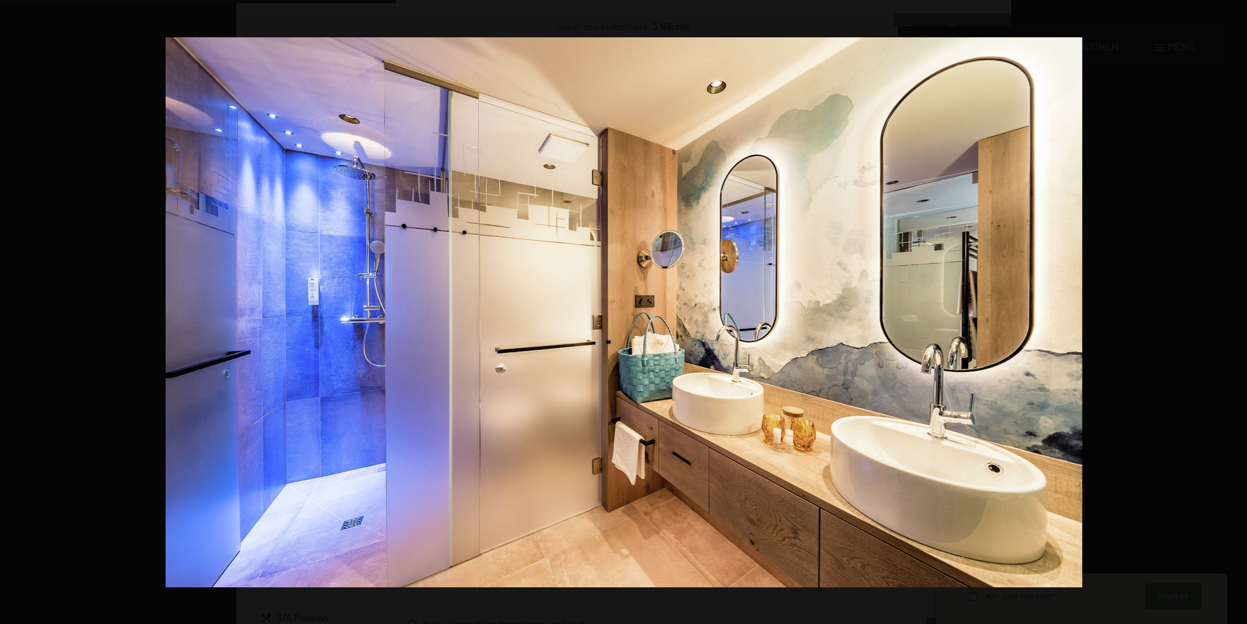
click at [1231, 313] on button "button" at bounding box center [1224, 311] width 46 height 65
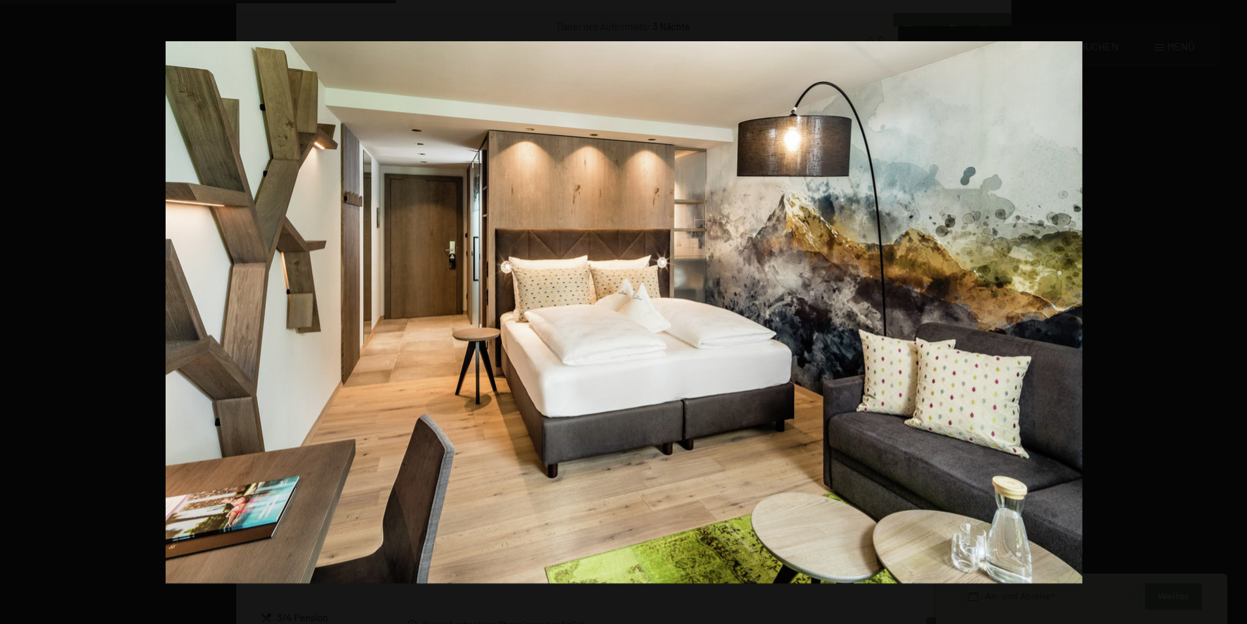
click at [1231, 313] on button "button" at bounding box center [1224, 311] width 46 height 65
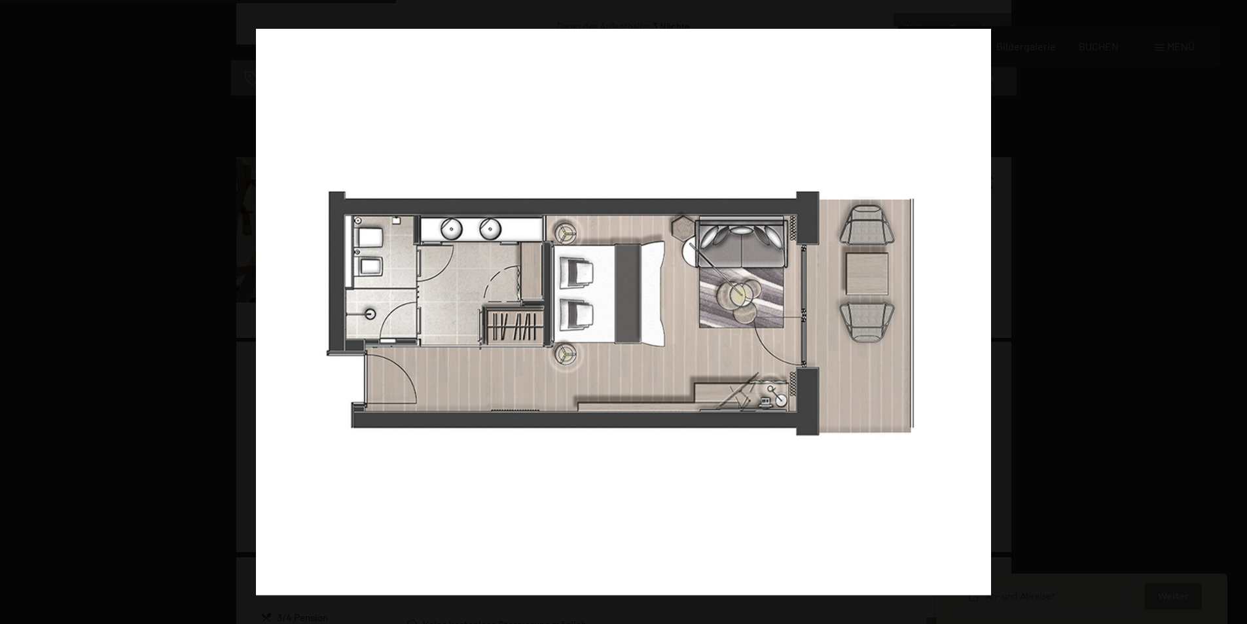
click at [1231, 313] on button "button" at bounding box center [1224, 311] width 46 height 65
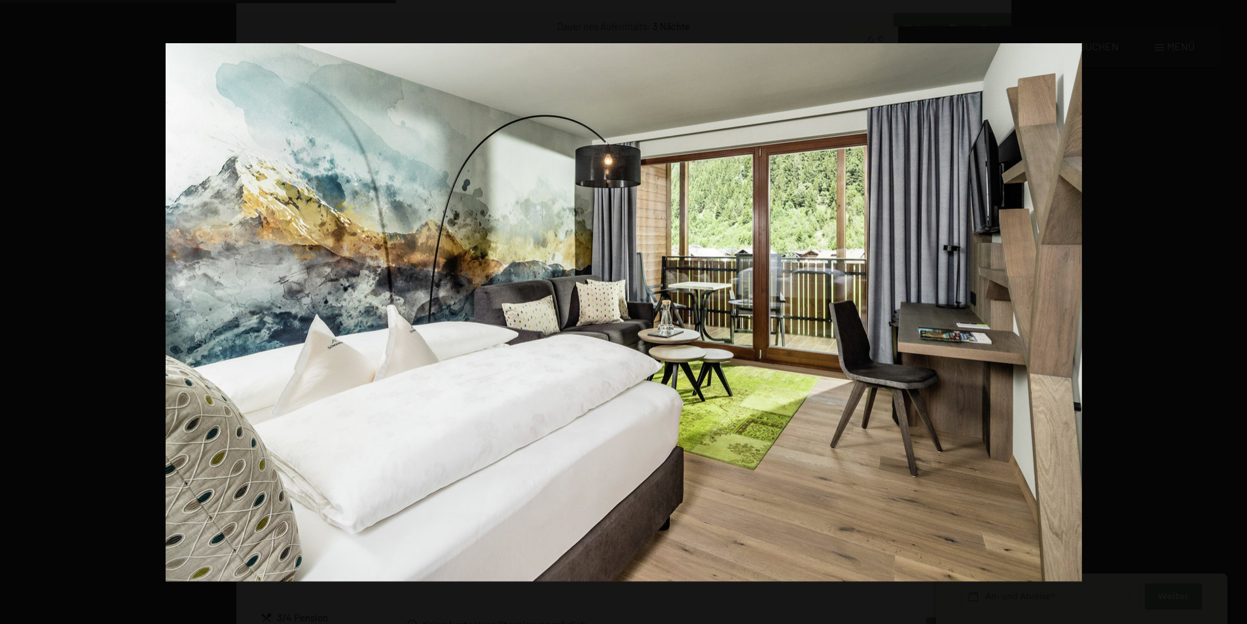
click at [1231, 313] on button "button" at bounding box center [1224, 311] width 46 height 65
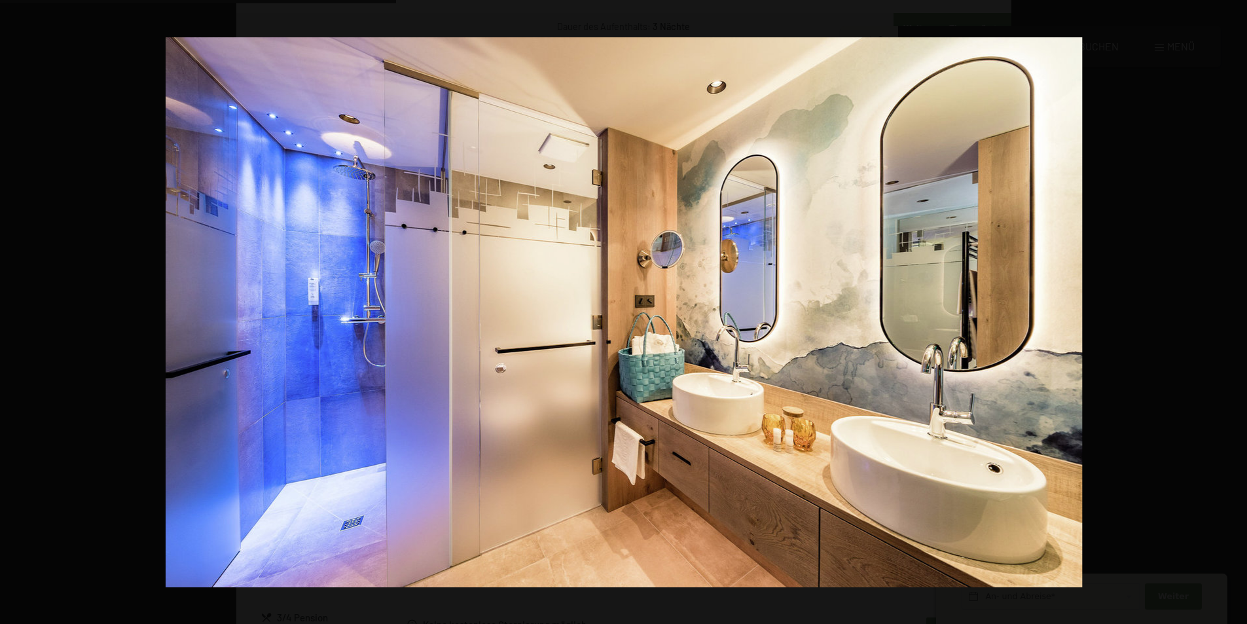
click at [1231, 313] on button "button" at bounding box center [1224, 311] width 46 height 65
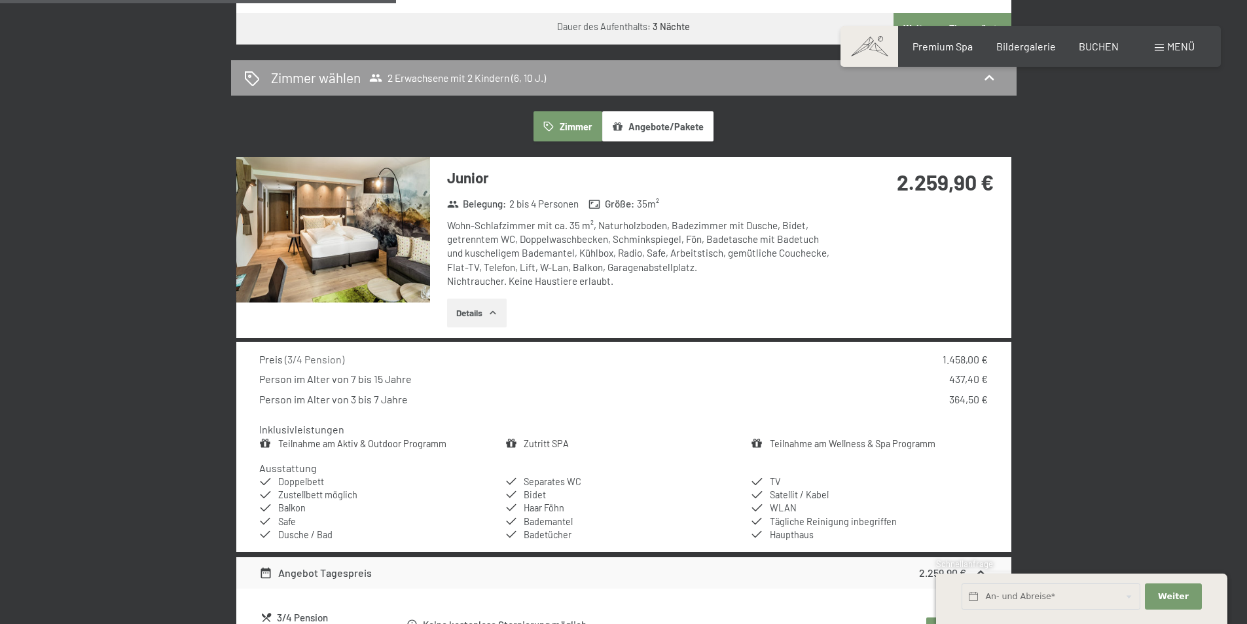
click at [0, 0] on button "button" at bounding box center [0, 0] width 0 height 0
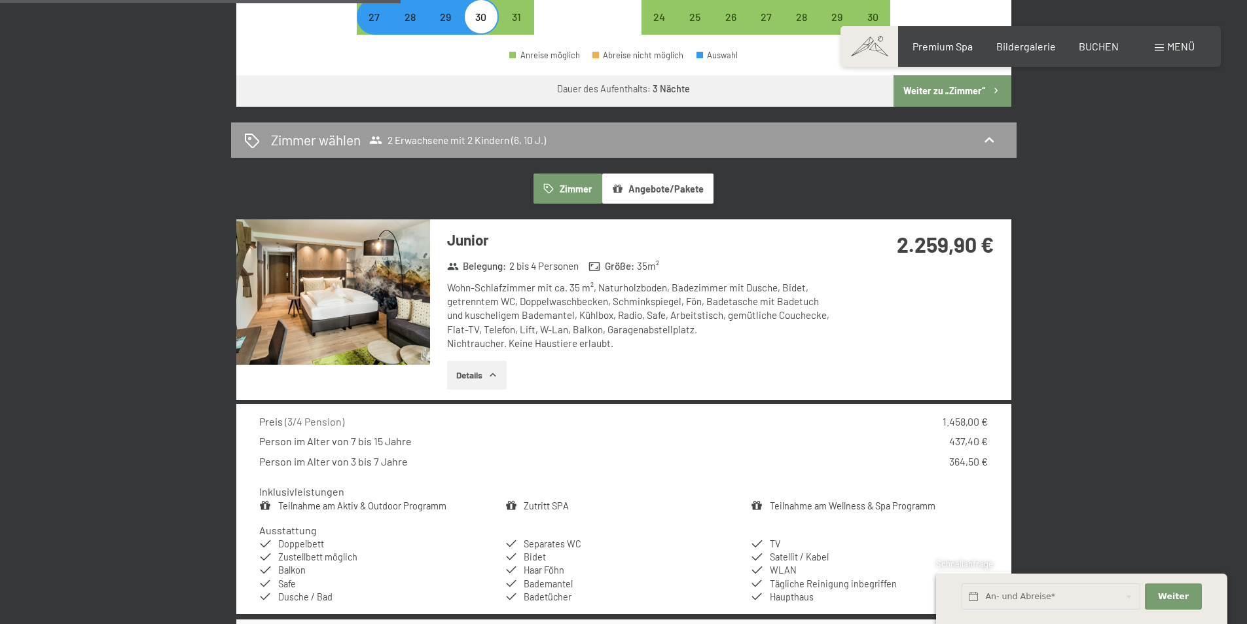
scroll to position [720, 0]
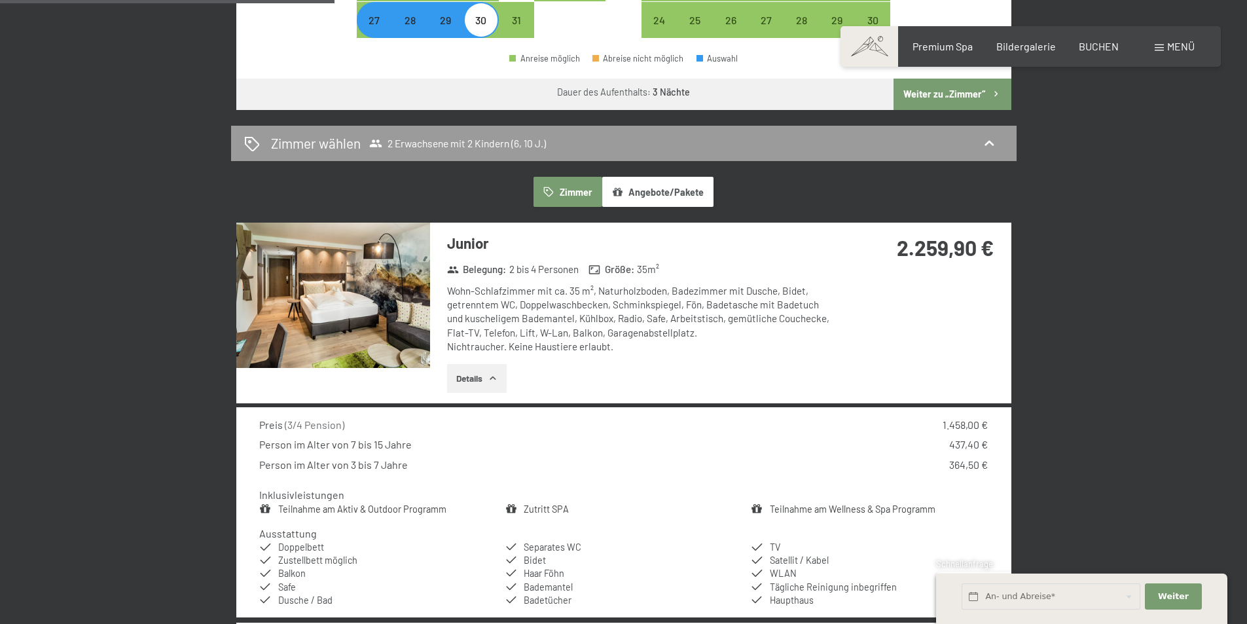
click at [476, 374] on button "Details" at bounding box center [477, 378] width 60 height 29
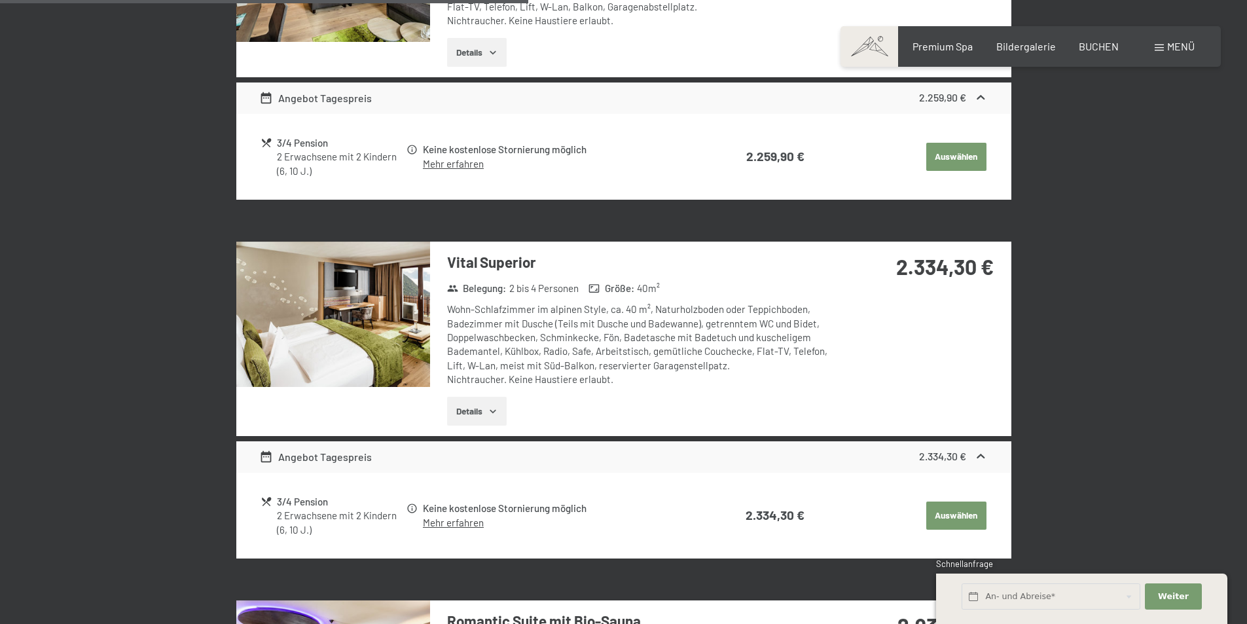
scroll to position [1047, 0]
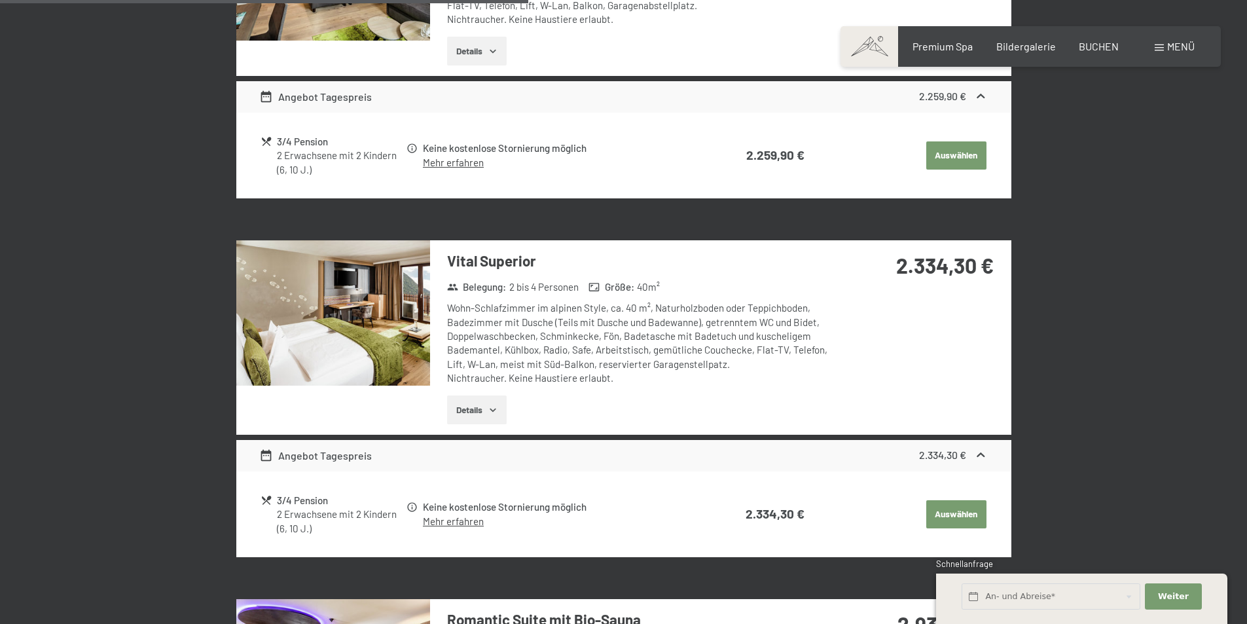
click at [365, 338] on img at bounding box center [333, 312] width 194 height 145
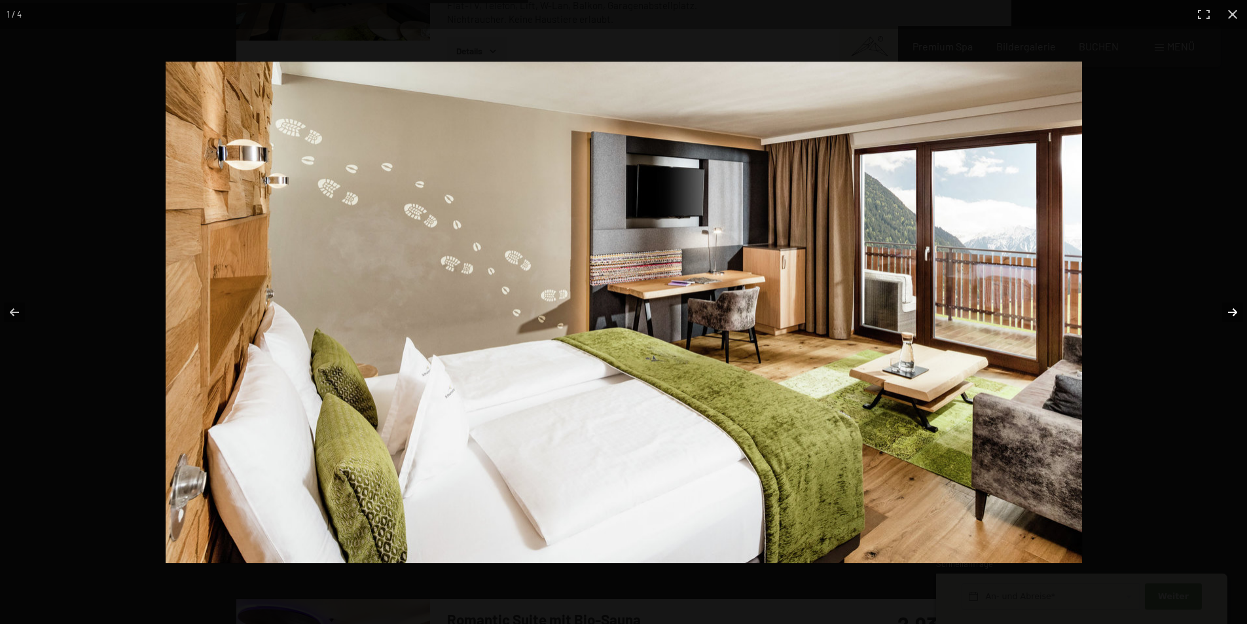
click at [1233, 315] on button "button" at bounding box center [1224, 311] width 46 height 65
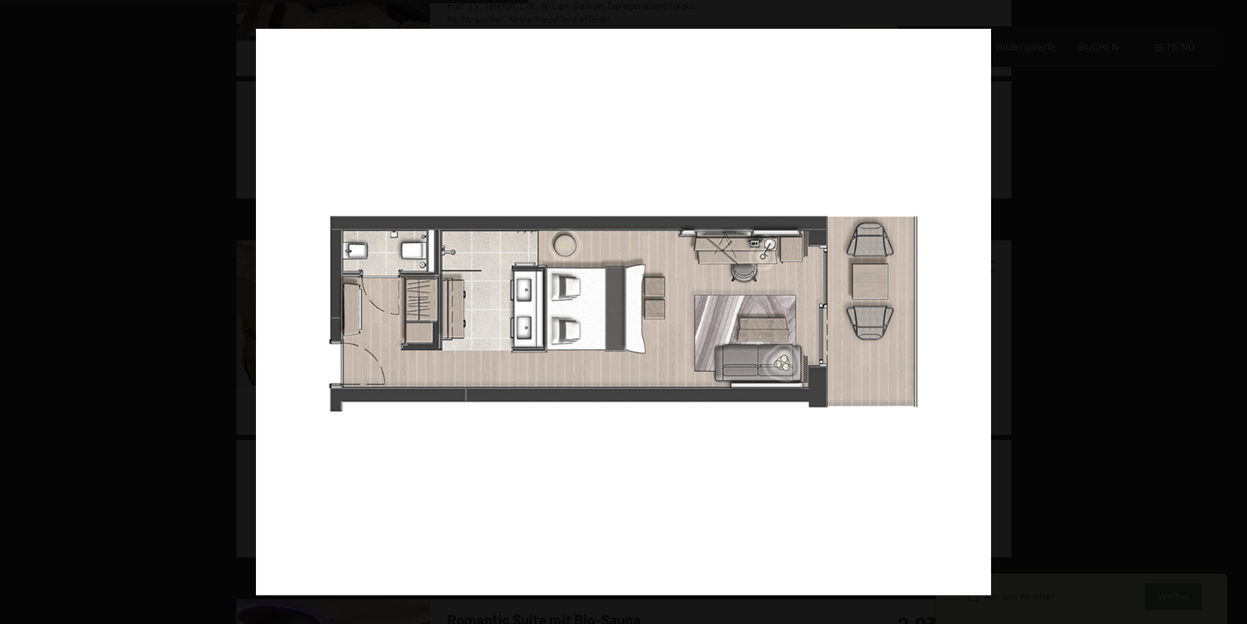
click at [1233, 315] on button "button" at bounding box center [1224, 311] width 46 height 65
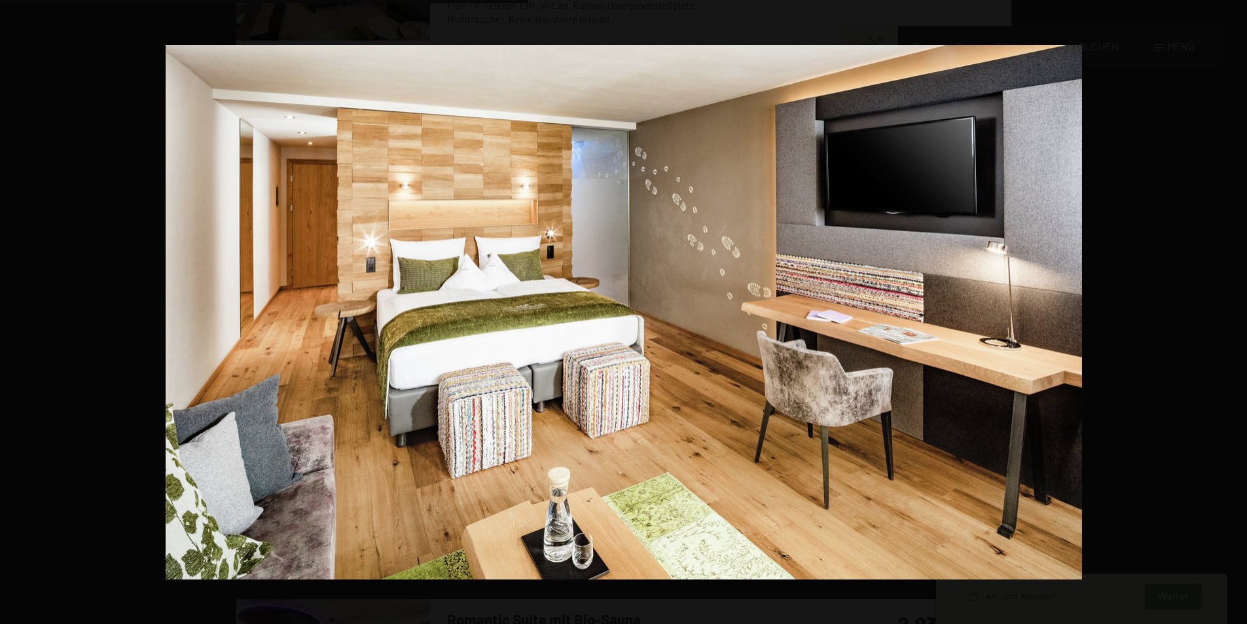
click at [1233, 315] on button "button" at bounding box center [1224, 311] width 46 height 65
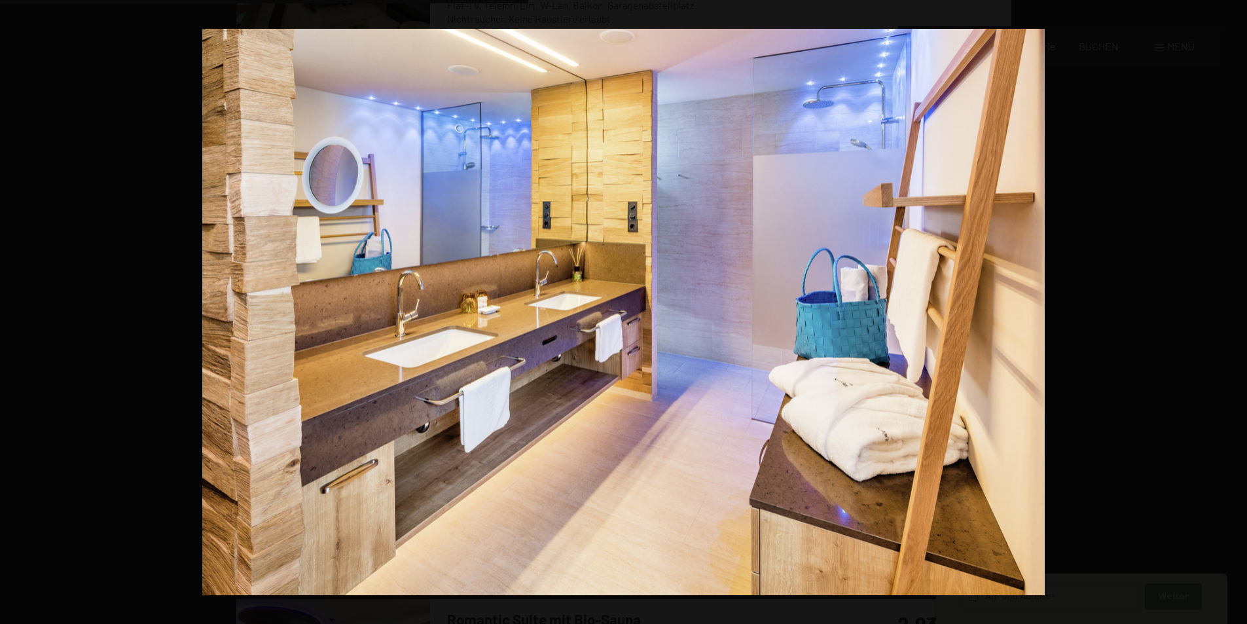
click at [1233, 315] on button "button" at bounding box center [1224, 311] width 46 height 65
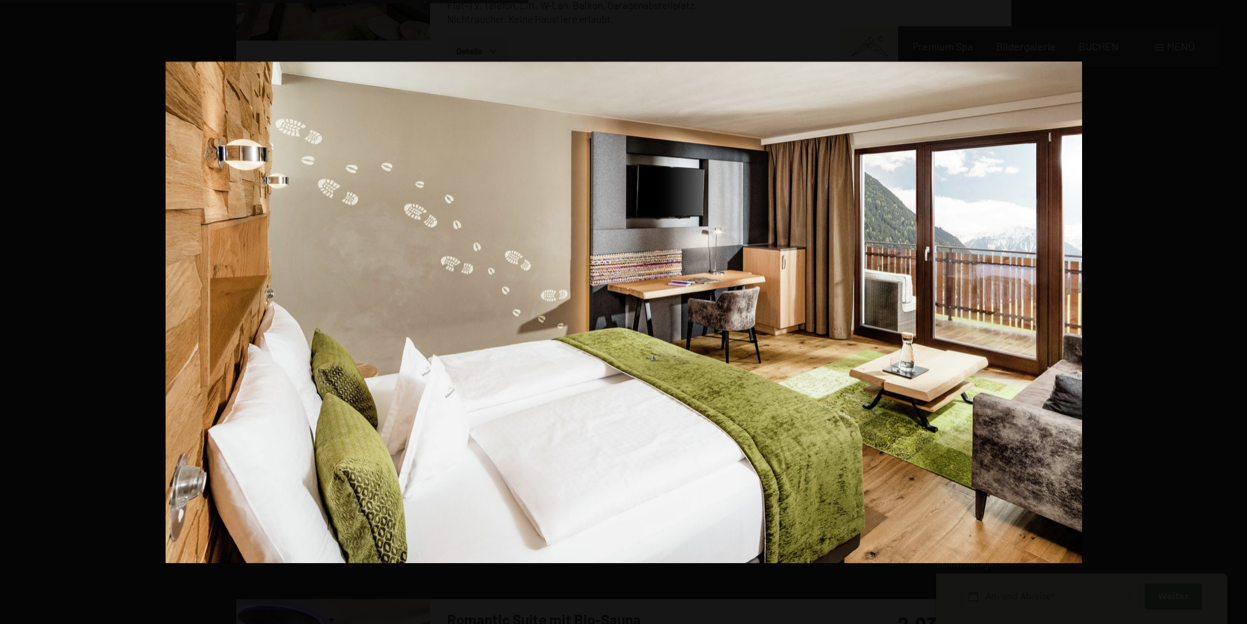
click at [1233, 315] on button "button" at bounding box center [1224, 311] width 46 height 65
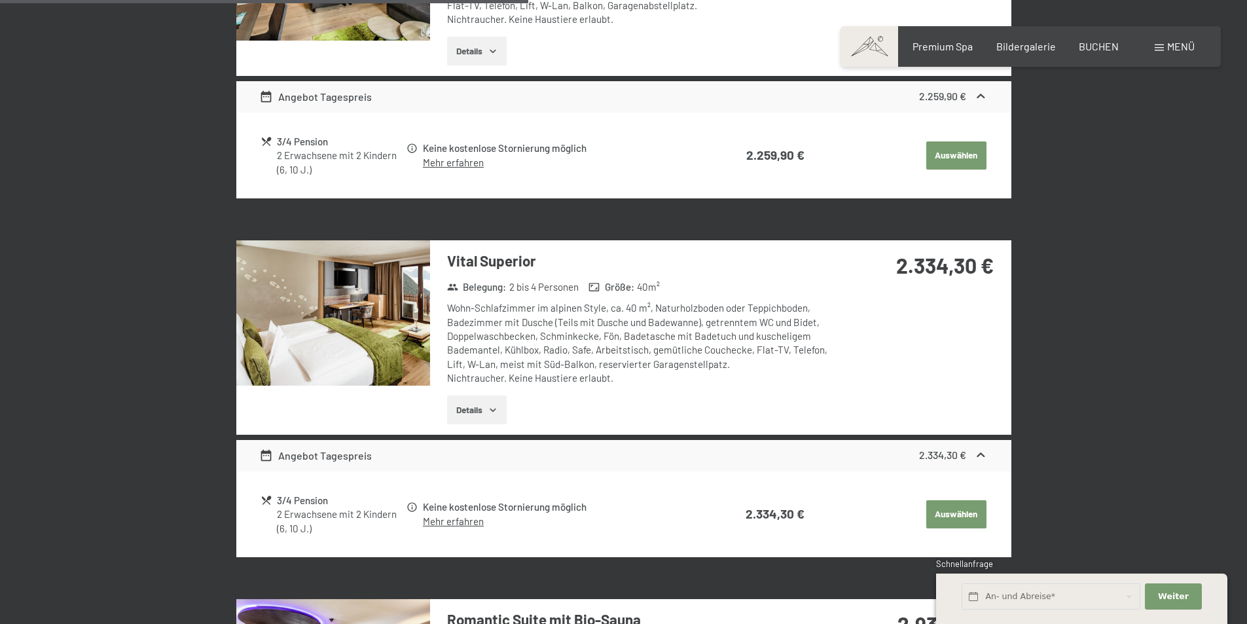
click at [0, 0] on button "button" at bounding box center [0, 0] width 0 height 0
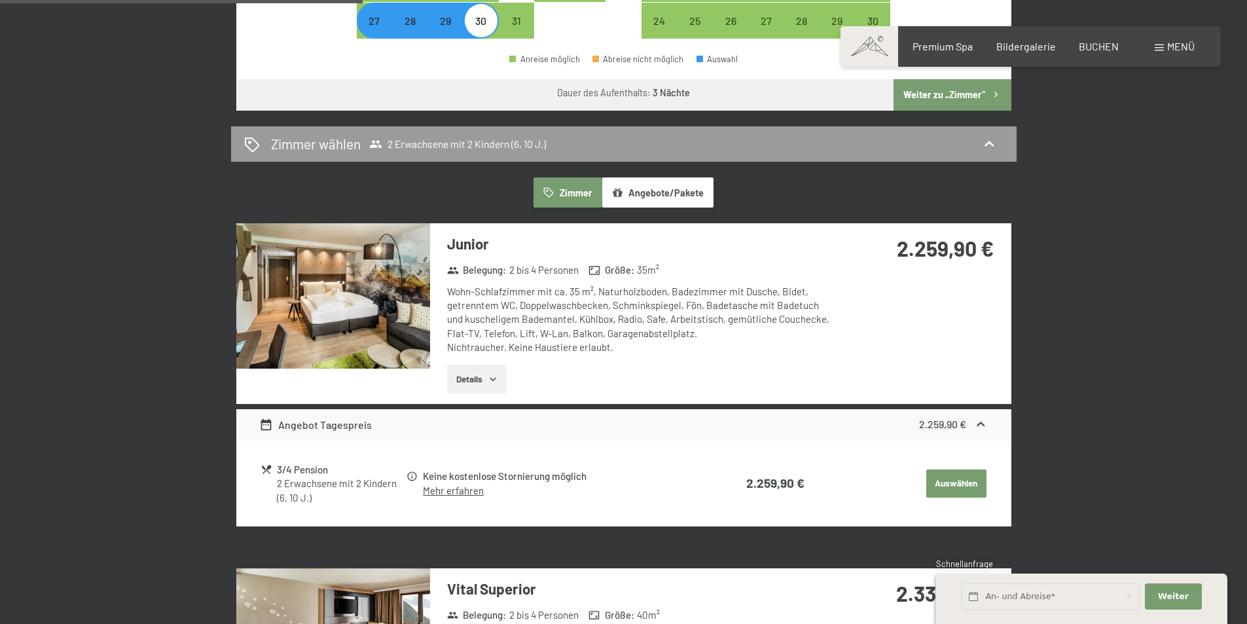
scroll to position [720, 0]
